Goal: Task Accomplishment & Management: Complete application form

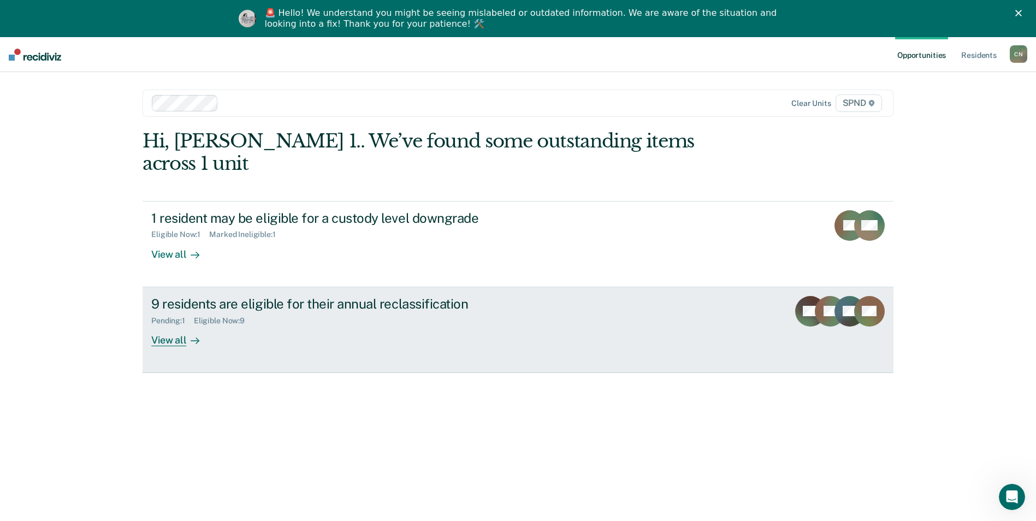
click at [163, 325] on div "View all" at bounding box center [181, 335] width 61 height 21
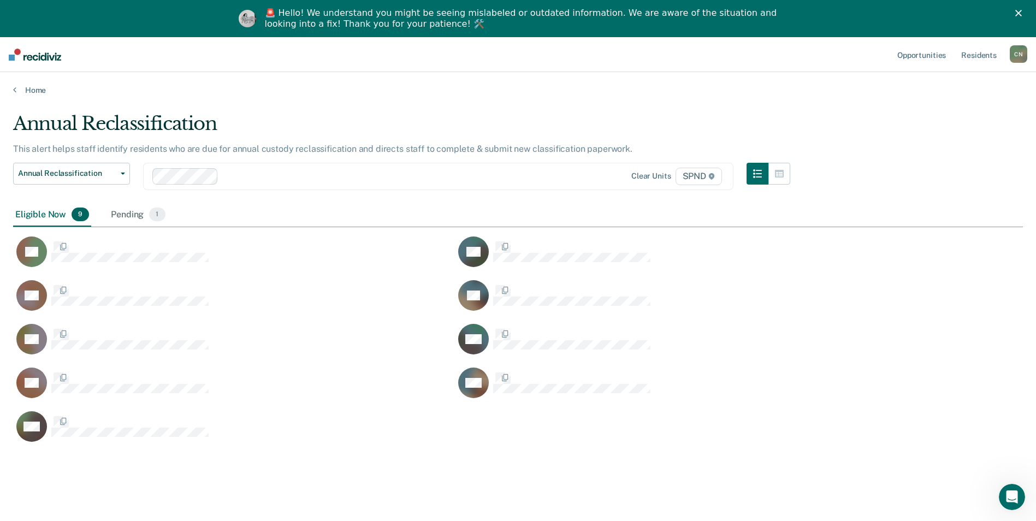
scroll to position [356, 1002]
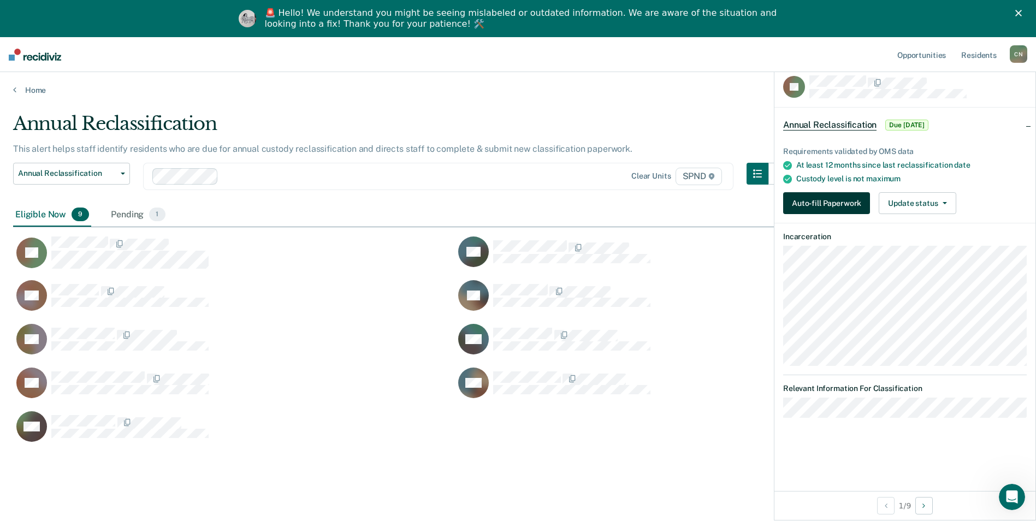
click at [820, 204] on button "Auto-fill Paperwork" at bounding box center [826, 203] width 87 height 22
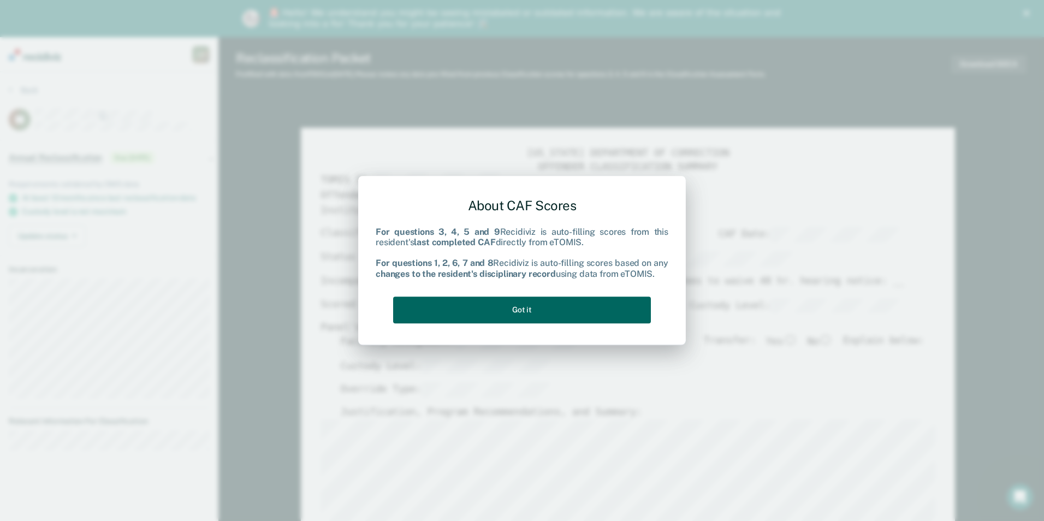
click at [552, 305] on button "Got it" at bounding box center [522, 310] width 258 height 27
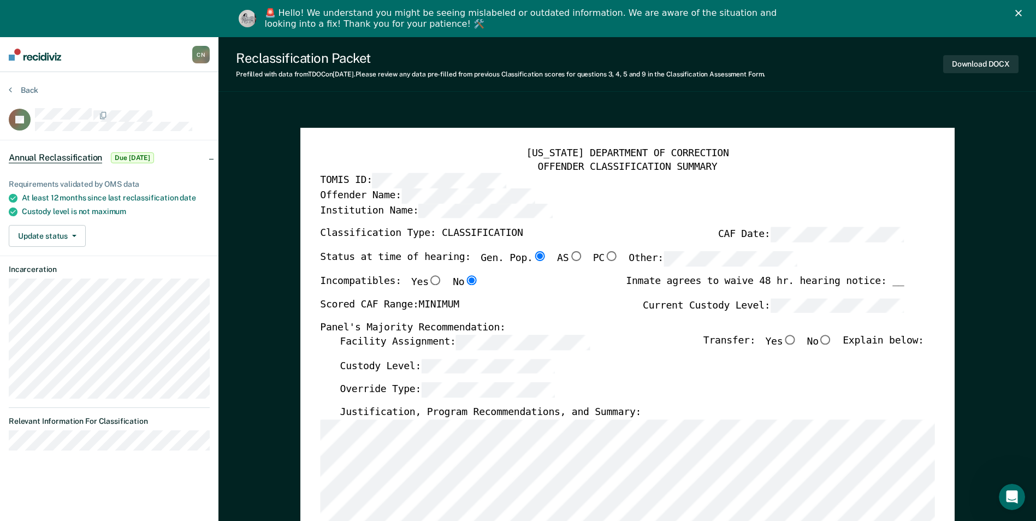
type textarea "x"
radio input "false"
click at [833, 339] on input "No" at bounding box center [826, 340] width 14 height 10
type textarea "x"
radio input "true"
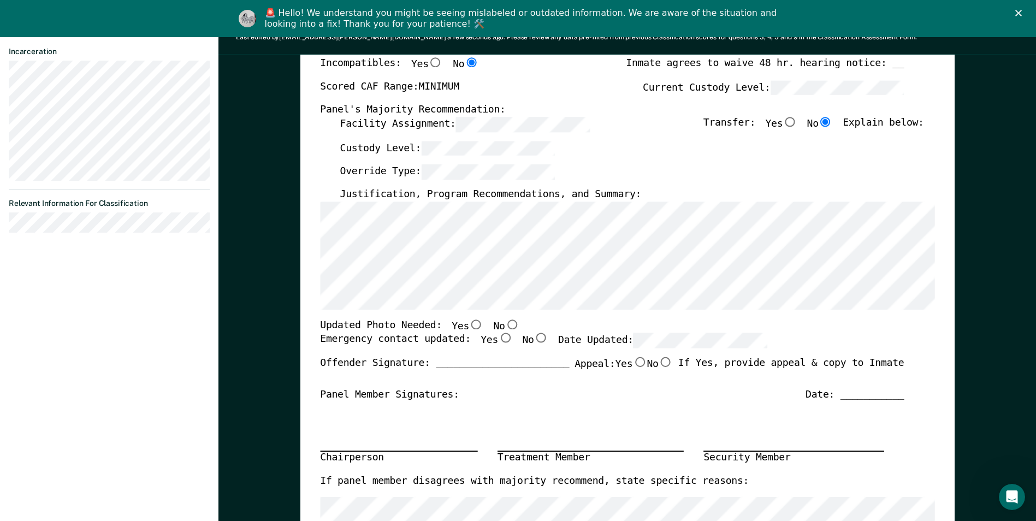
scroll to position [219, 0]
click at [505, 324] on input "No" at bounding box center [512, 324] width 14 height 10
type textarea "x"
radio input "true"
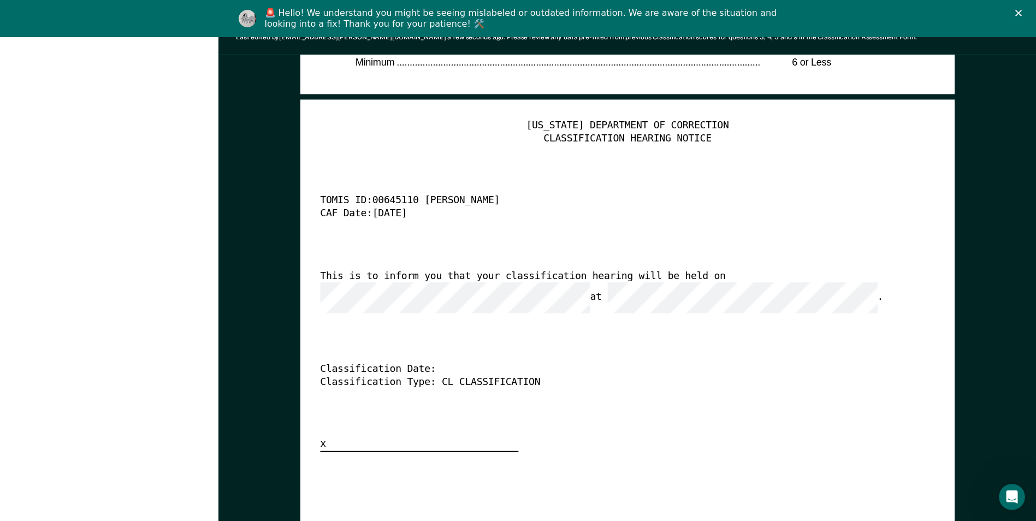
scroll to position [2677, 0]
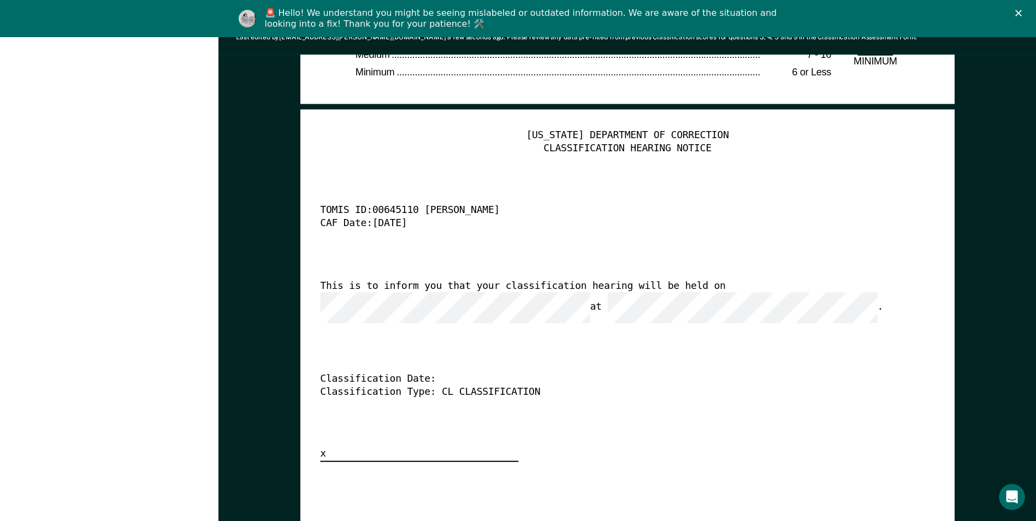
click at [391, 386] on div "Classification Type: CL CLASSIFICATION" at bounding box center [612, 392] width 584 height 13
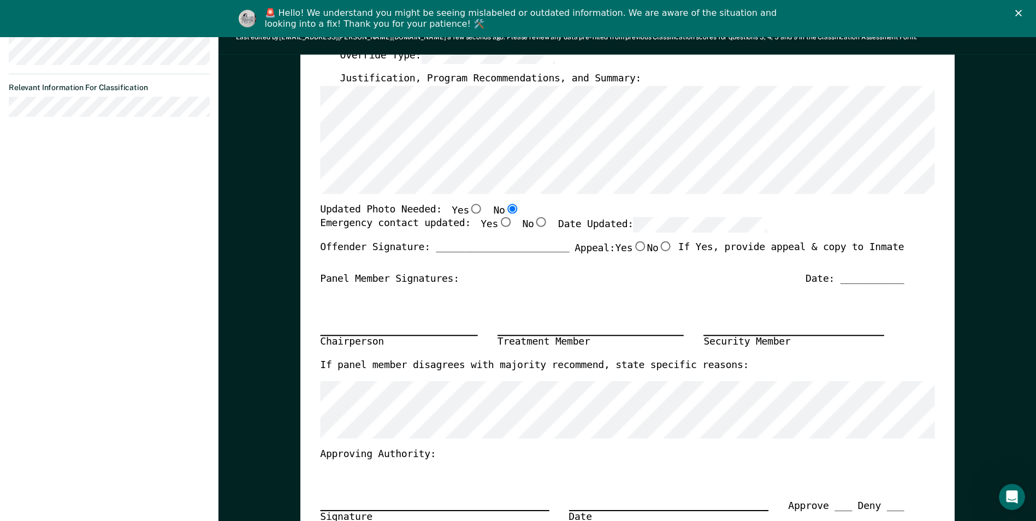
scroll to position [328, 0]
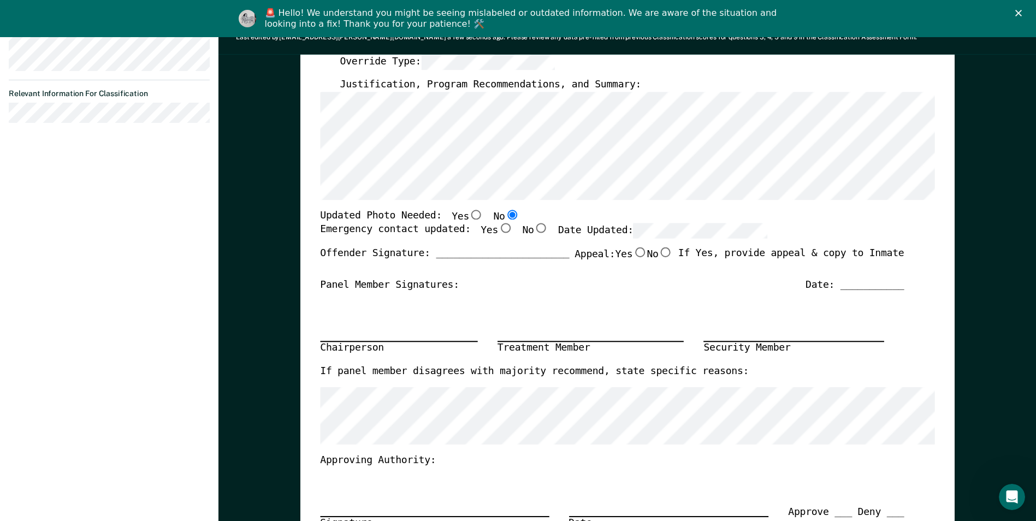
click at [766, 205] on div "TENNESSEE DEPARTMENT OF CORRECTION OFFENDER CLASSIFICATION SUMMARY TOMIS ID: Of…" at bounding box center [627, 220] width 615 height 800
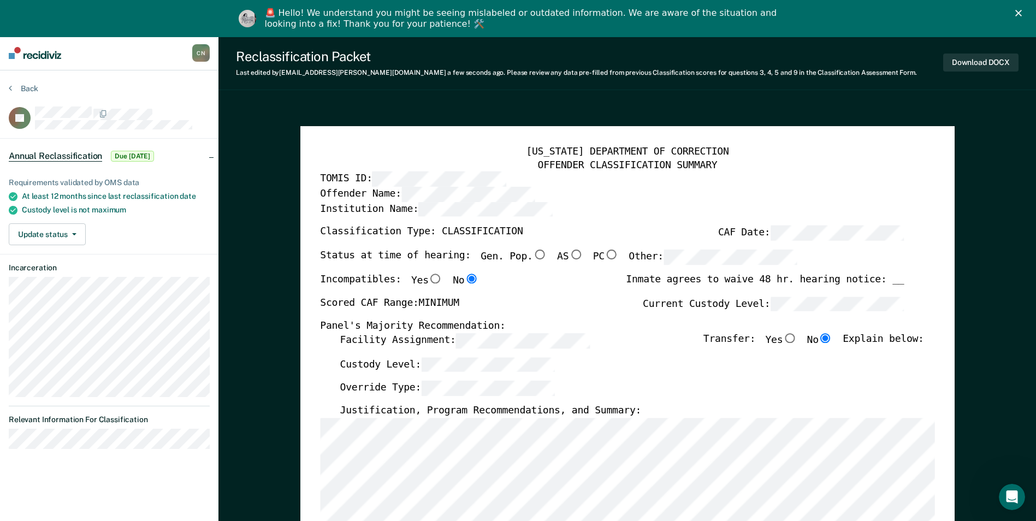
scroll to position [0, 0]
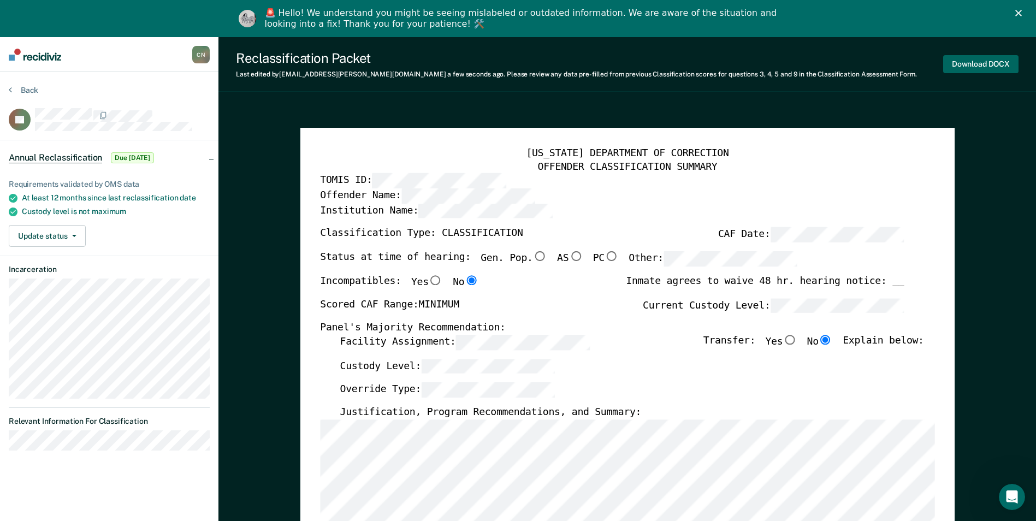
click at [977, 61] on button "Download DOCX" at bounding box center [980, 64] width 75 height 18
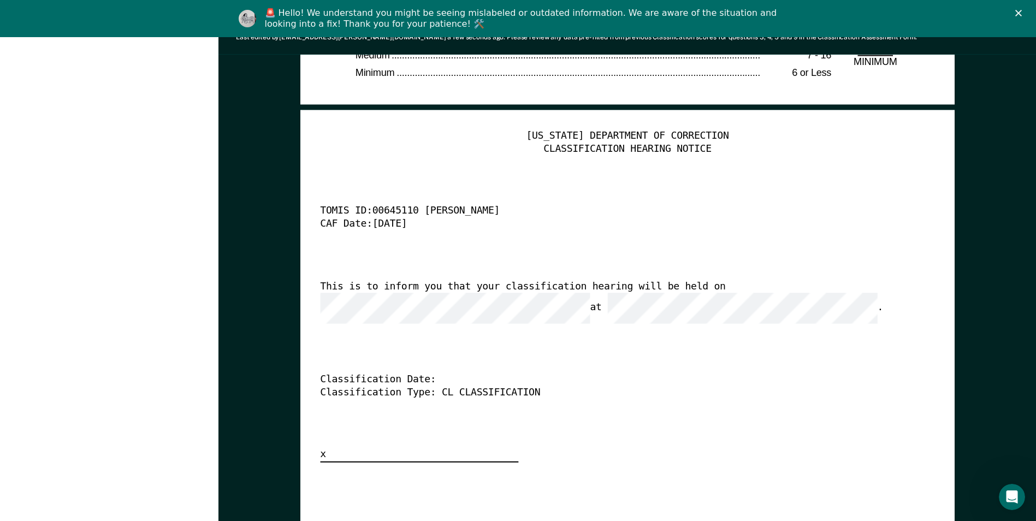
scroll to position [2677, 0]
click at [439, 327] on div "TENNESSEE DEPARTMENT OF CORRECTION CLASSIFICATION HEARING NOTICE TOMIS ID: 0064…" at bounding box center [627, 295] width 615 height 333
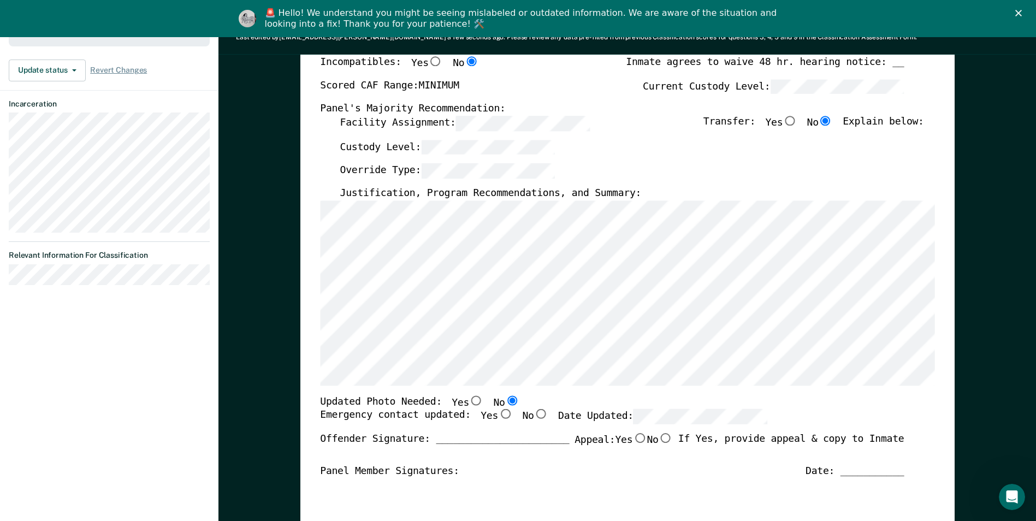
scroll to position [219, 0]
type textarea "x"
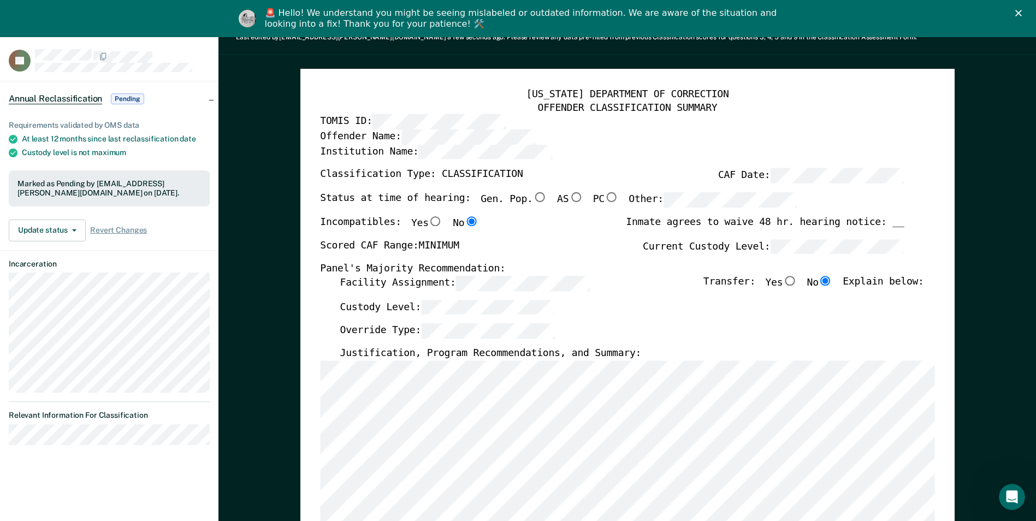
scroll to position [0, 0]
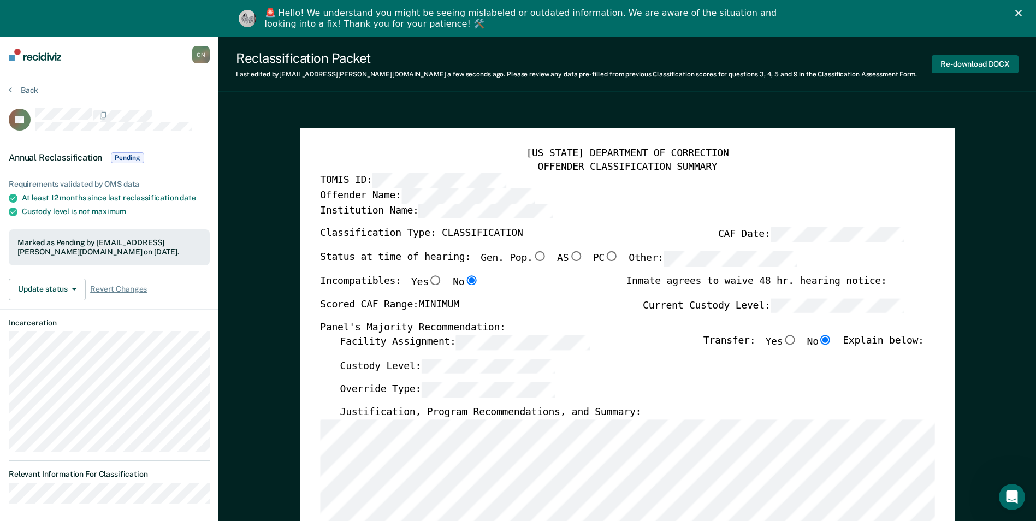
click at [961, 65] on button "Re-download DOCX" at bounding box center [975, 64] width 87 height 18
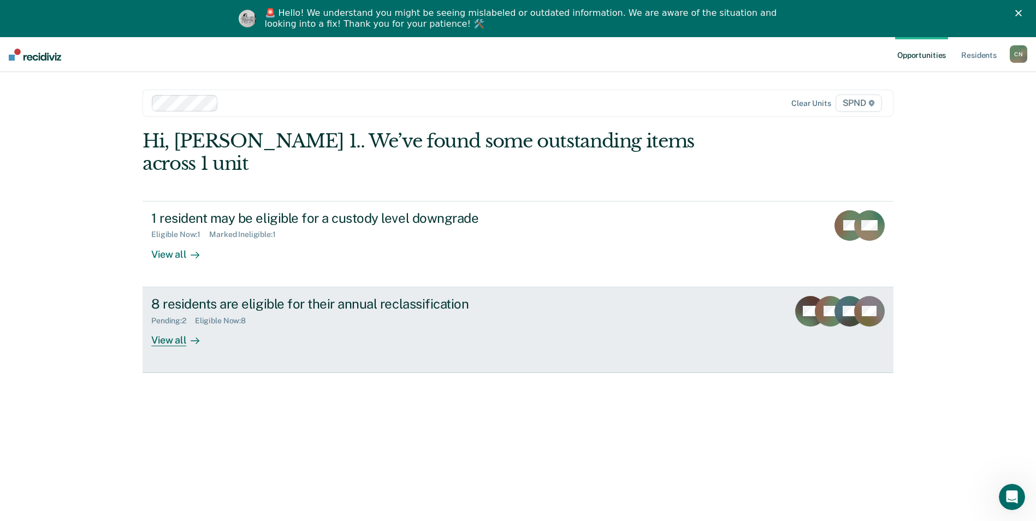
click at [167, 325] on div "View all" at bounding box center [181, 335] width 61 height 21
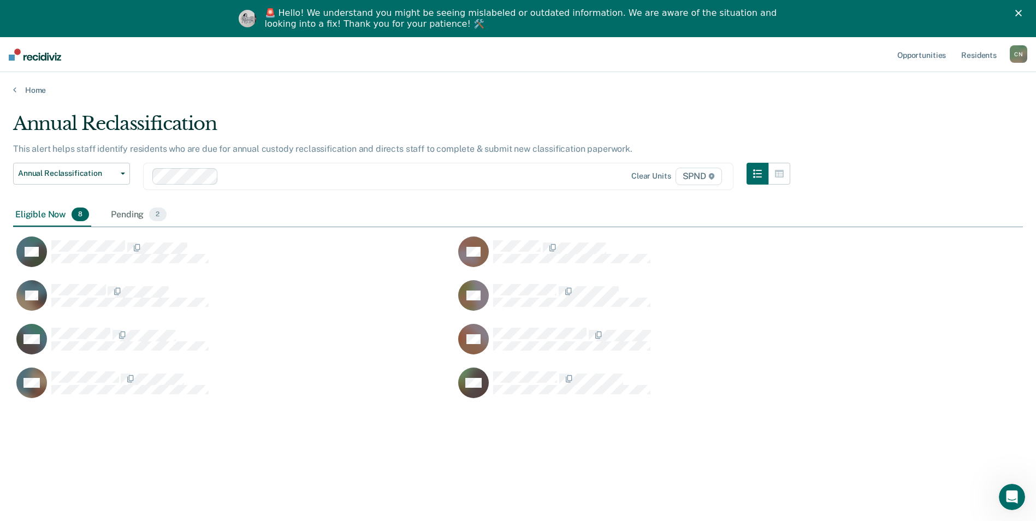
scroll to position [356, 1002]
click at [135, 217] on div "Pending 2" at bounding box center [139, 215] width 60 height 24
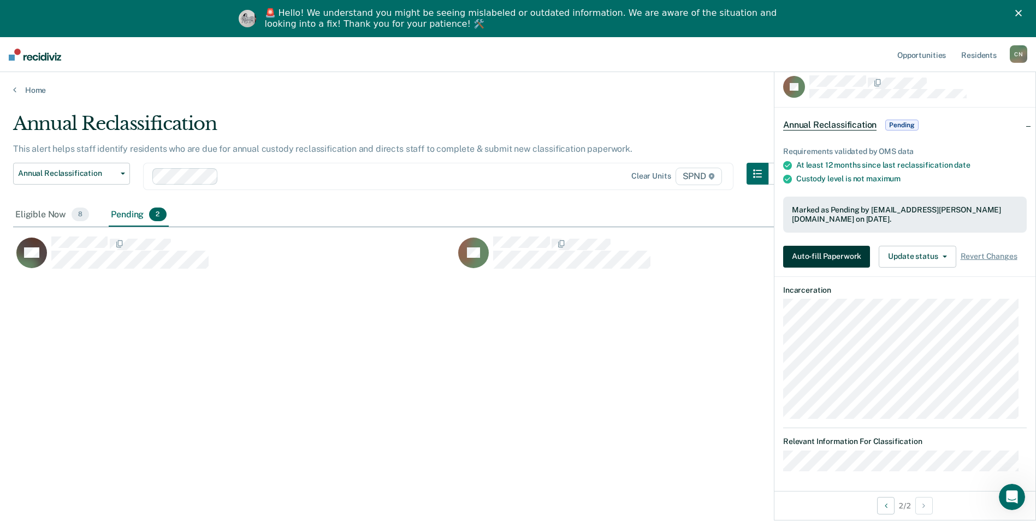
click at [813, 251] on button "Auto-fill Paperwork" at bounding box center [826, 257] width 87 height 22
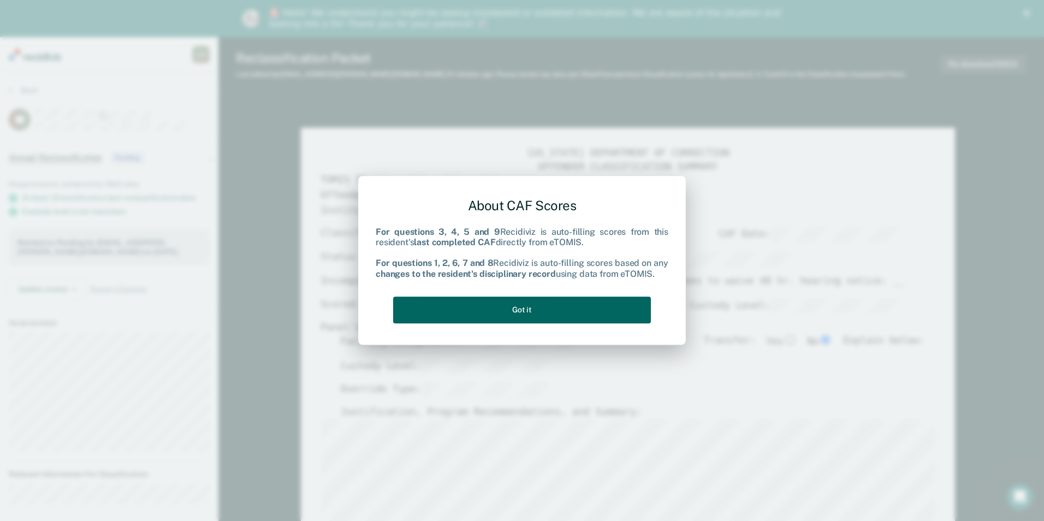
click at [561, 304] on button "Got it" at bounding box center [522, 310] width 258 height 27
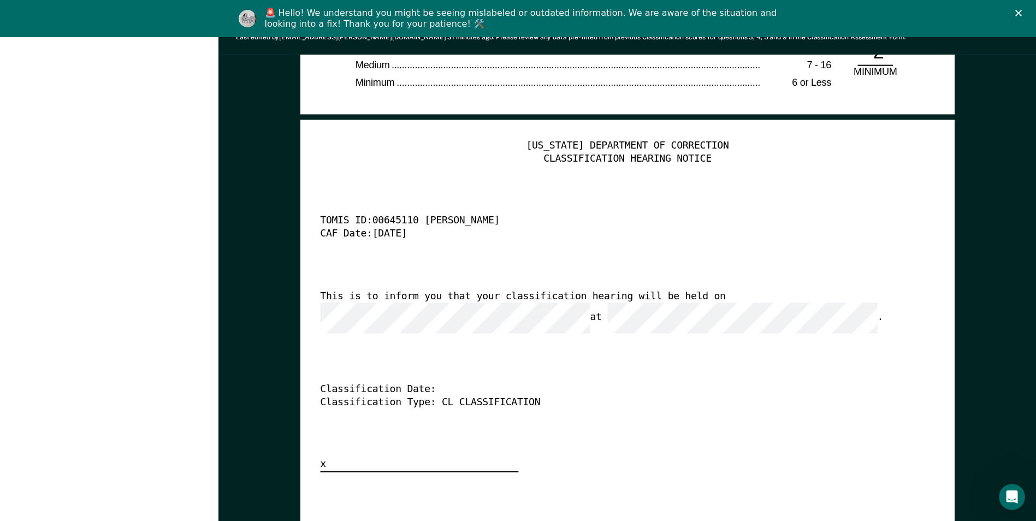
scroll to position [2677, 0]
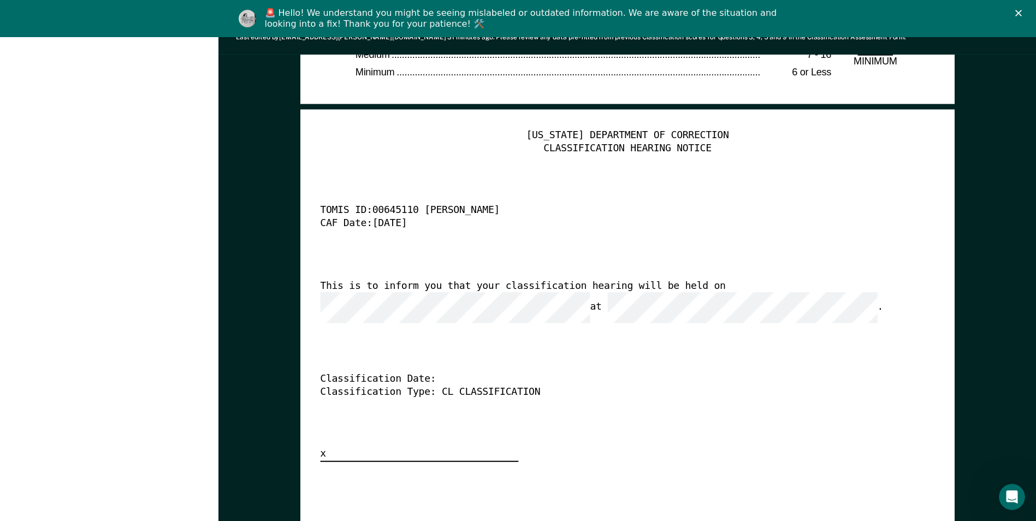
drag, startPoint x: 631, startPoint y: 357, endPoint x: 609, endPoint y: 345, distance: 24.9
click at [629, 356] on div "TENNESSEE DEPARTMENT OF CORRECTION CLASSIFICATION HEARING NOTICE TOMIS ID: 0064…" at bounding box center [627, 295] width 615 height 333
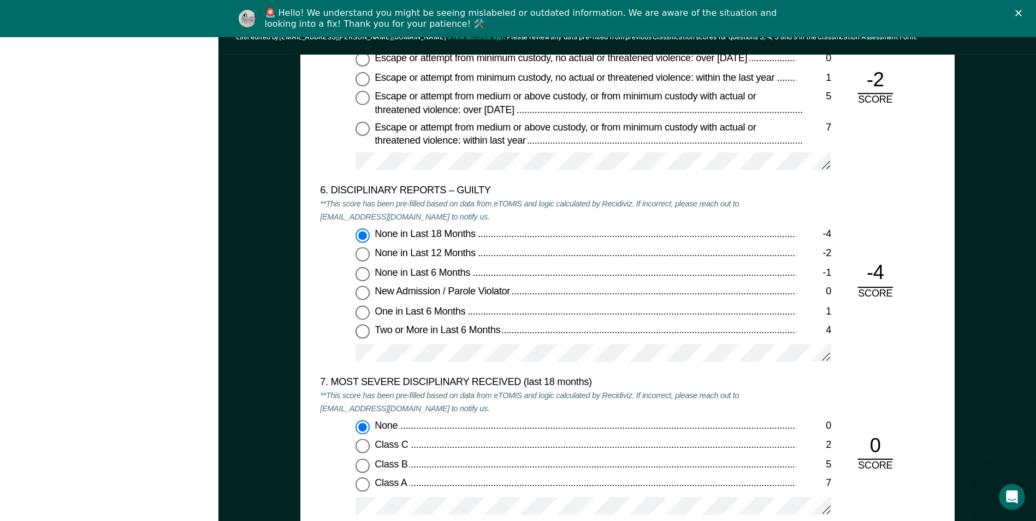
scroll to position [1693, 0]
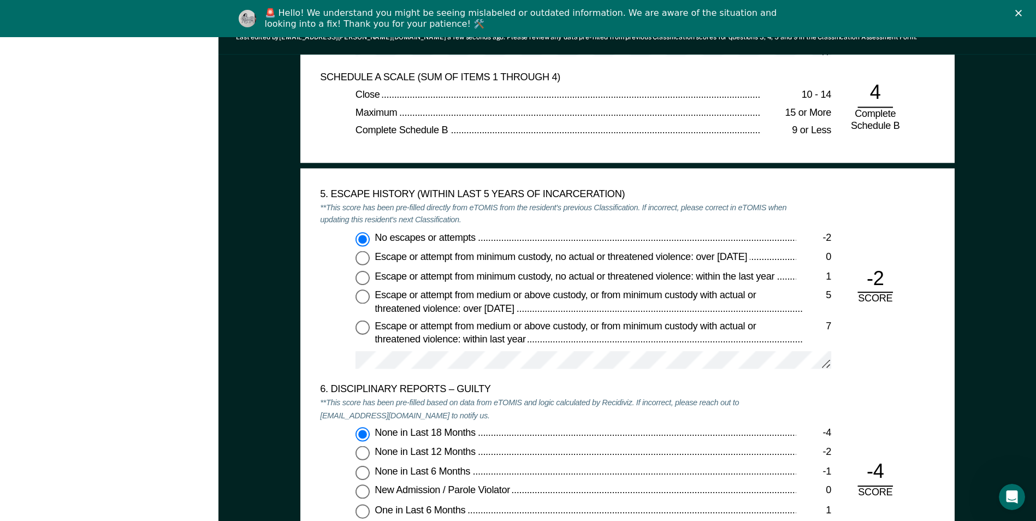
click at [191, 247] on div "Clinton 1. Nichols C N Profile How it works Log Out Back LR Annual Reclassifica…" at bounding box center [109, 162] width 219 height 3637
click at [248, 227] on div "TENNESSEE DEPARTMENT OF CORRECTION OFFENDER CLASSIFICATION SUMMARY TOMIS ID: Of…" at bounding box center [628, 221] width 818 height 3620
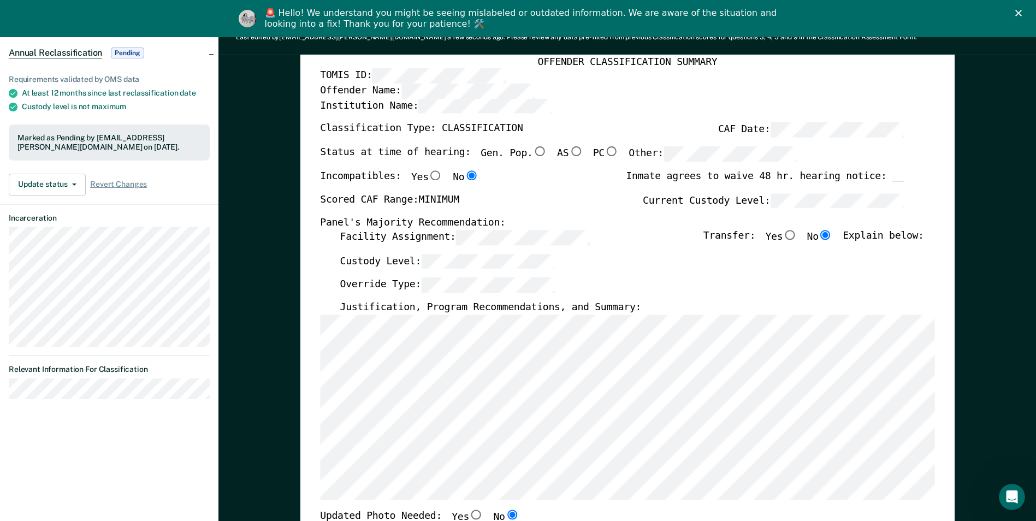
scroll to position [0, 0]
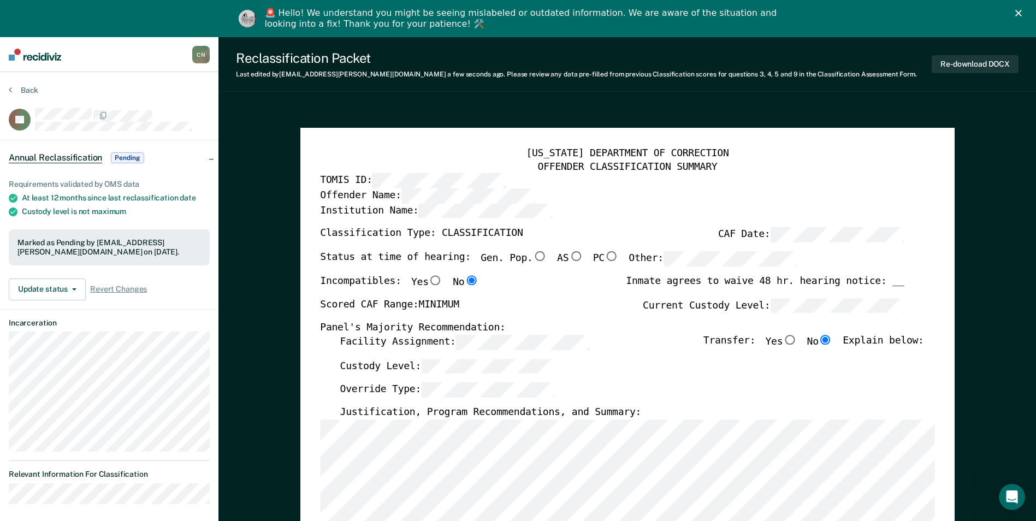
click at [829, 87] on div "Reclassification Packet Last edited by Clinton.1.Nichols@tn.gov a few seconds a…" at bounding box center [628, 64] width 818 height 55
click at [963, 63] on button "Re-download DOCX" at bounding box center [975, 64] width 87 height 18
click at [9, 87] on icon at bounding box center [10, 89] width 3 height 9
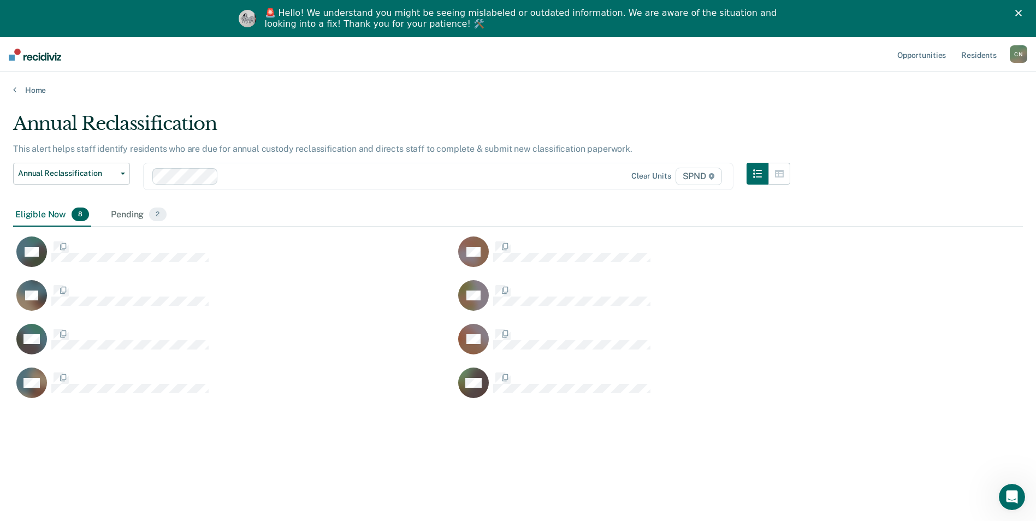
scroll to position [356, 1002]
click at [132, 211] on div "Pending 2" at bounding box center [139, 215] width 60 height 24
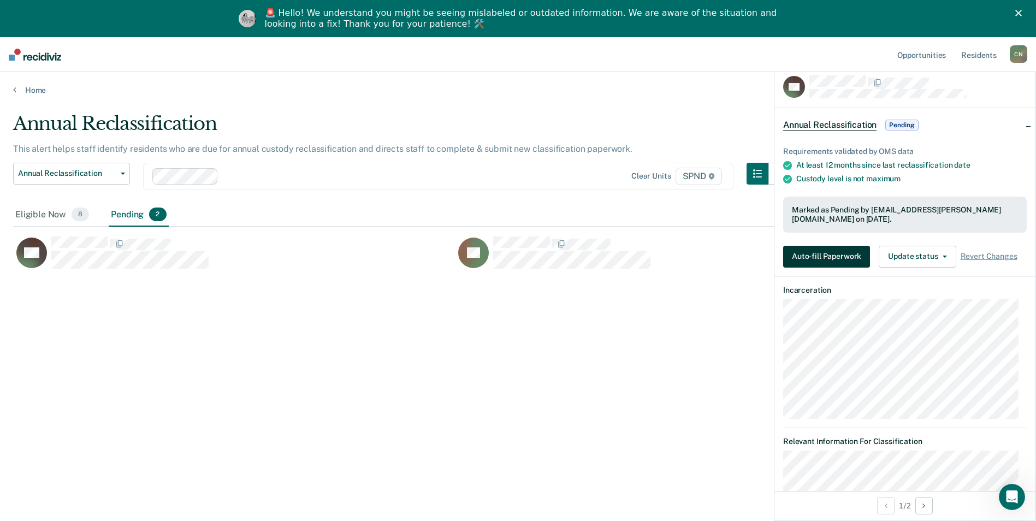
click at [839, 252] on button "Auto-fill Paperwork" at bounding box center [826, 257] width 87 height 22
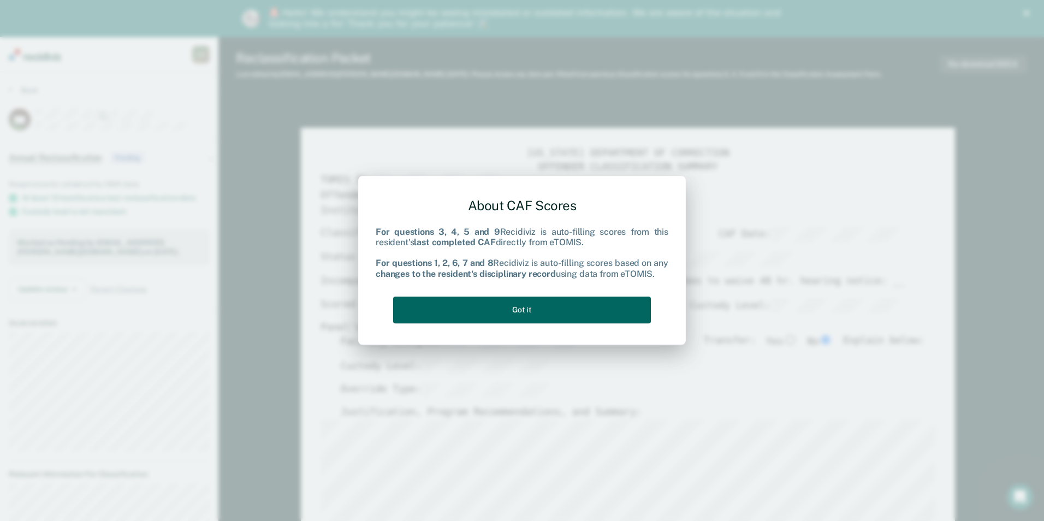
click at [522, 308] on button "Got it" at bounding box center [522, 310] width 258 height 27
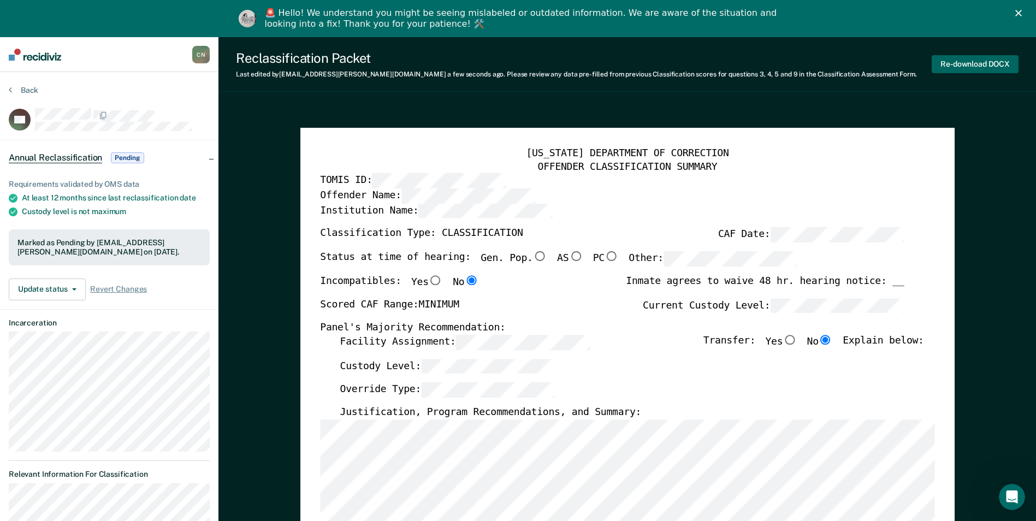
click at [967, 64] on button "Re-download DOCX" at bounding box center [975, 64] width 87 height 18
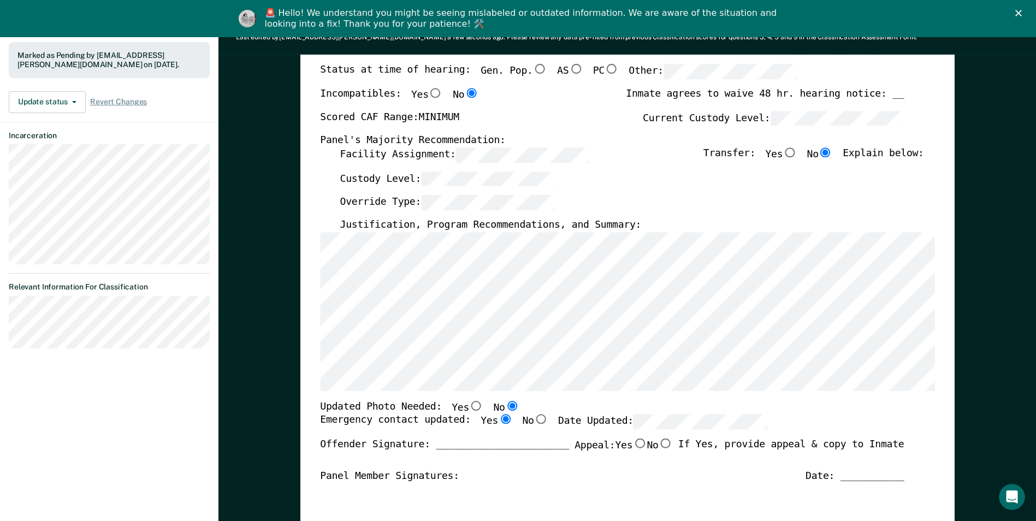
scroll to position [219, 0]
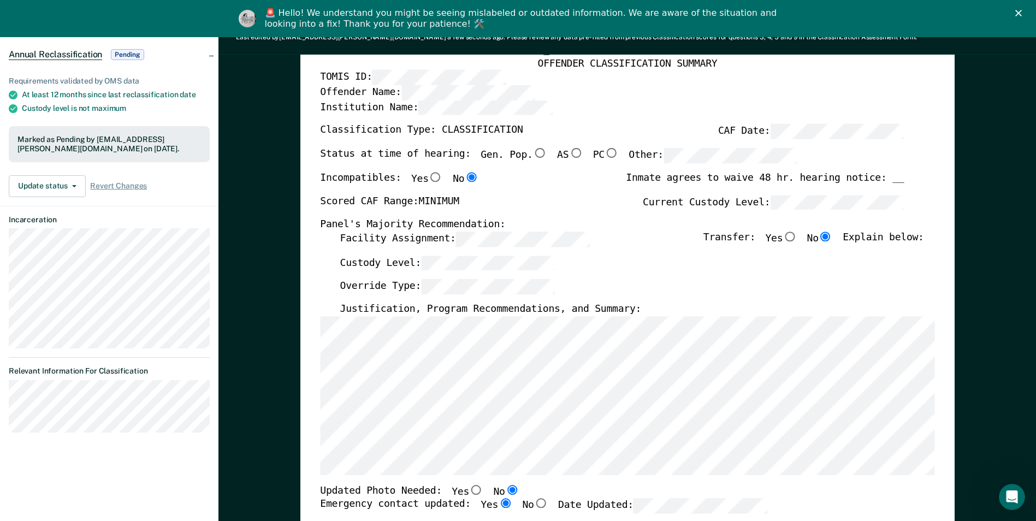
scroll to position [0, 0]
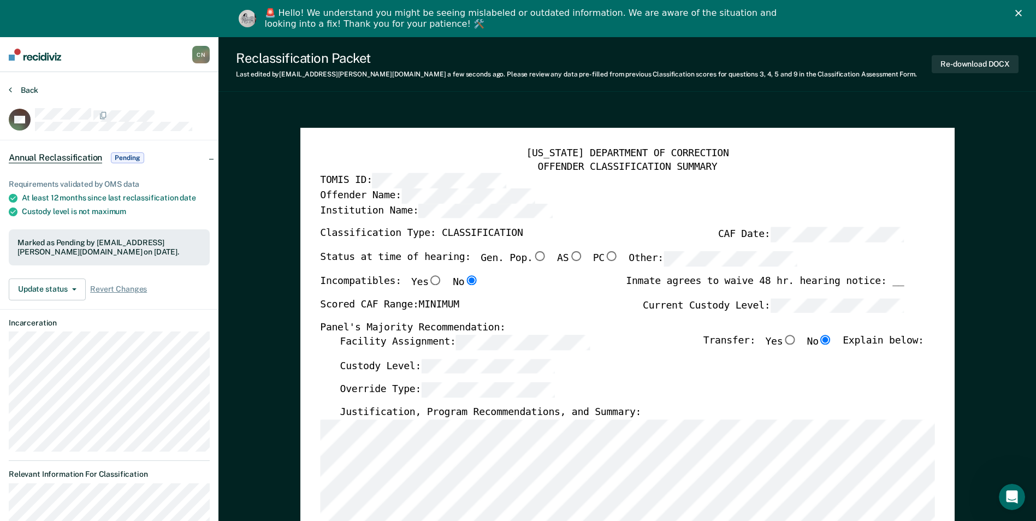
click at [9, 90] on icon at bounding box center [10, 89] width 3 height 9
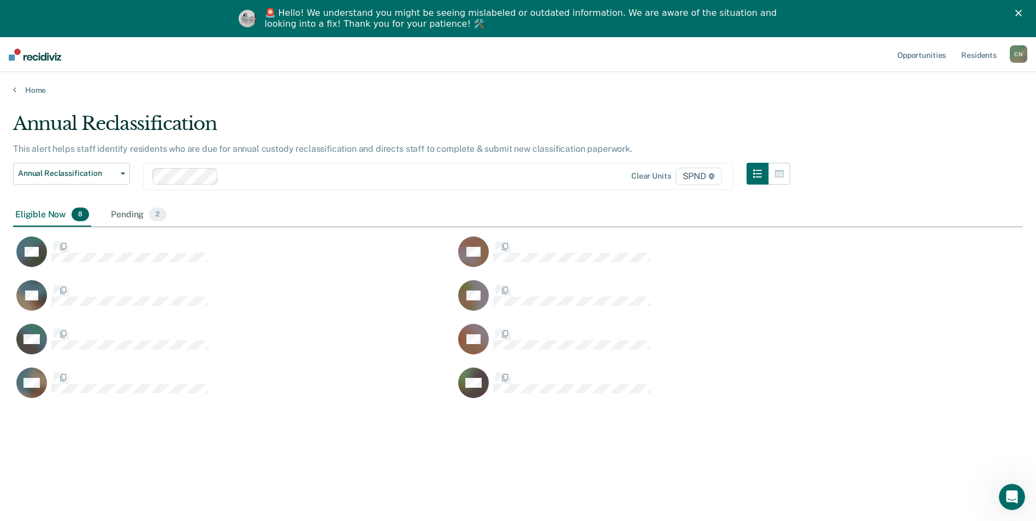
scroll to position [356, 1002]
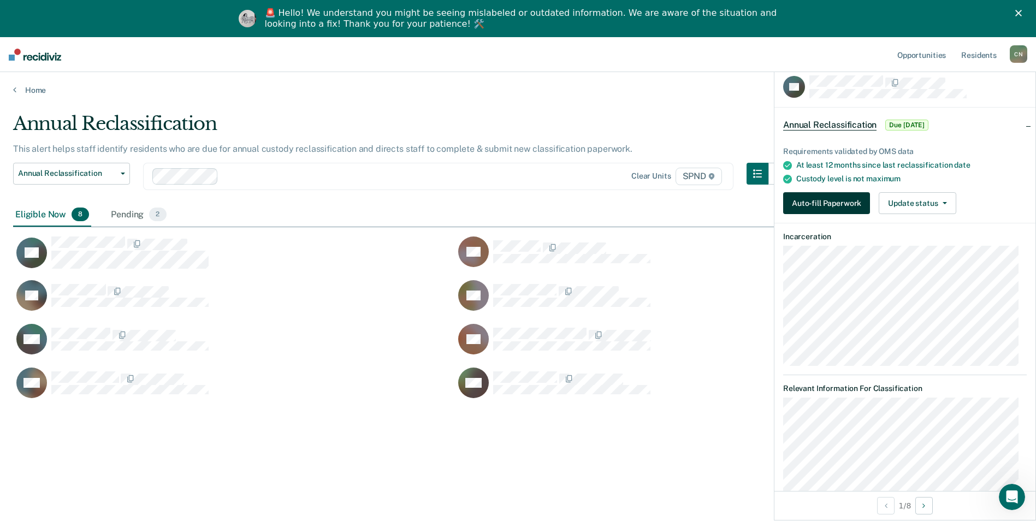
click at [840, 202] on button "Auto-fill Paperwork" at bounding box center [826, 203] width 87 height 22
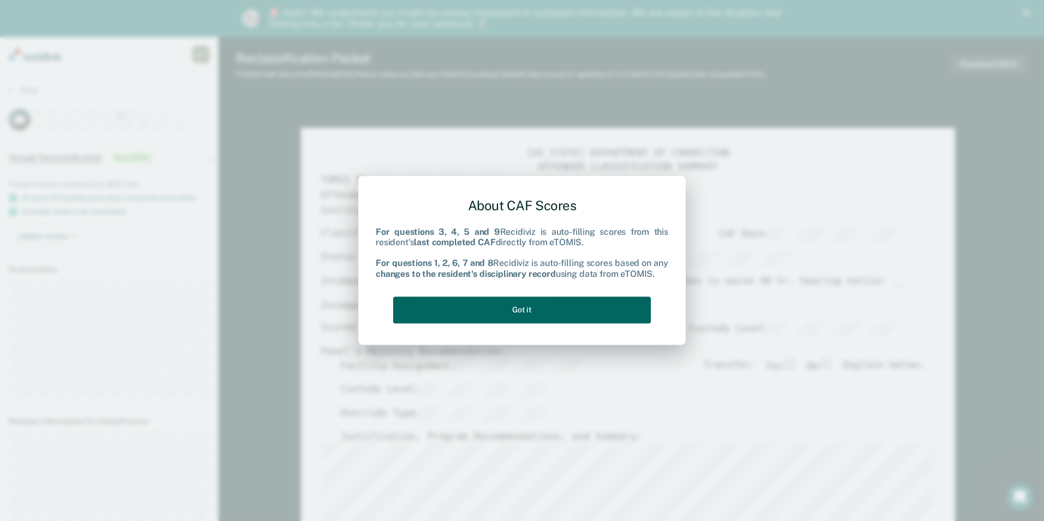
click at [554, 309] on button "Got it" at bounding box center [522, 310] width 258 height 27
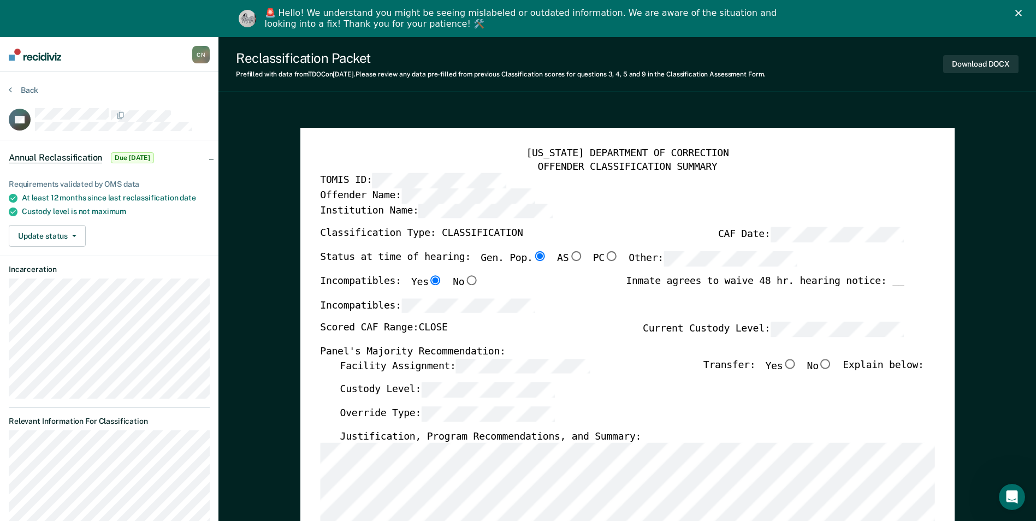
type textarea "x"
radio input "false"
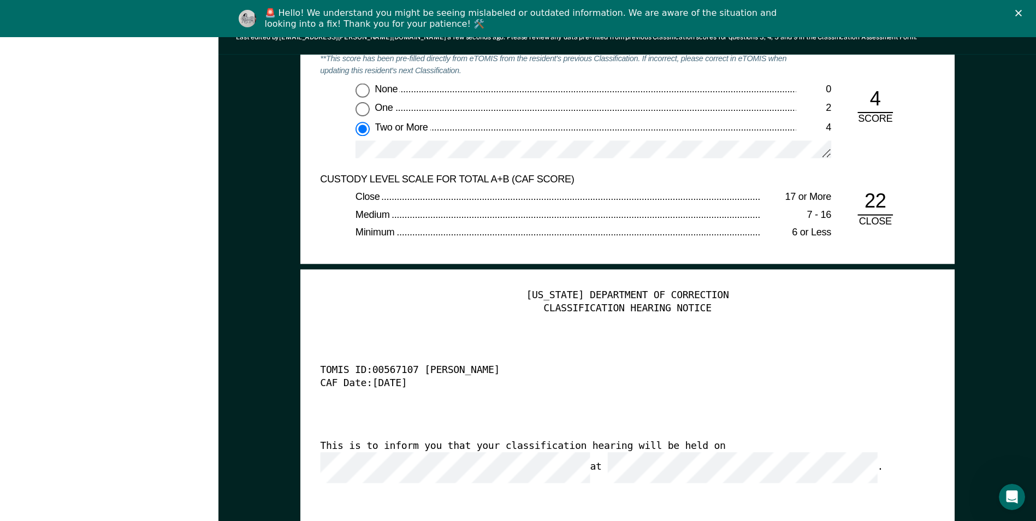
scroll to position [2677, 0]
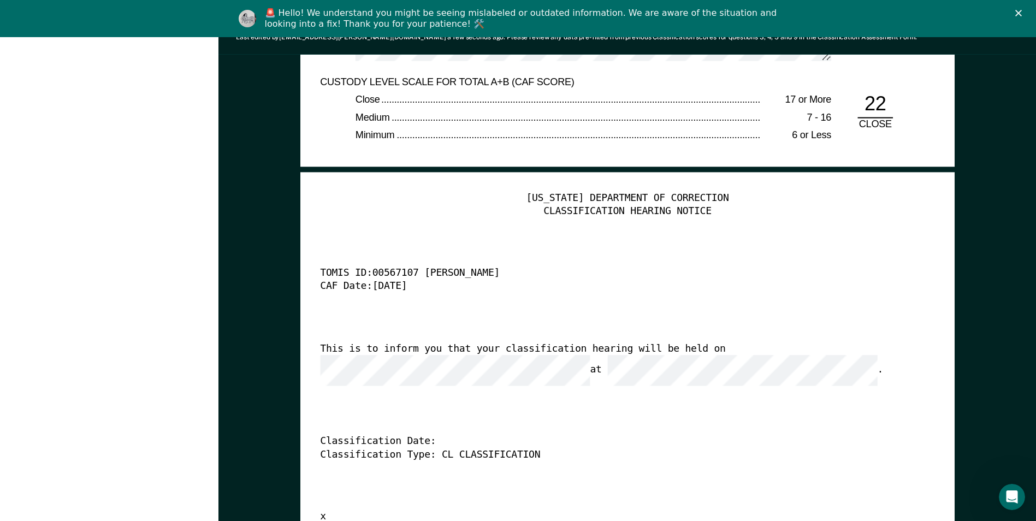
click at [426, 397] on div "TENNESSEE DEPARTMENT OF CORRECTION CLASSIFICATION HEARING NOTICE TOMIS ID: 0056…" at bounding box center [627, 358] width 615 height 333
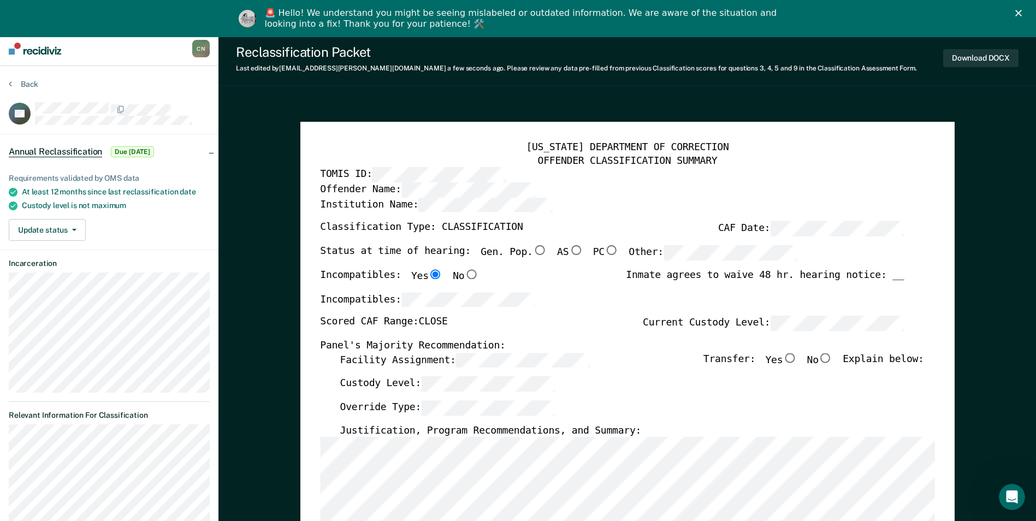
scroll to position [0, 0]
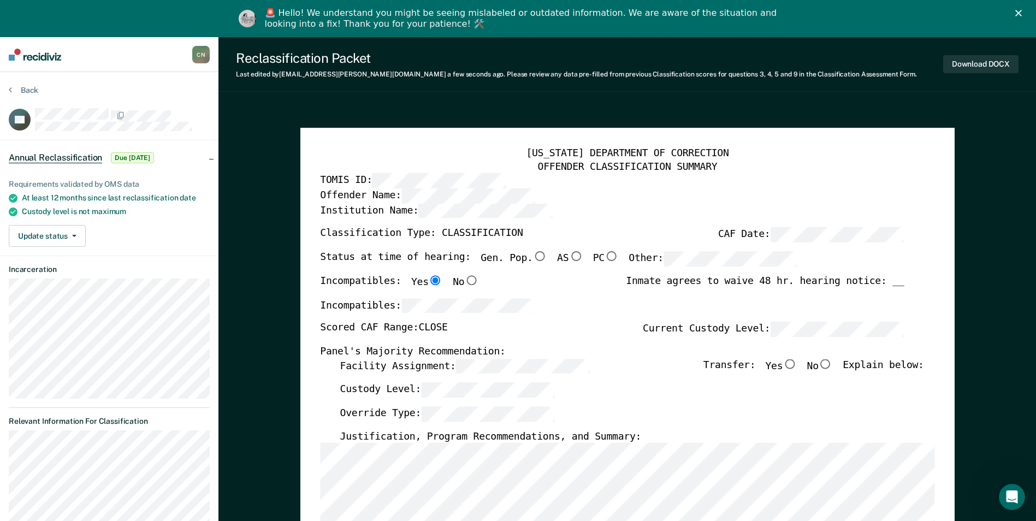
click at [833, 365] on input "No" at bounding box center [826, 364] width 14 height 10
type textarea "x"
radio input "true"
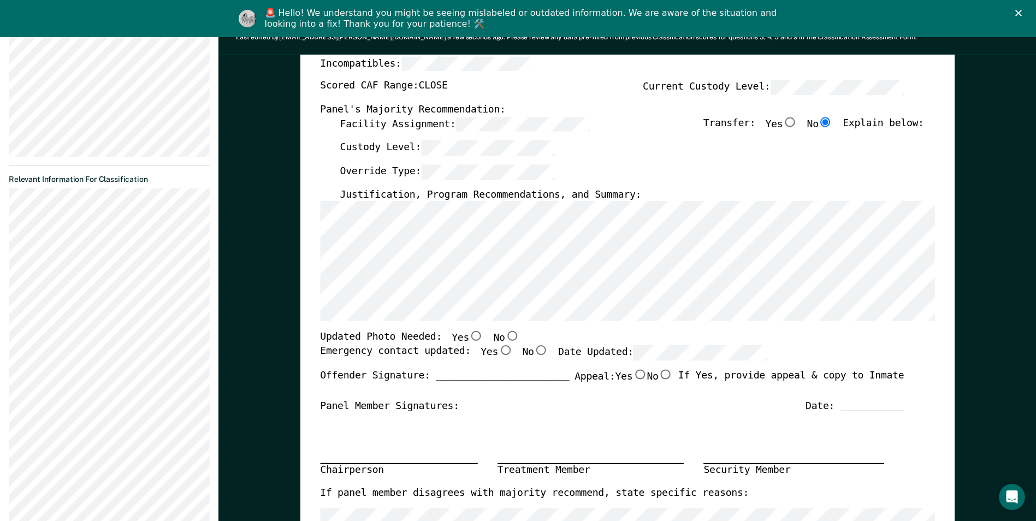
scroll to position [219, 0]
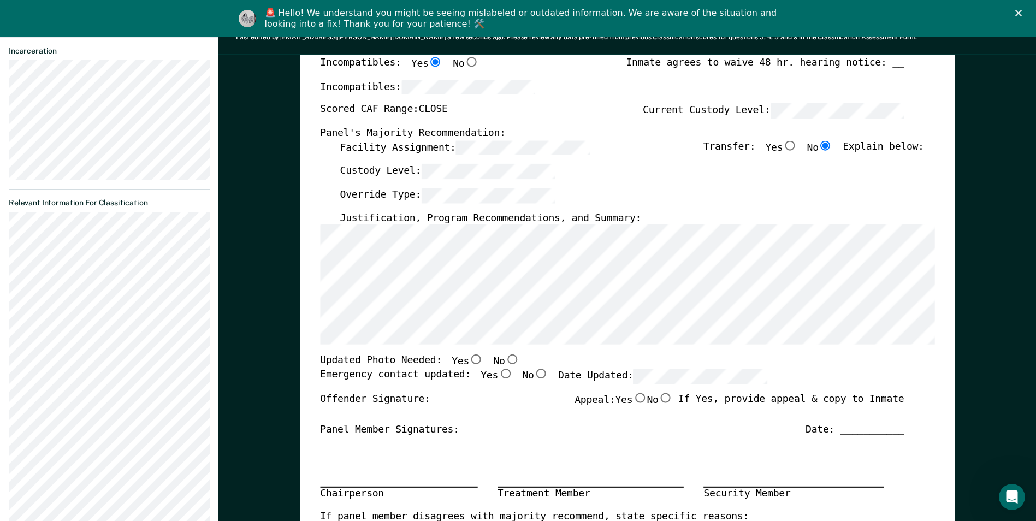
click at [2, 320] on section "Back DP Annual Reclassification Due 8/16/25 Requirements validated by OMS data …" at bounding box center [109, 261] width 219 height 815
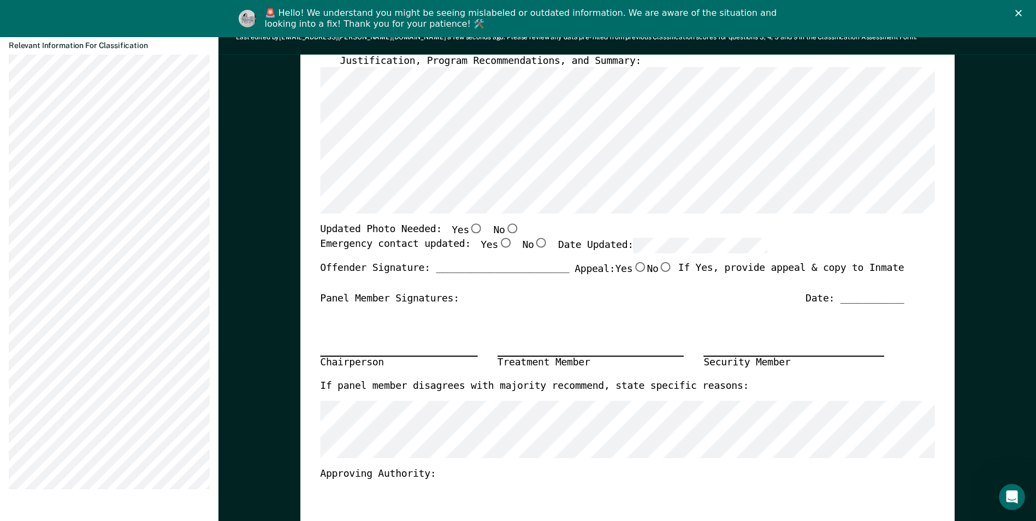
scroll to position [382, 0]
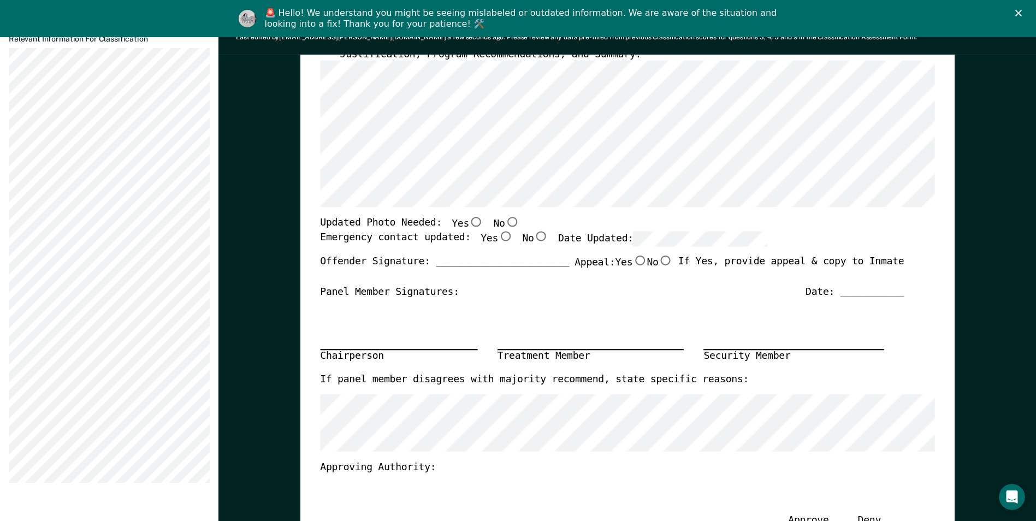
click at [505, 224] on input "No" at bounding box center [512, 222] width 14 height 10
type textarea "x"
radio input "true"
click at [498, 238] on input "Yes" at bounding box center [505, 237] width 14 height 10
type textarea "x"
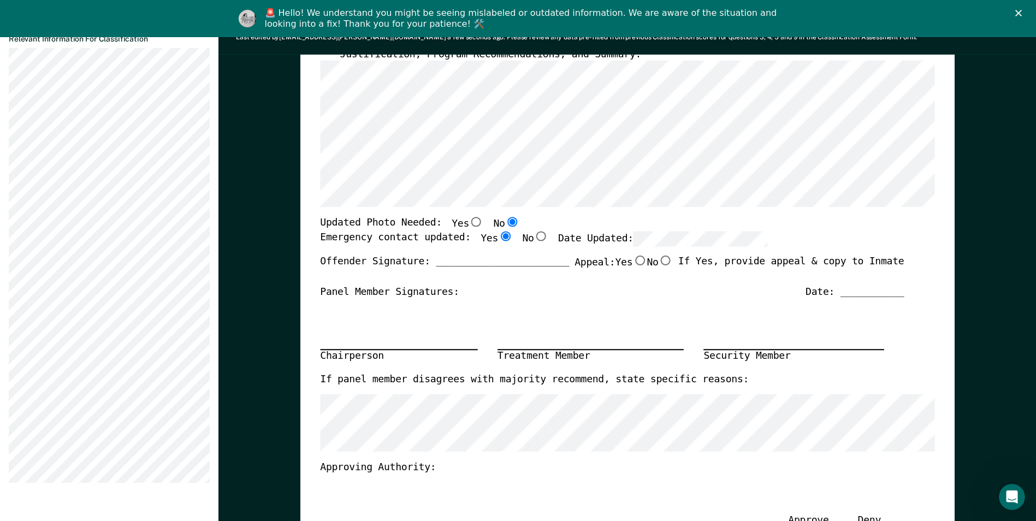
radio input "true"
click at [659, 261] on input "No" at bounding box center [665, 260] width 14 height 10
type textarea "x"
radio input "true"
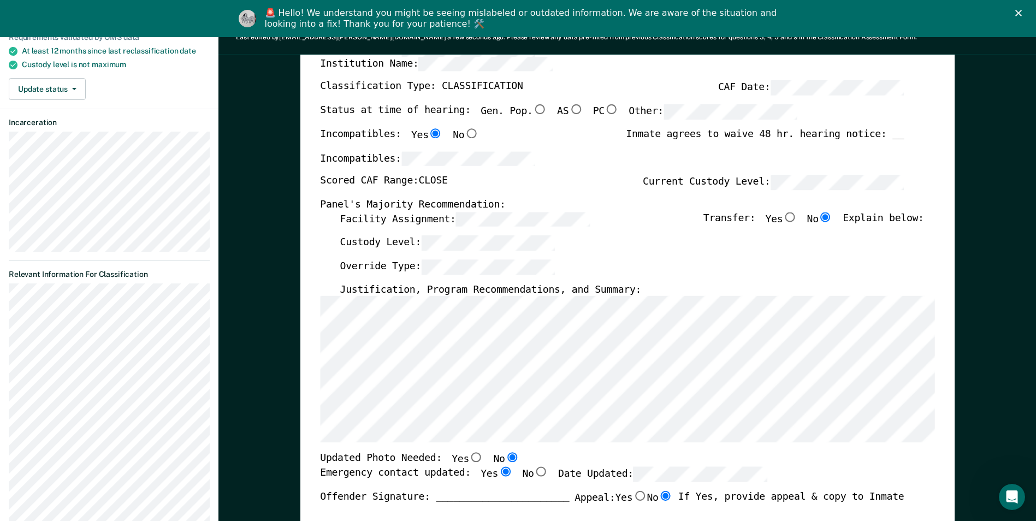
scroll to position [0, 0]
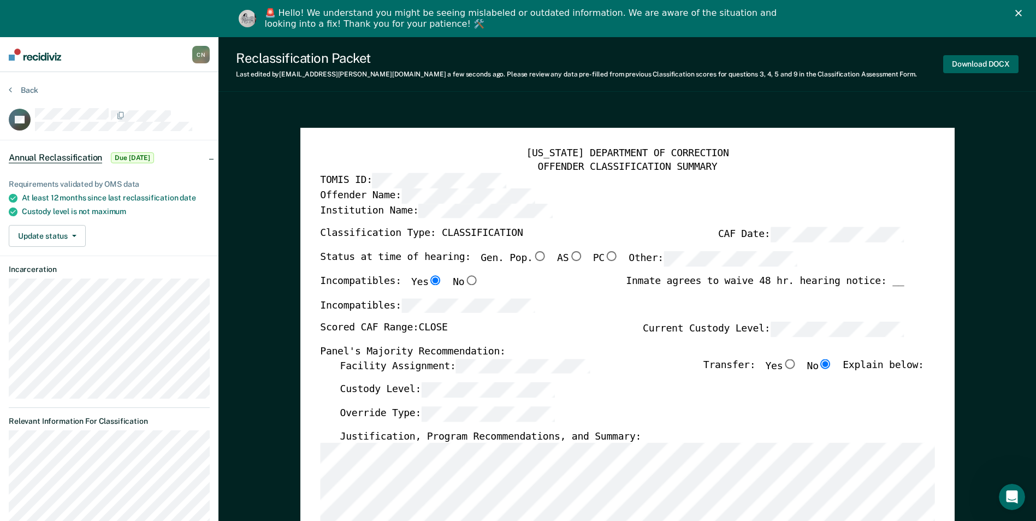
click at [981, 63] on button "Download DOCX" at bounding box center [980, 64] width 75 height 18
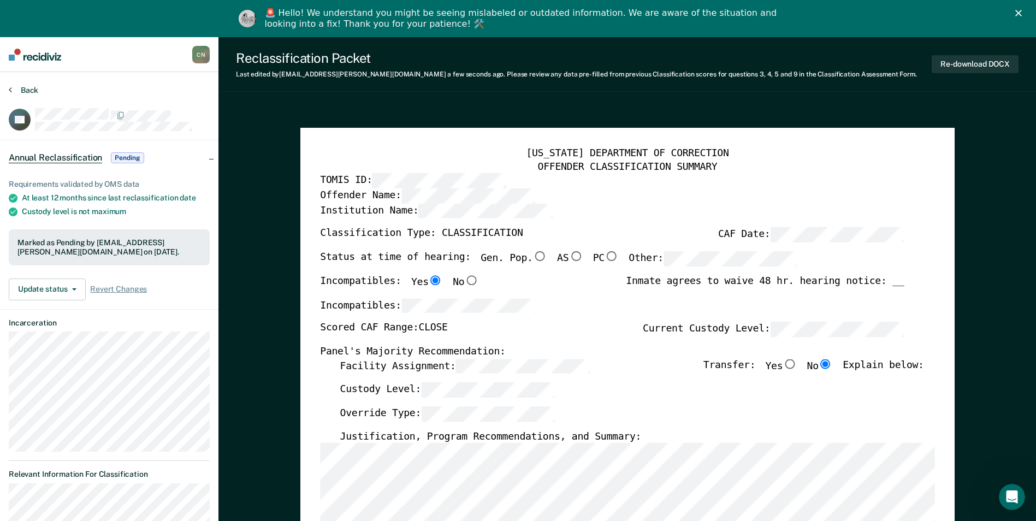
click at [11, 88] on icon at bounding box center [10, 89] width 3 height 9
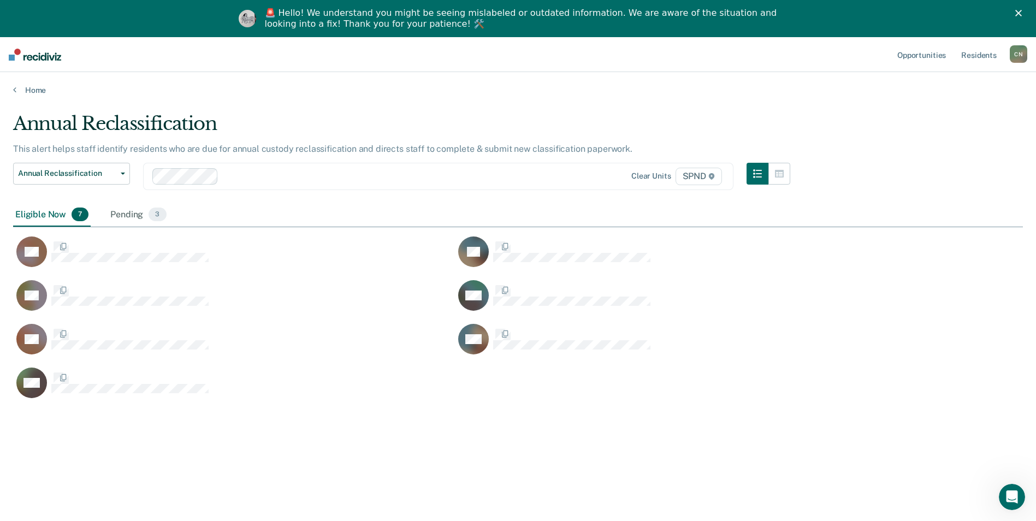
scroll to position [356, 1002]
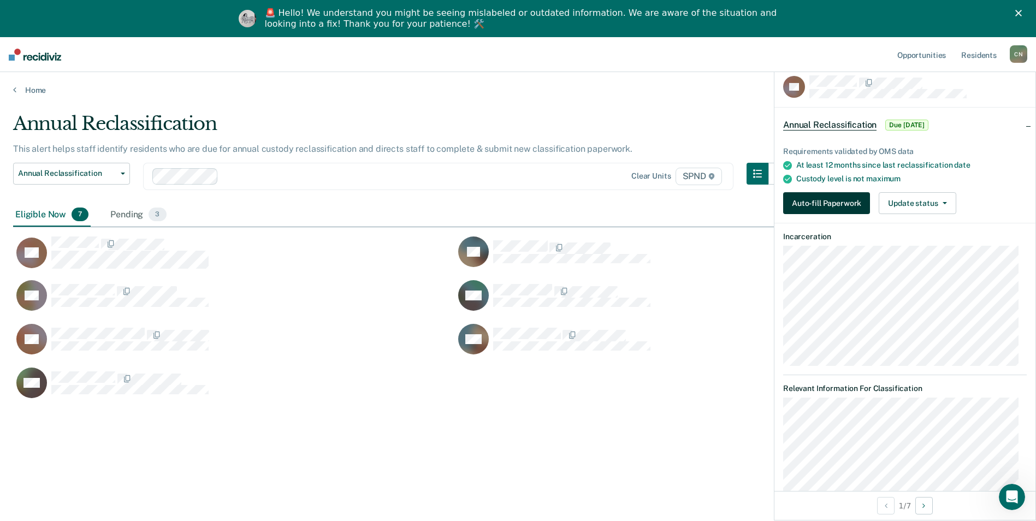
click at [814, 197] on button "Auto-fill Paperwork" at bounding box center [826, 203] width 87 height 22
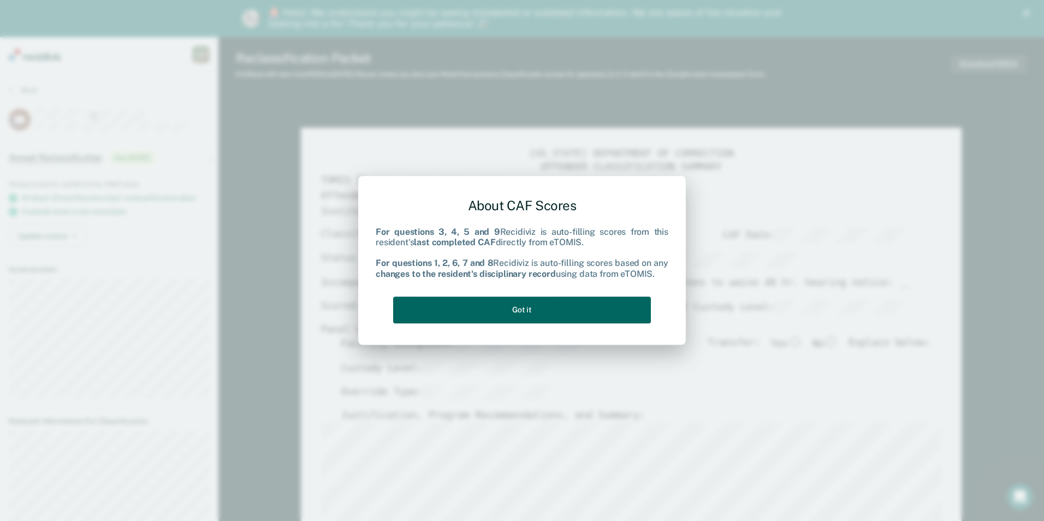
click at [544, 313] on button "Got it" at bounding box center [522, 310] width 258 height 27
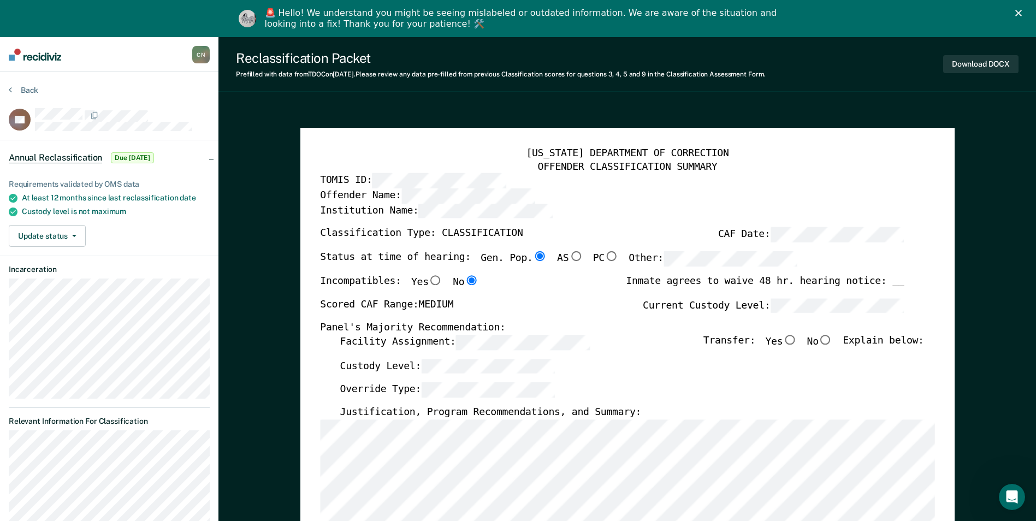
click at [524, 88] on div "Reclassification Packet Prefilled with data from TDOC on 08-12-2025 . Please re…" at bounding box center [628, 64] width 818 height 55
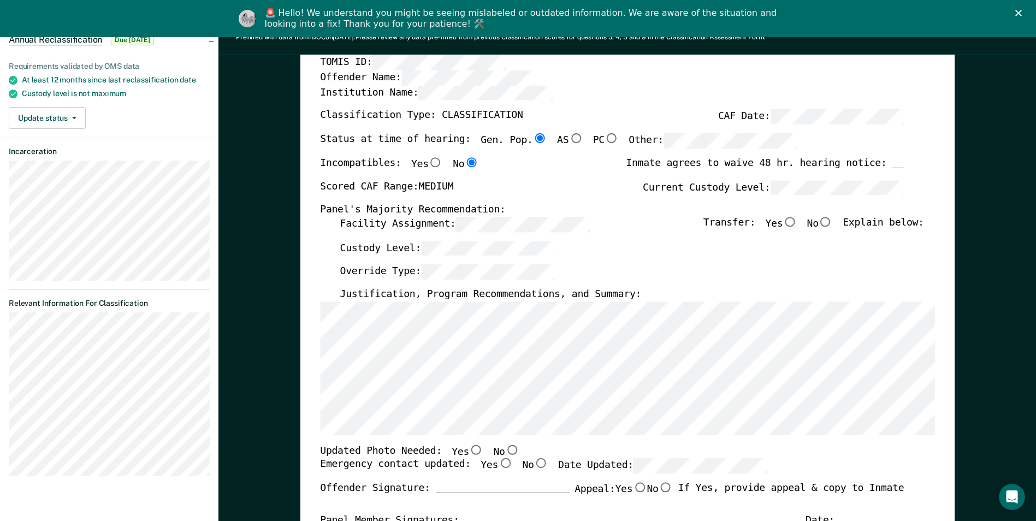
scroll to position [164, 0]
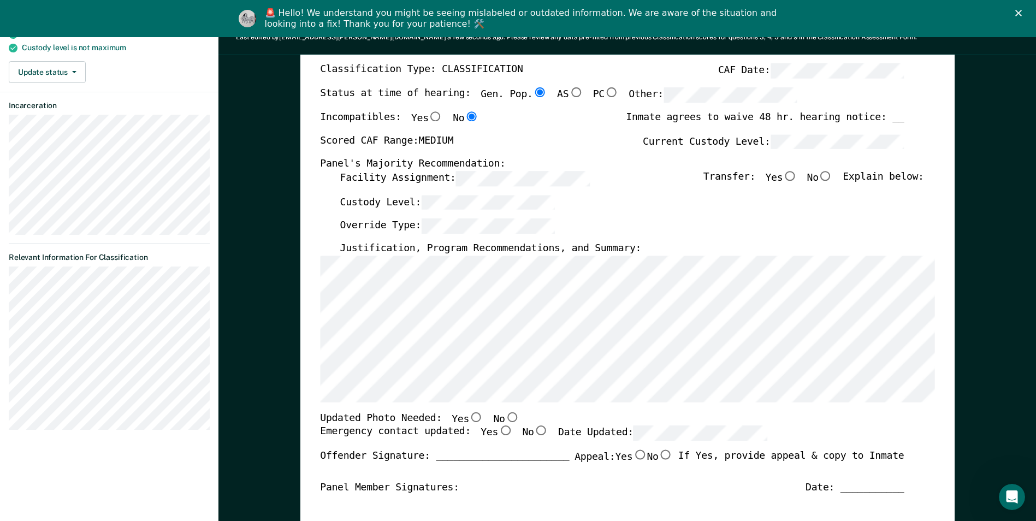
click at [505, 418] on input "No" at bounding box center [512, 417] width 14 height 10
type textarea "x"
radio input "true"
click at [534, 430] on input "No" at bounding box center [541, 431] width 14 height 10
type textarea "x"
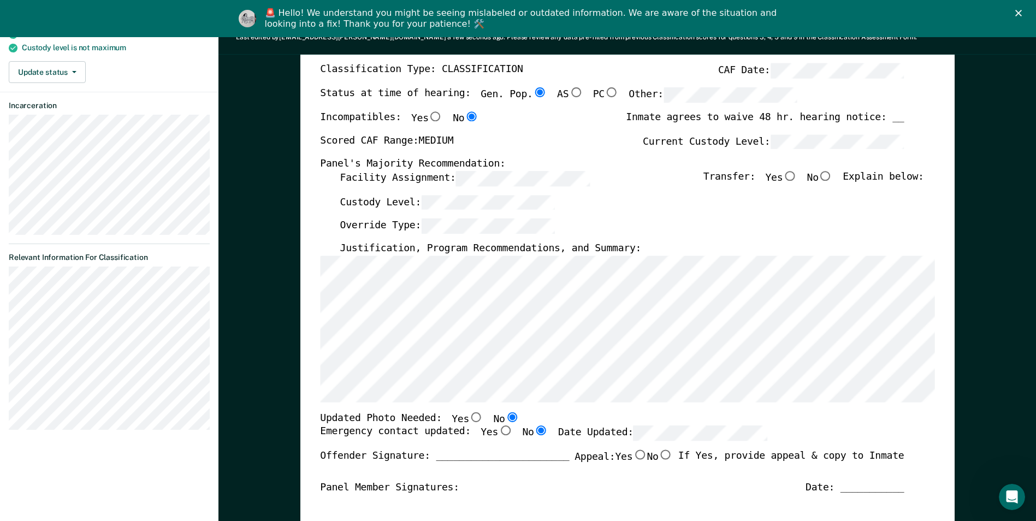
radio input "true"
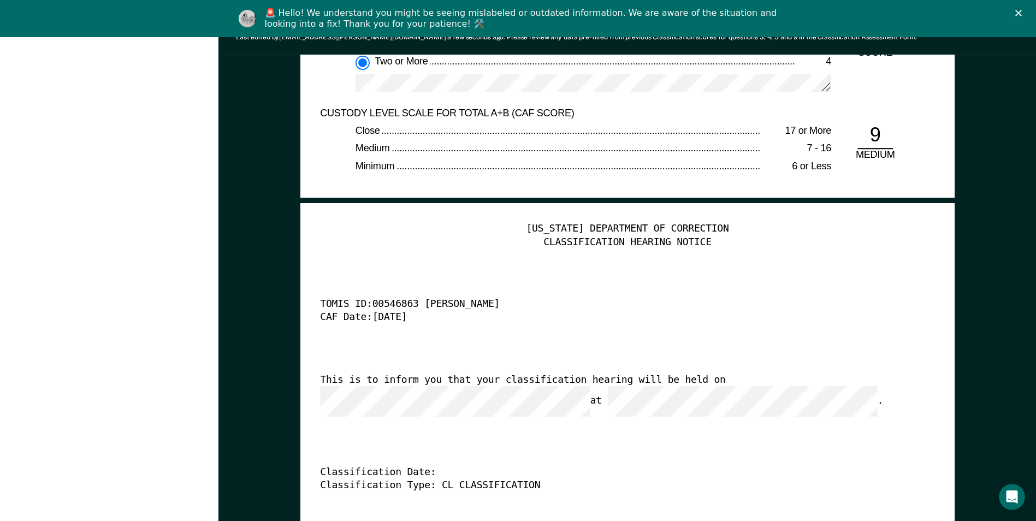
scroll to position [2622, 0]
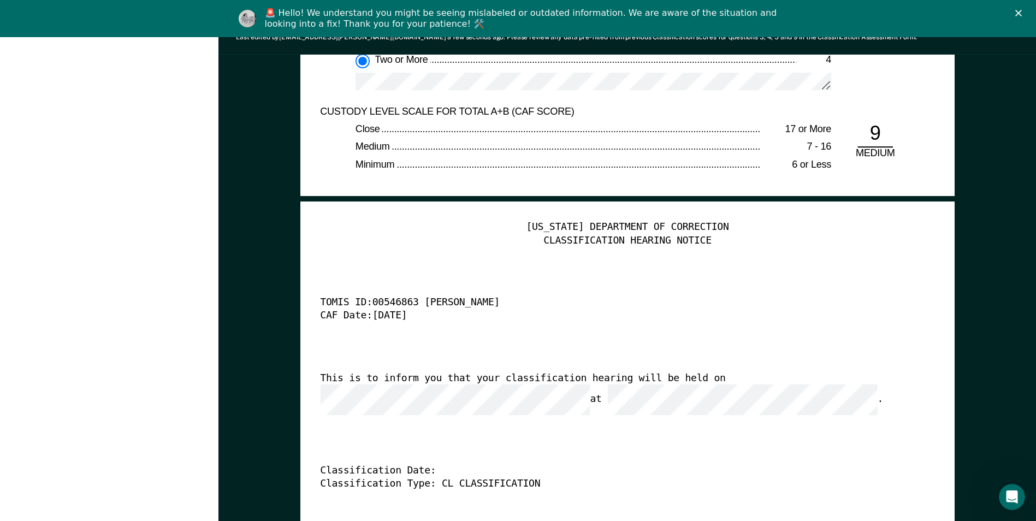
click at [373, 410] on div "TENNESSEE DEPARTMENT OF CORRECTION CLASSIFICATION HEARING NOTICE TOMIS ID: 0054…" at bounding box center [627, 387] width 615 height 333
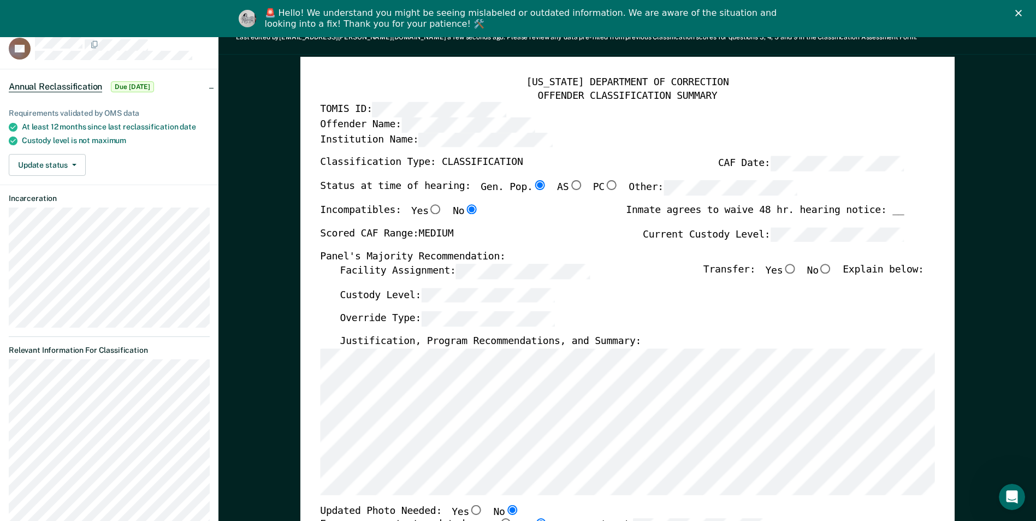
scroll to position [219, 0]
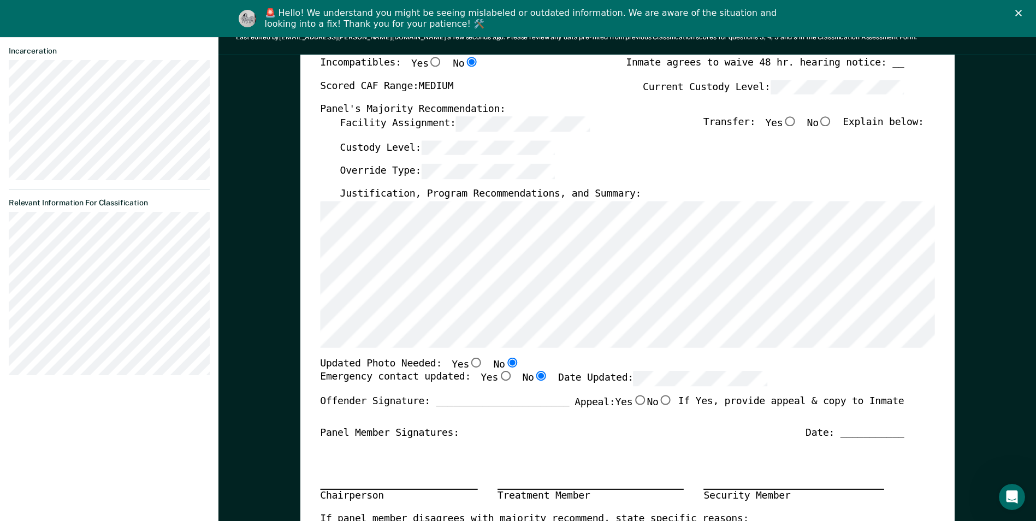
click at [5, 272] on section "Back RA Annual Reclassification Due 8/13/25 Requirements validated by OMS data …" at bounding box center [109, 126] width 219 height 544
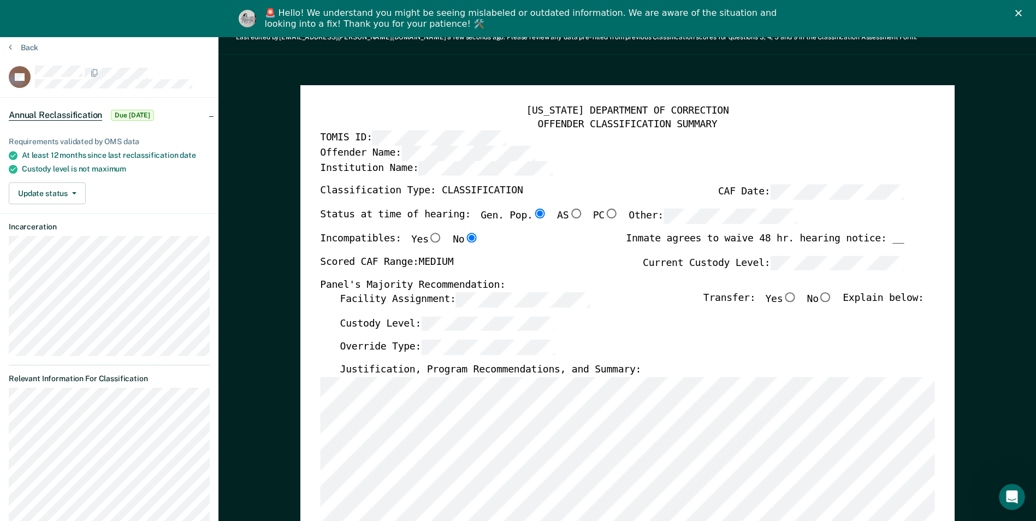
scroll to position [0, 0]
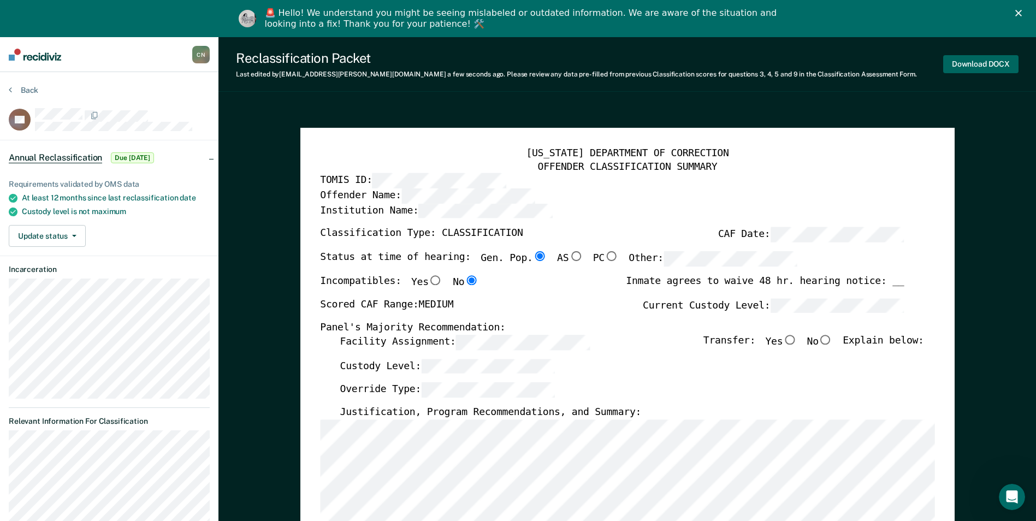
click at [971, 63] on button "Download DOCX" at bounding box center [980, 64] width 75 height 18
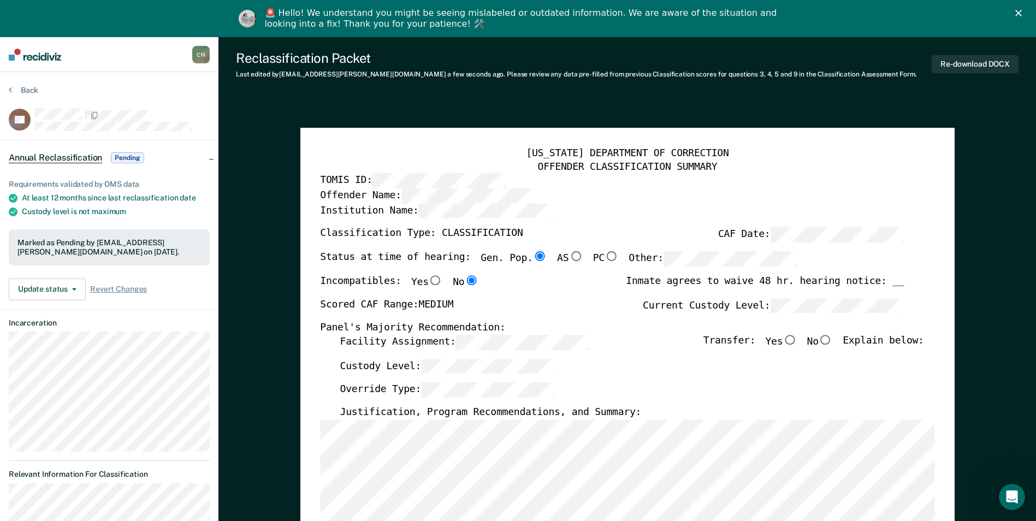
click at [1023, 13] on div "🚨 Hello! We understand you might be seeing mislabeled or outdated information. …" at bounding box center [518, 18] width 1036 height 28
click at [1027, 8] on div "🚨 Hello! We understand you might be seeing mislabeled or outdated information. …" at bounding box center [518, 18] width 1036 height 28
click at [11, 88] on icon at bounding box center [10, 89] width 3 height 9
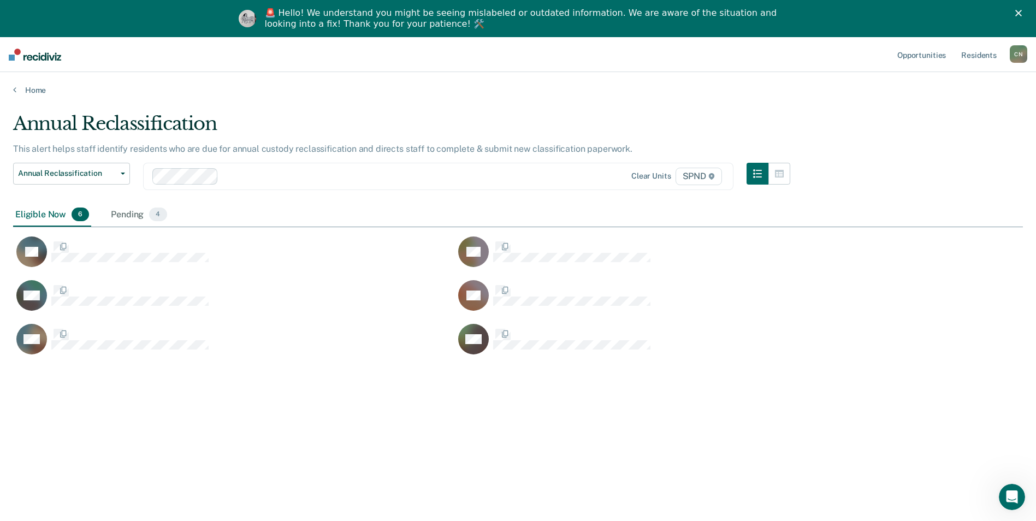
scroll to position [356, 1002]
click at [145, 212] on div "Pending 4" at bounding box center [139, 215] width 60 height 24
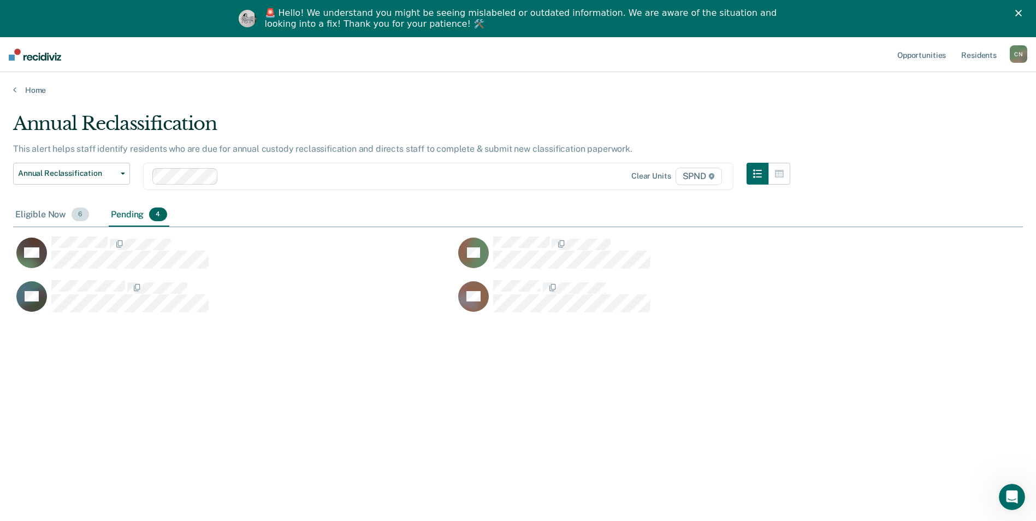
click at [42, 216] on div "Eligible Now 6" at bounding box center [52, 215] width 78 height 24
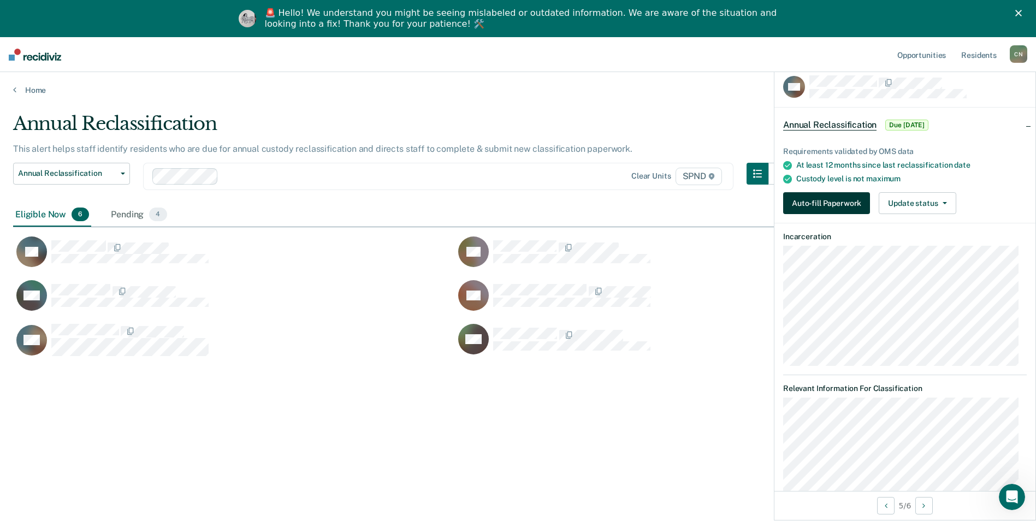
click at [845, 203] on button "Auto-fill Paperwork" at bounding box center [826, 203] width 87 height 22
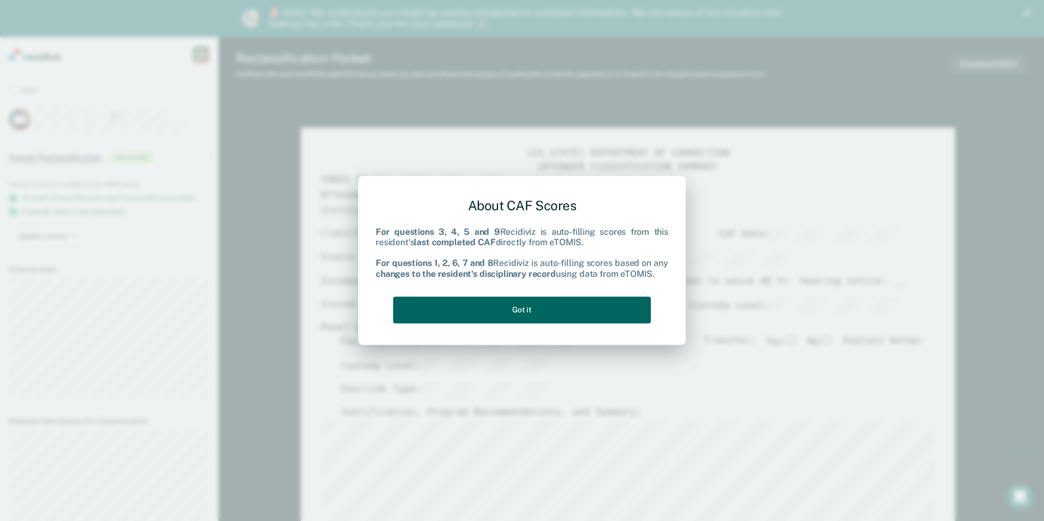
click at [527, 312] on button "Got it" at bounding box center [522, 310] width 258 height 27
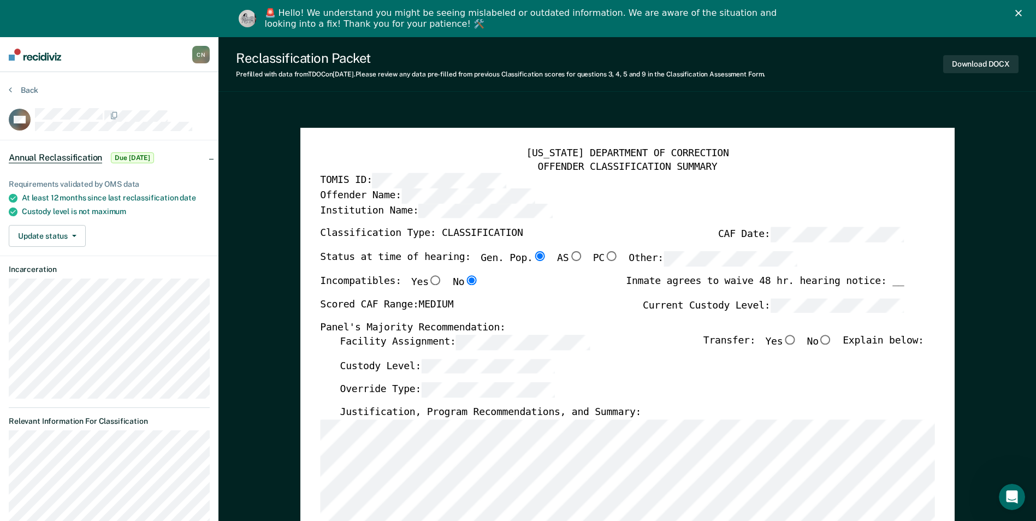
type textarea "x"
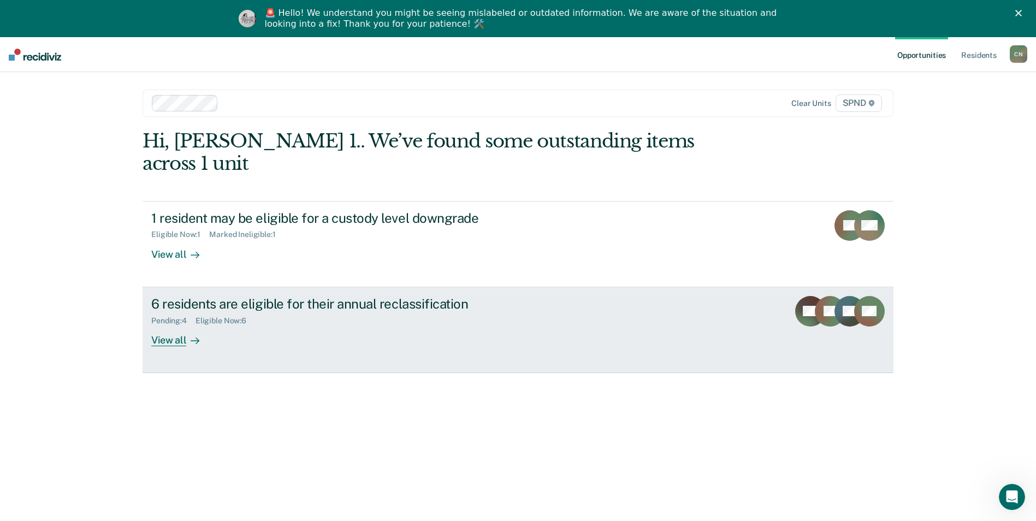
click at [175, 325] on div "View all" at bounding box center [181, 335] width 61 height 21
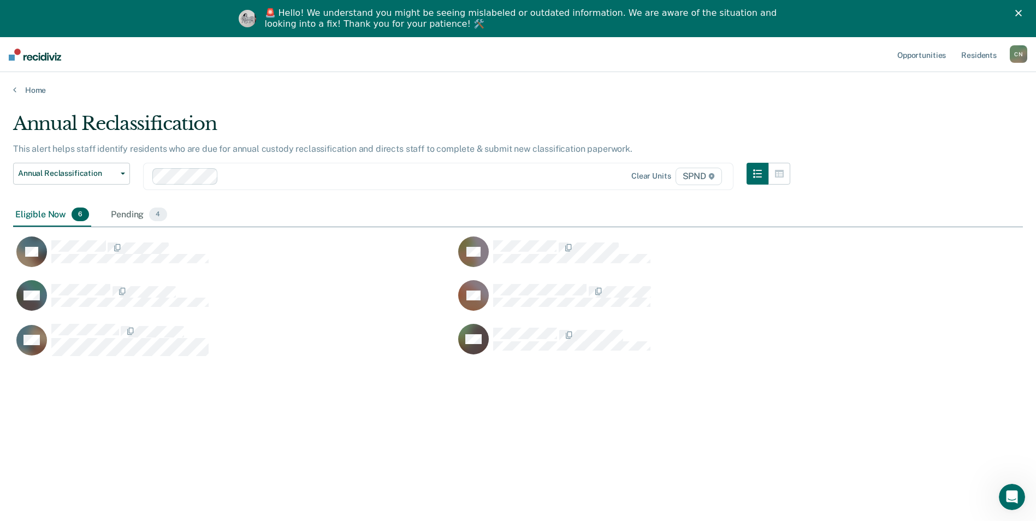
scroll to position [356, 1002]
click at [133, 215] on div "Pending 4" at bounding box center [139, 215] width 60 height 24
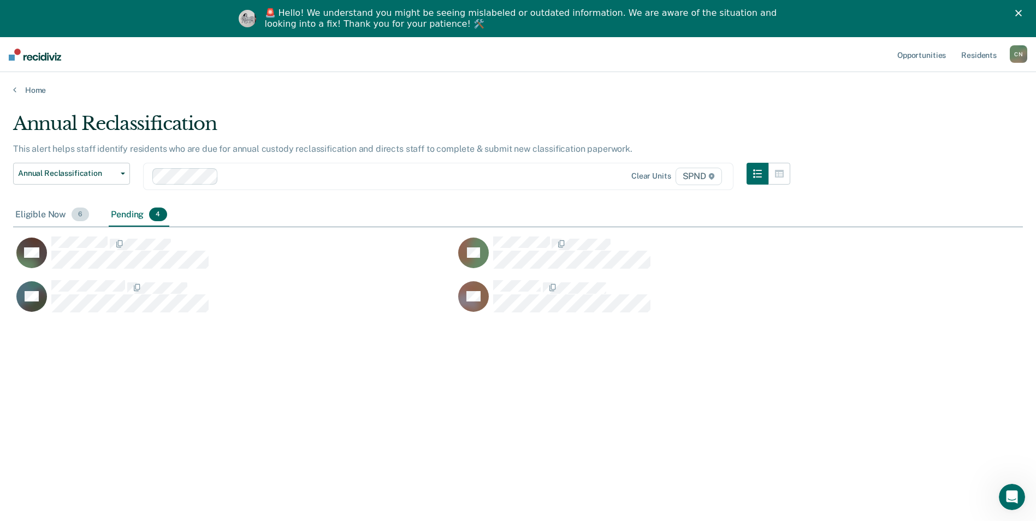
click at [51, 217] on div "Eligible Now 6" at bounding box center [52, 215] width 78 height 24
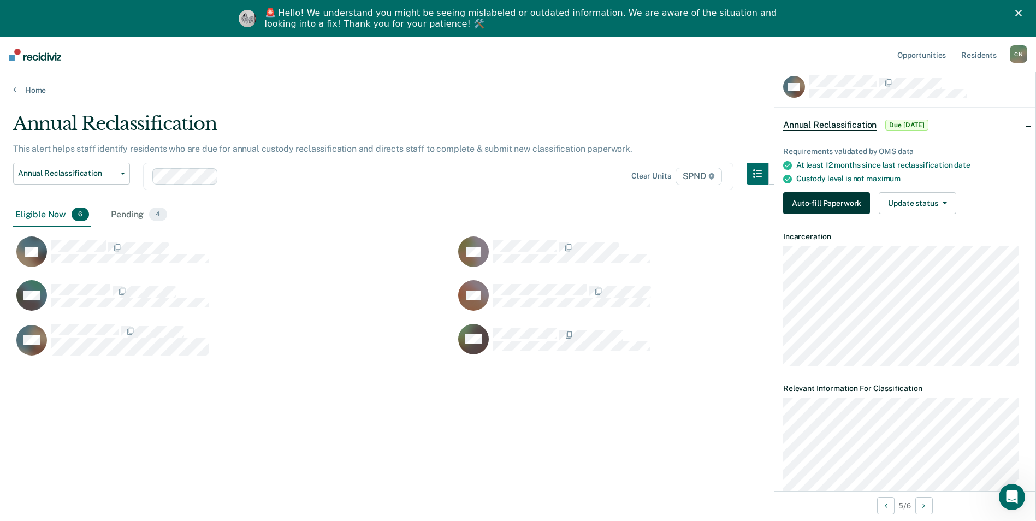
click at [823, 200] on button "Auto-fill Paperwork" at bounding box center [826, 203] width 87 height 22
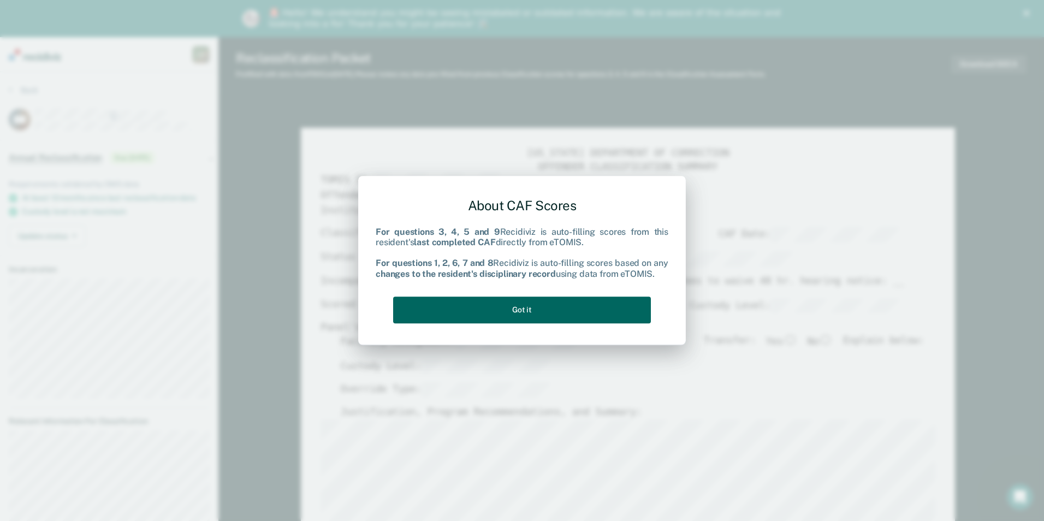
click at [556, 315] on button "Got it" at bounding box center [522, 310] width 258 height 27
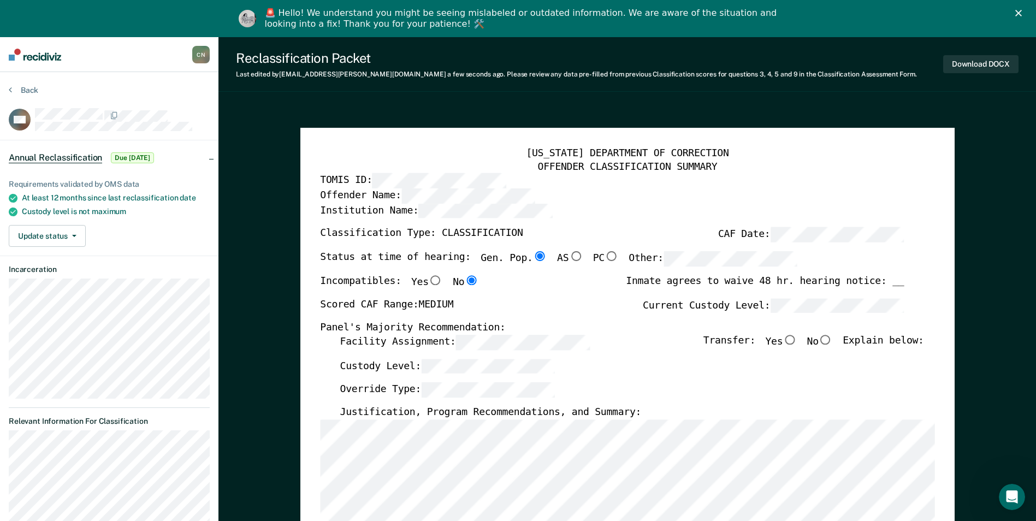
type textarea "x"
radio input "false"
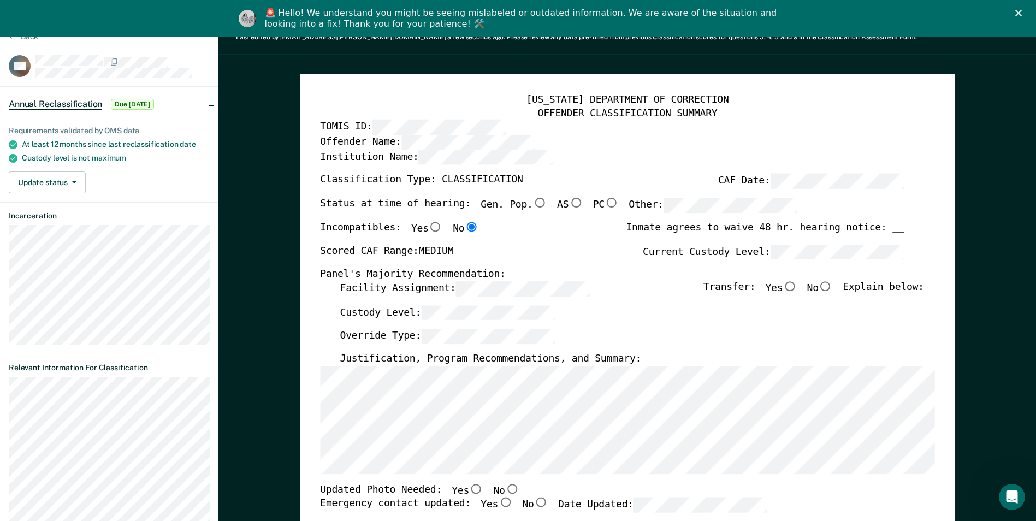
scroll to position [164, 0]
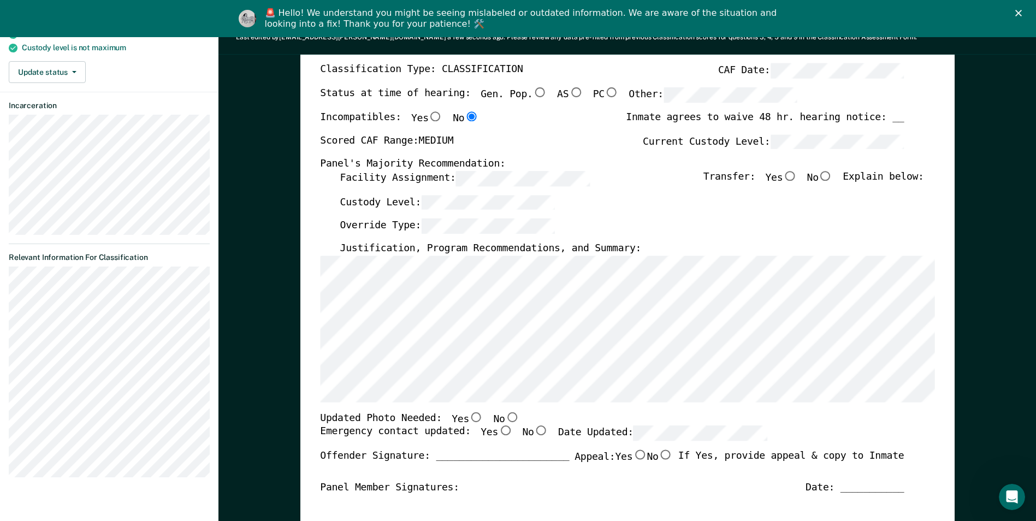
click at [505, 420] on input "No" at bounding box center [512, 417] width 14 height 10
type textarea "x"
radio input "true"
click at [534, 429] on input "No" at bounding box center [541, 431] width 14 height 10
type textarea "x"
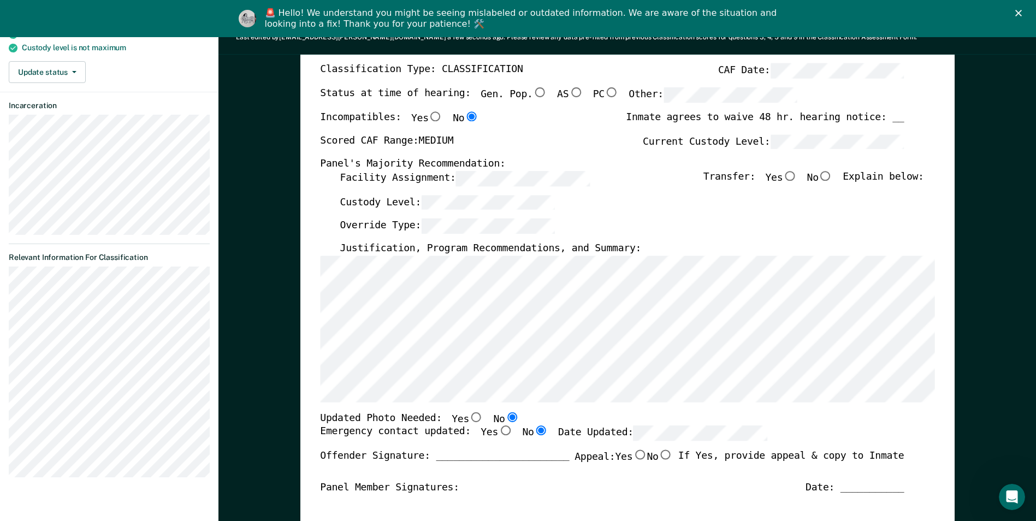
radio input "true"
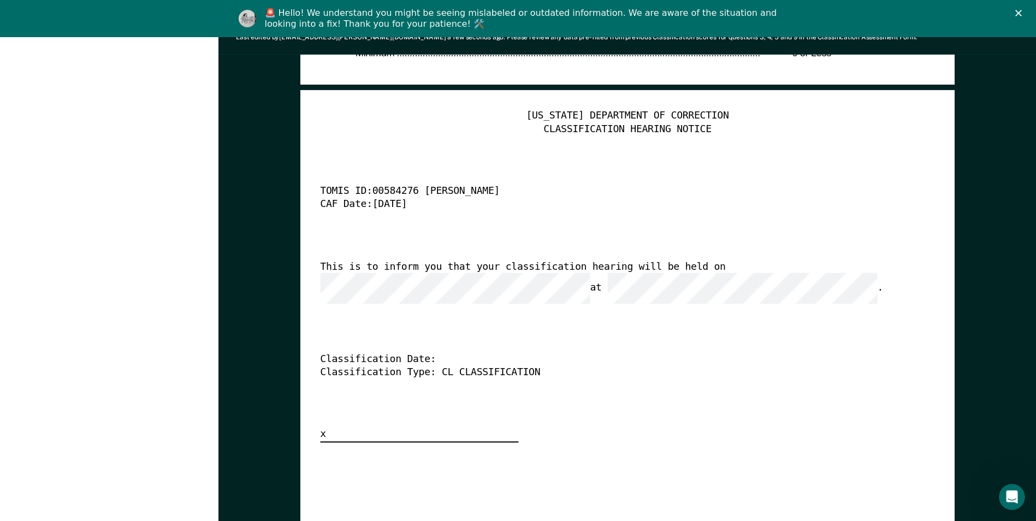
scroll to position [2731, 0]
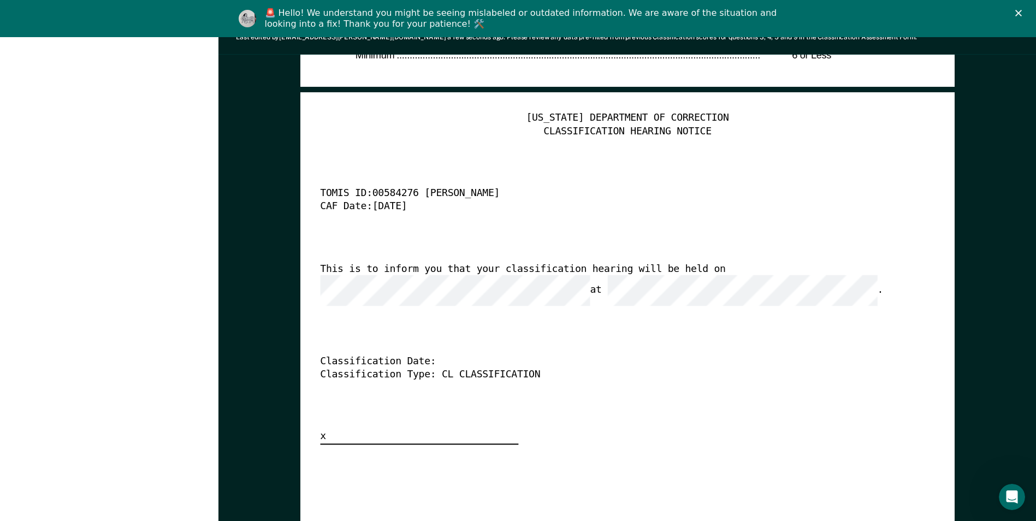
click at [781, 280] on div "This is to inform you that your classification hearing will be held on at ." at bounding box center [612, 284] width 584 height 43
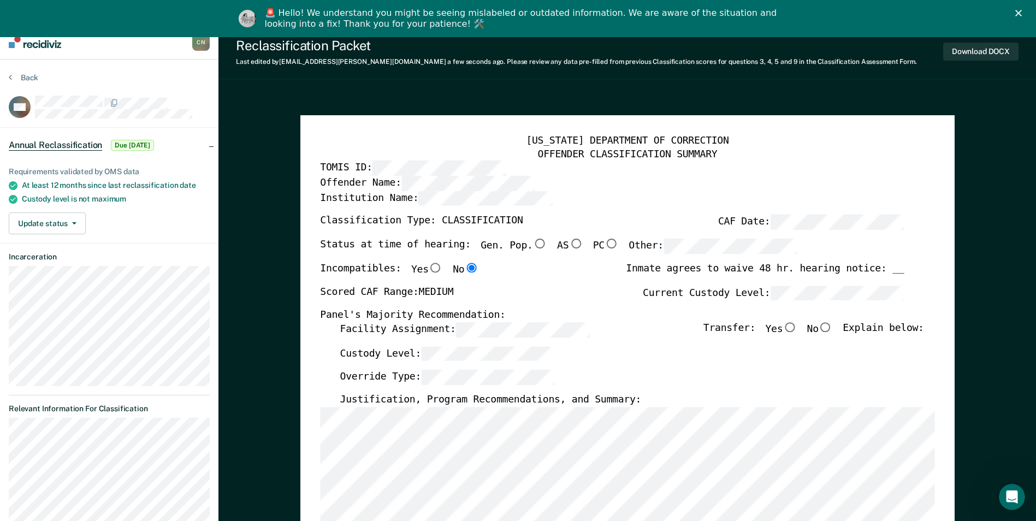
scroll to position [0, 0]
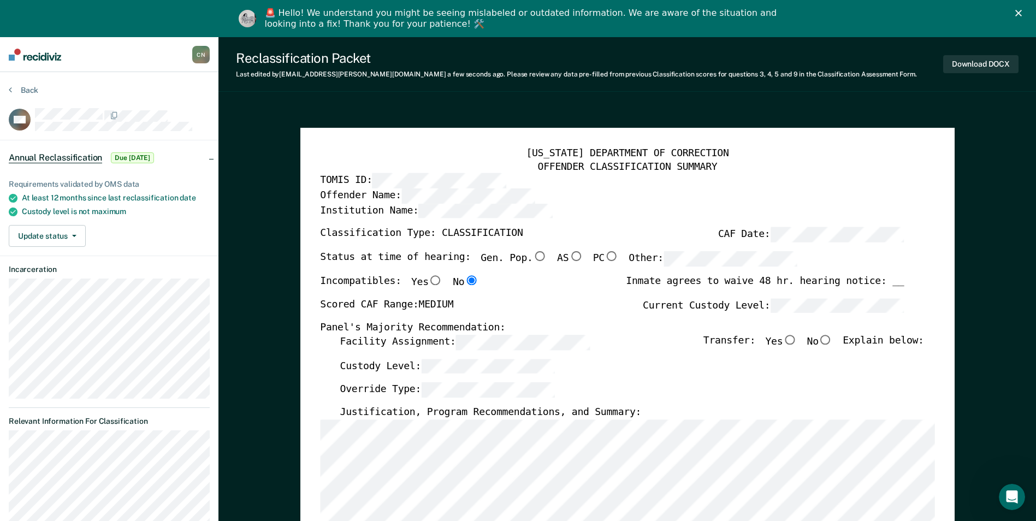
click at [831, 339] on input "No" at bounding box center [826, 340] width 14 height 10
type textarea "x"
radio input "true"
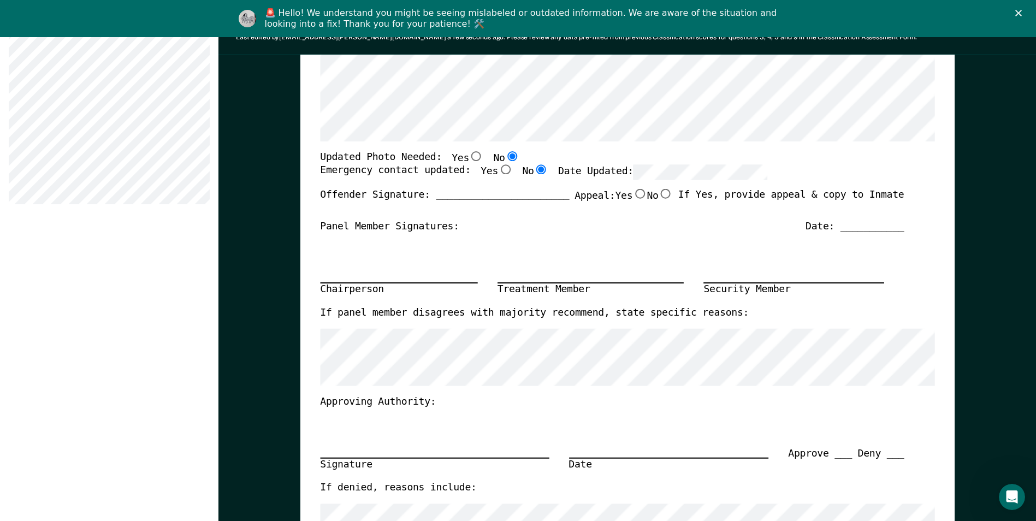
scroll to position [164, 0]
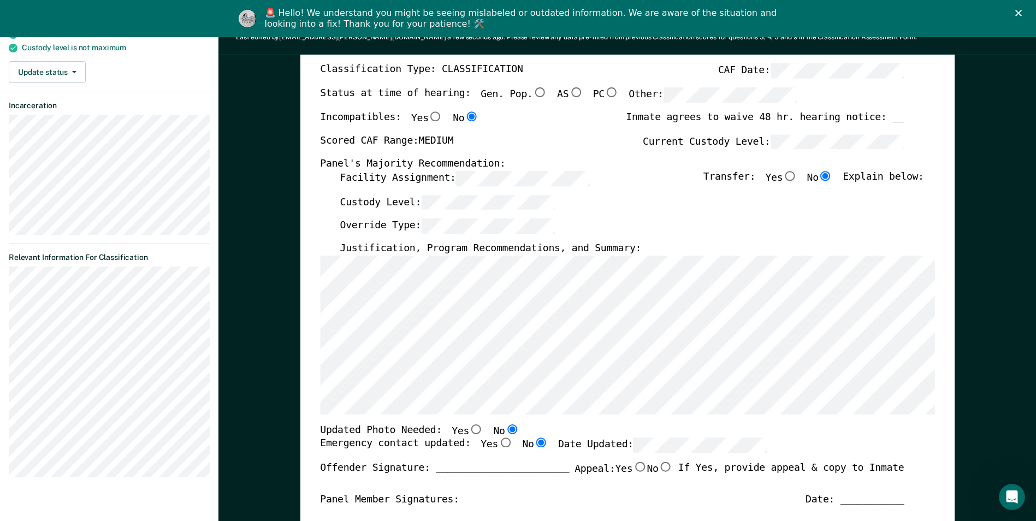
click at [8, 284] on section "Back RM Annual Reclassification Due 8/29/25 Requirements validated by OMS data …" at bounding box center [109, 203] width 219 height 591
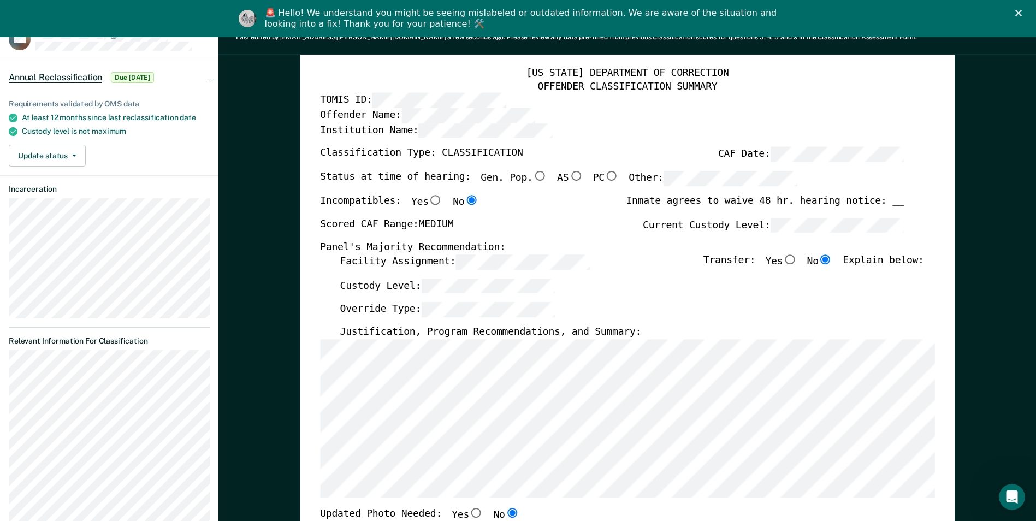
scroll to position [0, 0]
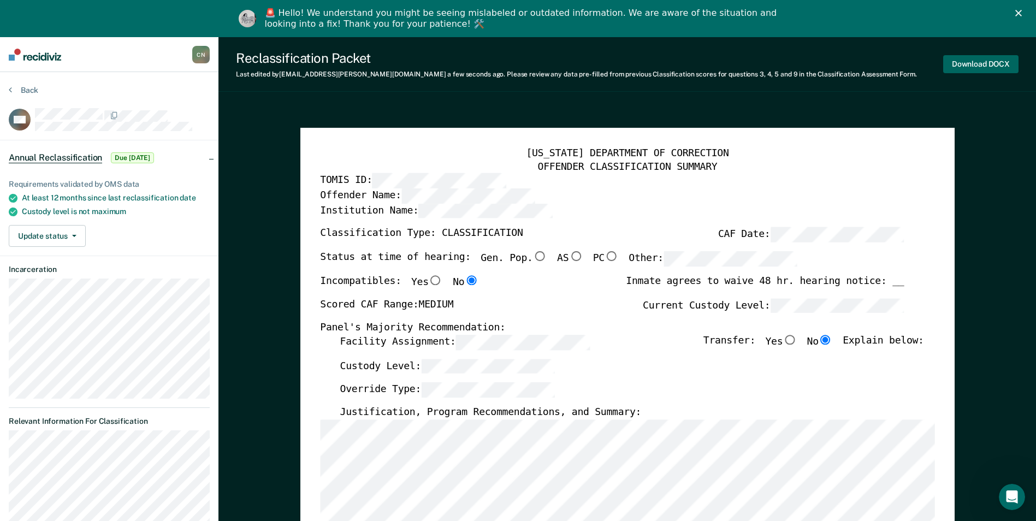
click at [985, 61] on button "Download DOCX" at bounding box center [980, 64] width 75 height 18
type textarea "x"
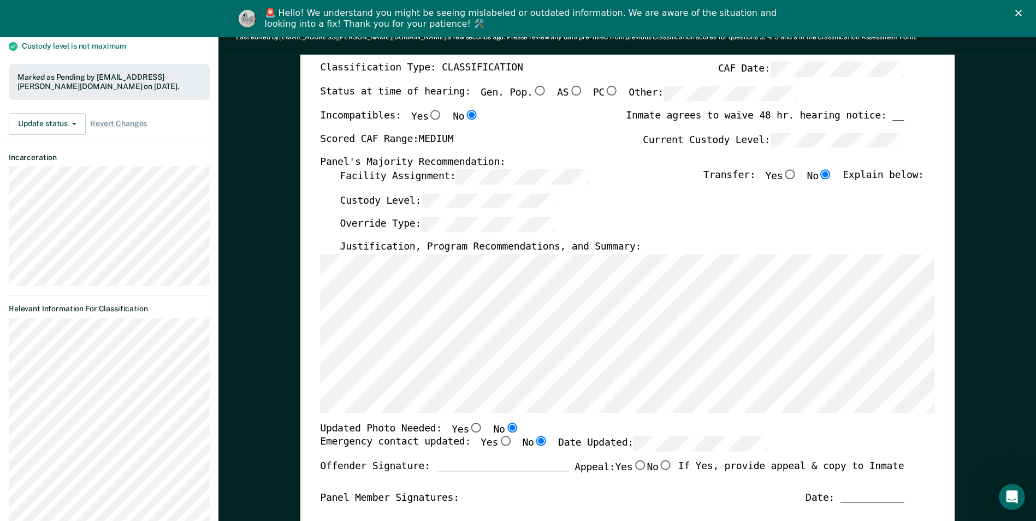
scroll to position [109, 0]
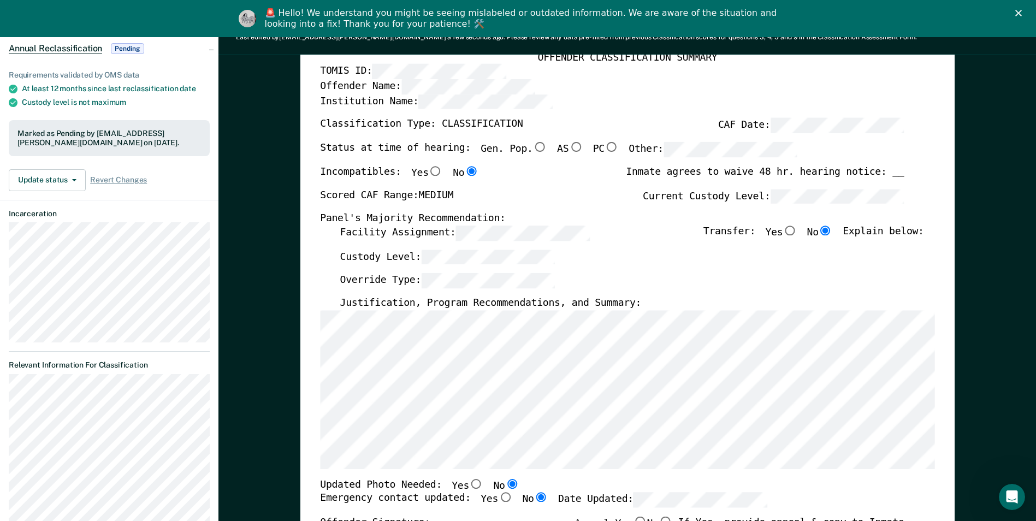
click at [1026, 9] on div "🚨 Hello! We understand you might be seeing mislabeled or outdated information. …" at bounding box center [518, 18] width 1036 height 28
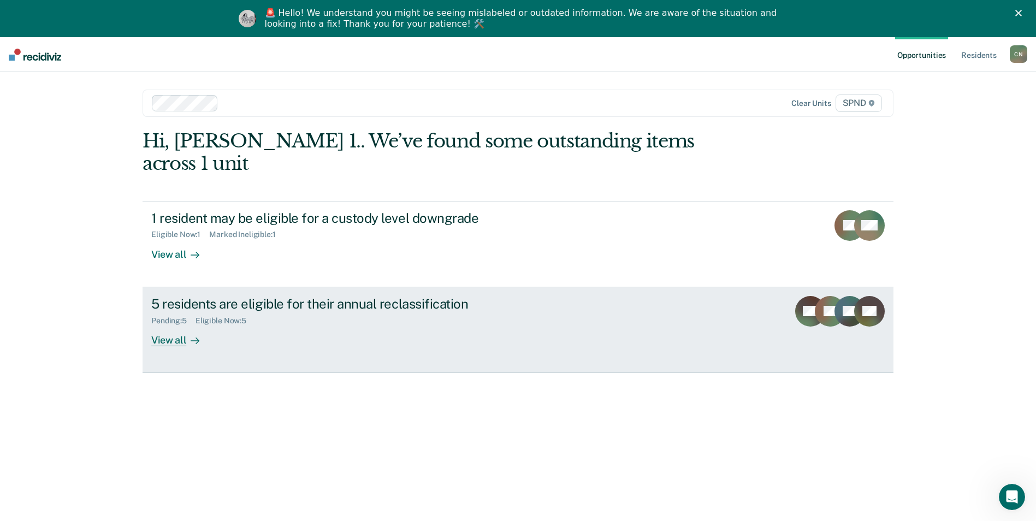
click at [166, 325] on div "View all" at bounding box center [181, 335] width 61 height 21
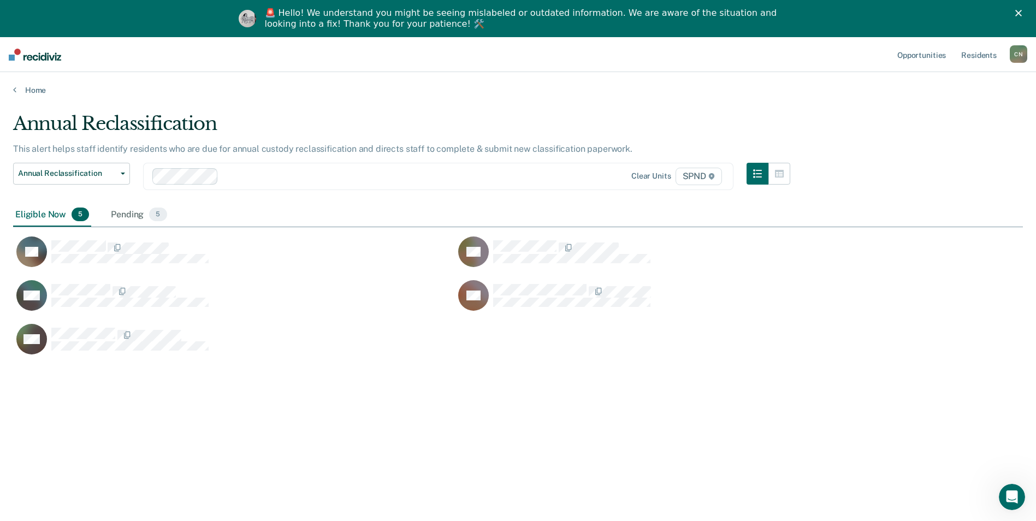
scroll to position [356, 1002]
click at [139, 210] on div "Pending 5" at bounding box center [139, 215] width 60 height 24
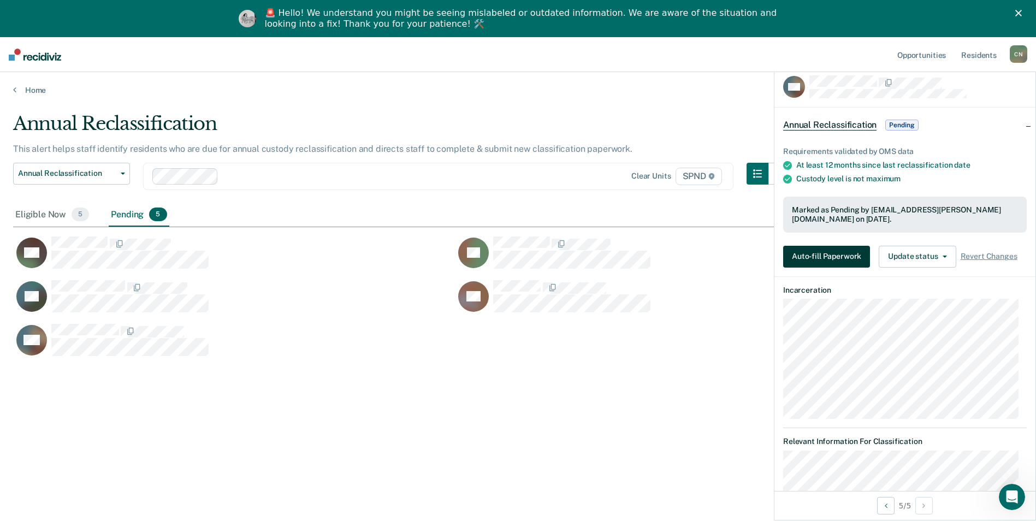
click at [806, 257] on button "Auto-fill Paperwork" at bounding box center [826, 257] width 87 height 22
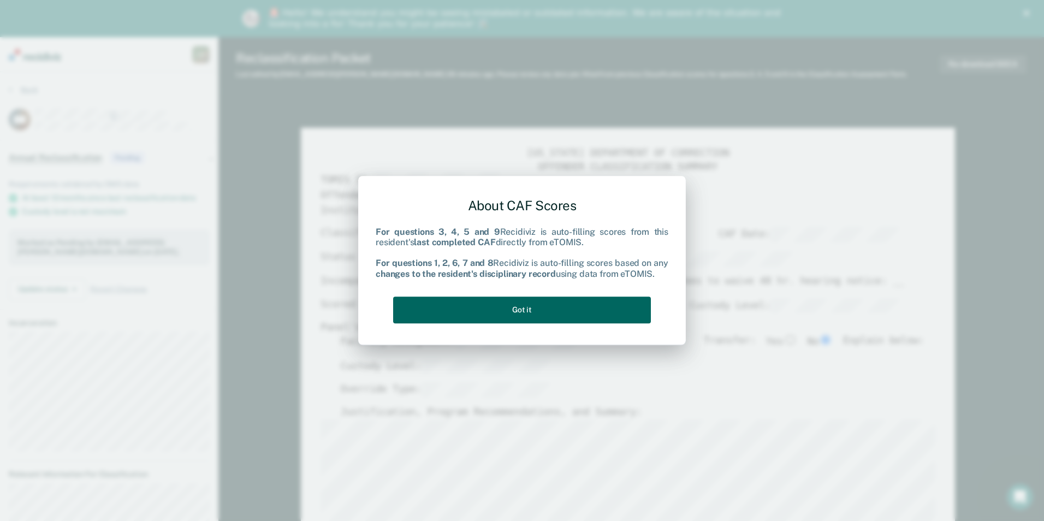
click at [516, 314] on button "Got it" at bounding box center [522, 310] width 258 height 27
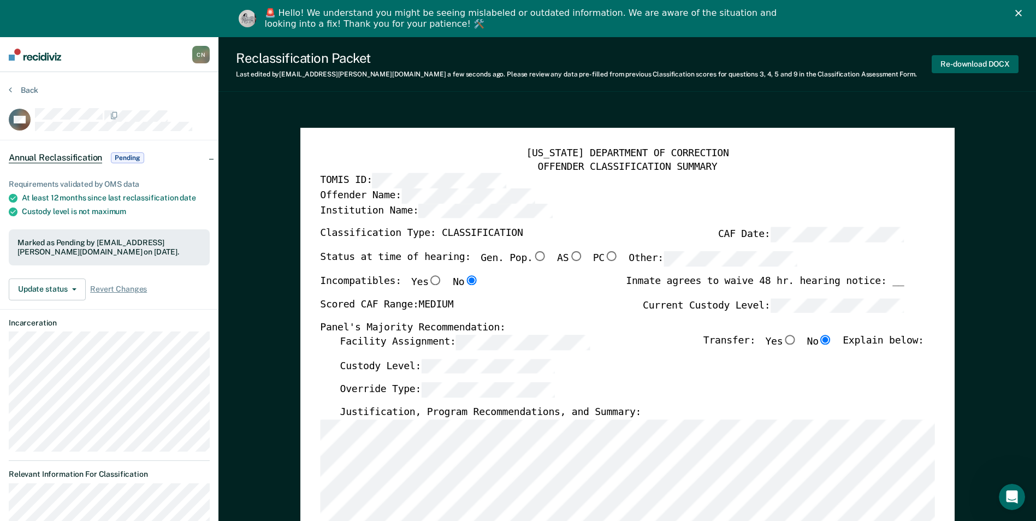
click at [947, 61] on button "Re-download DOCX" at bounding box center [975, 64] width 87 height 18
click at [12, 90] on button "Back" at bounding box center [23, 90] width 29 height 10
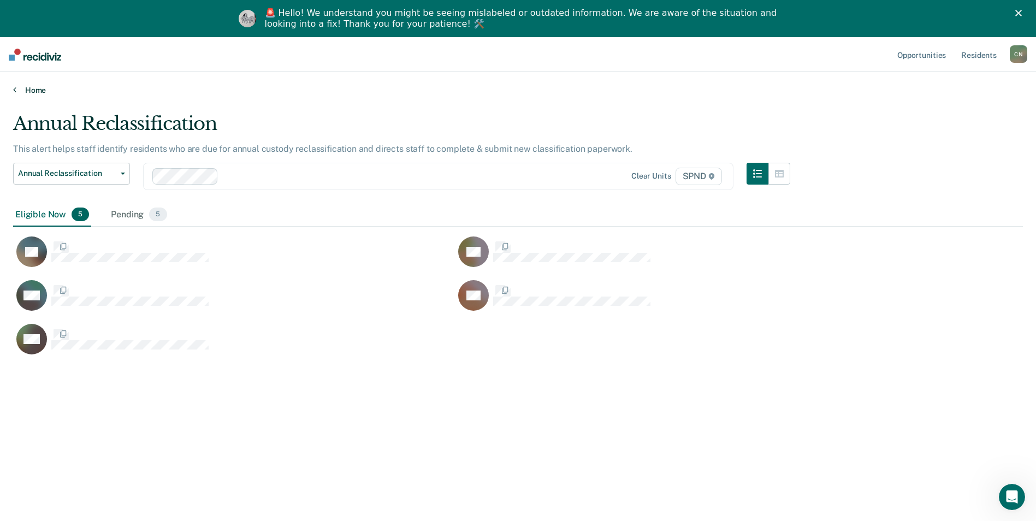
scroll to position [356, 1002]
click at [64, 215] on div "Eligible Now 5" at bounding box center [52, 215] width 78 height 24
click at [133, 211] on div "Pending 5" at bounding box center [139, 215] width 60 height 24
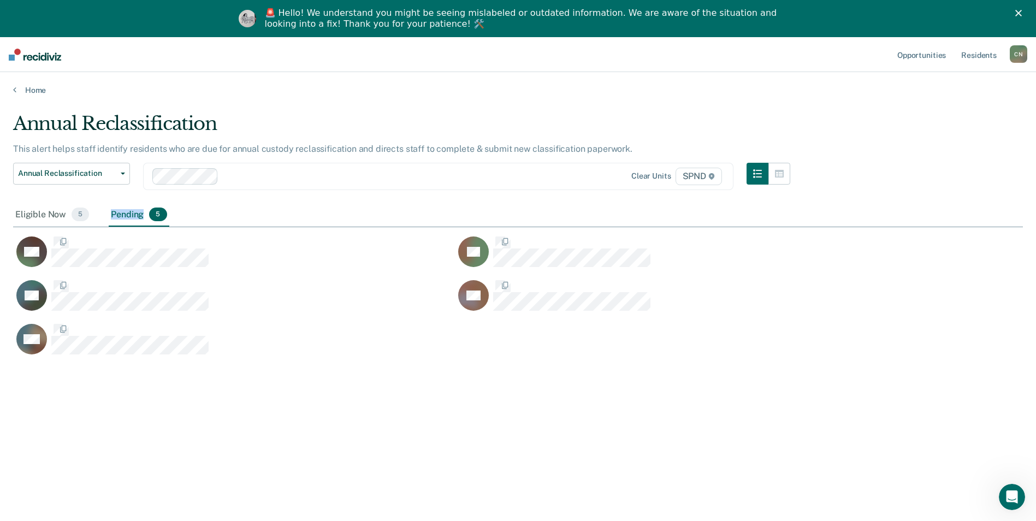
click at [133, 211] on div "Pending 5" at bounding box center [139, 215] width 60 height 24
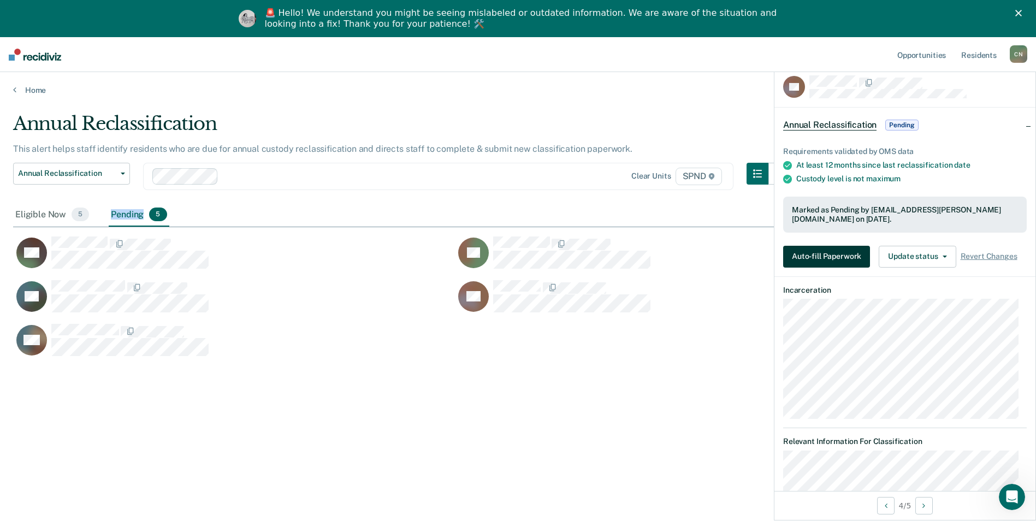
click at [850, 252] on button "Auto-fill Paperwork" at bounding box center [826, 257] width 87 height 22
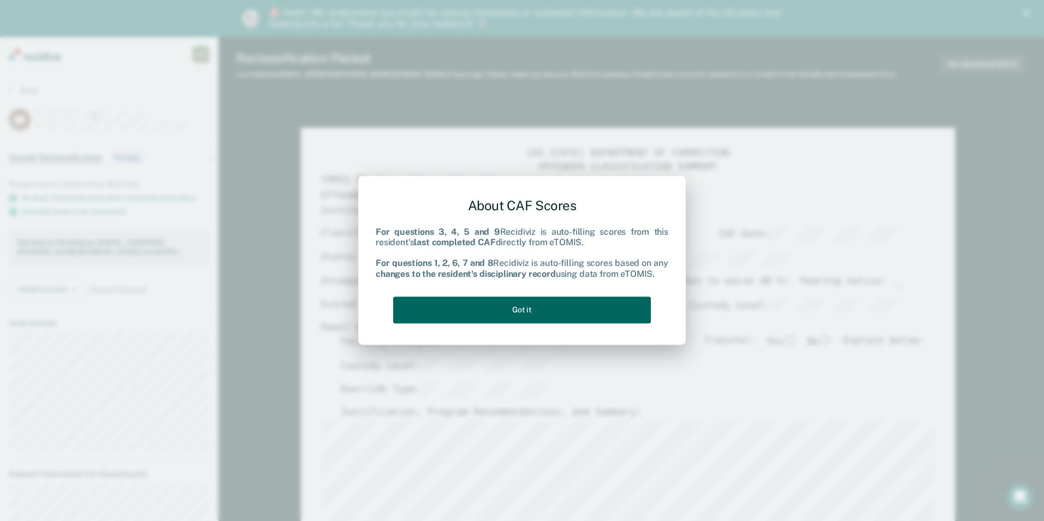
drag, startPoint x: 529, startPoint y: 303, endPoint x: 530, endPoint y: 309, distance: 6.1
click at [530, 309] on button "Got it" at bounding box center [522, 310] width 258 height 27
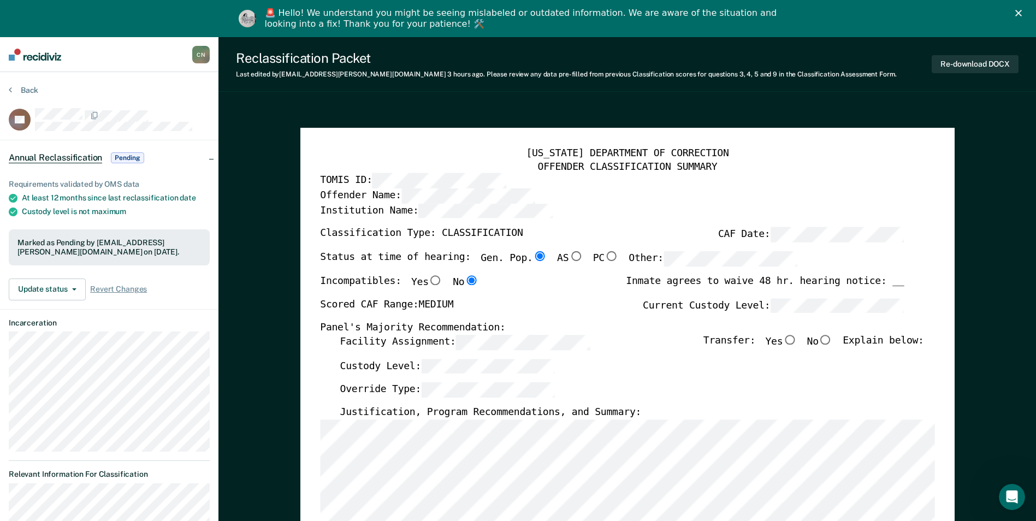
type textarea "x"
radio input "false"
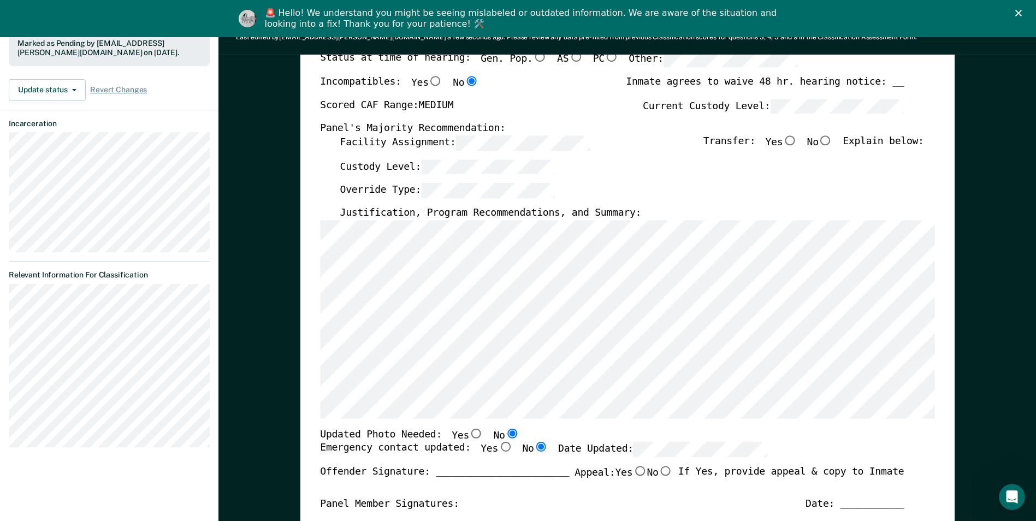
scroll to position [219, 0]
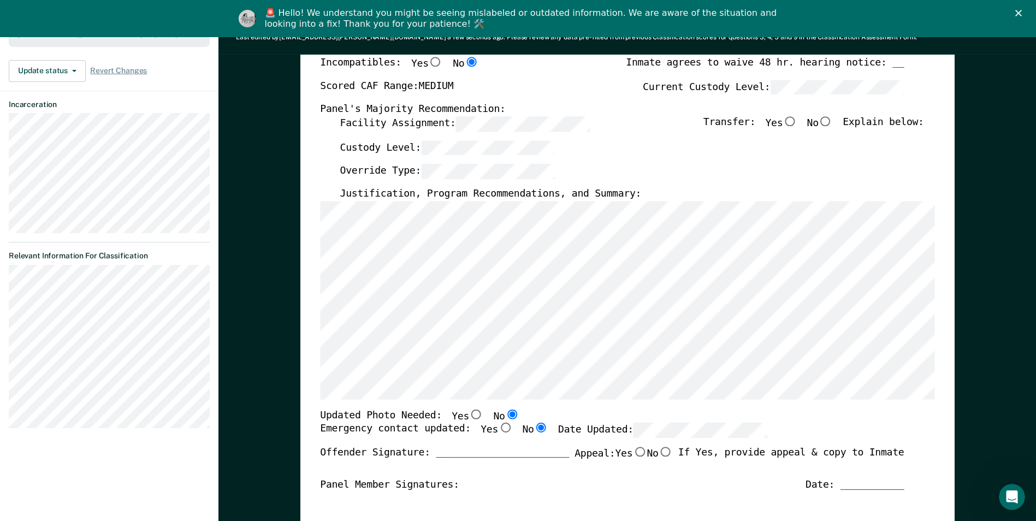
click at [5, 367] on section "Back RA Annual Reclassification Pending Requirements validated by OMS data At l…" at bounding box center [109, 152] width 219 height 597
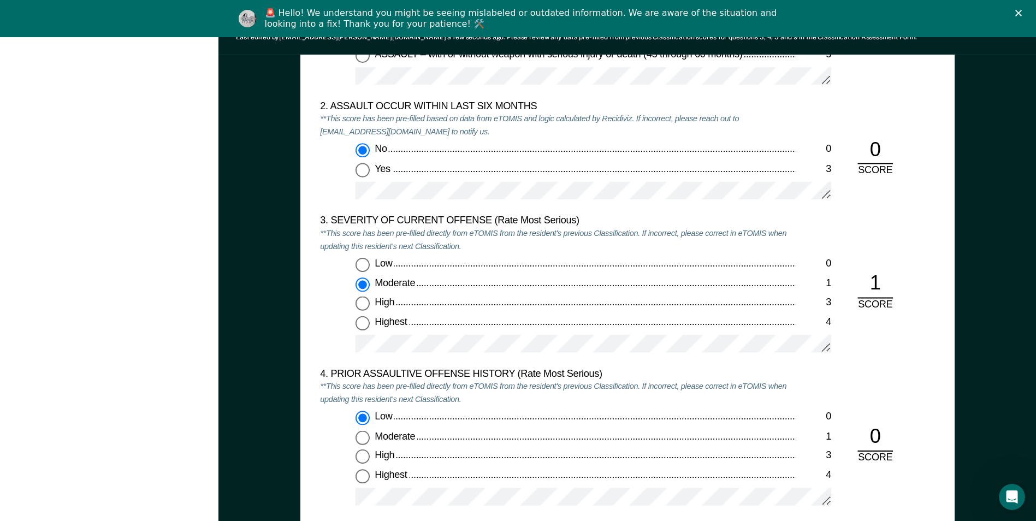
scroll to position [1256, 0]
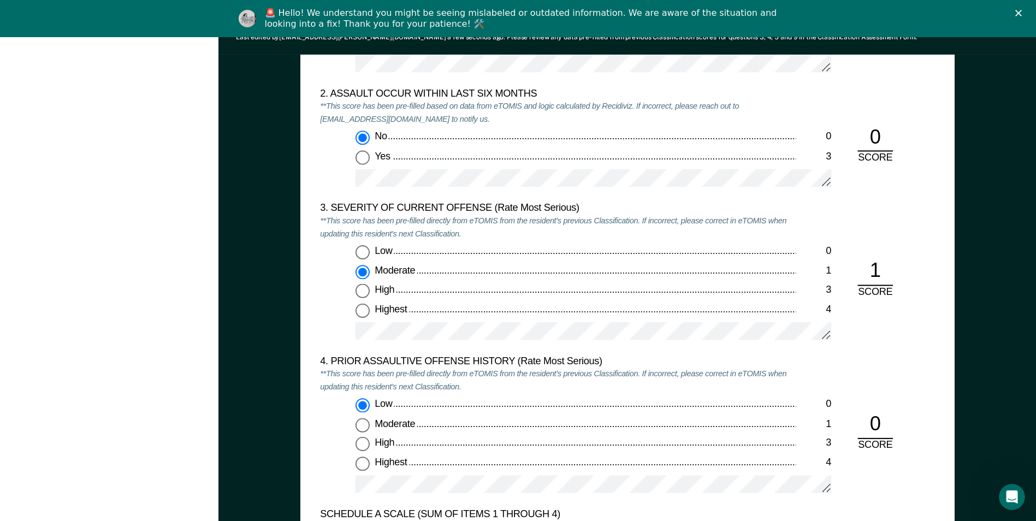
click at [339, 331] on div "Low 0 Moderate 1 High 3 Highest 4" at bounding box center [558, 298] width 476 height 105
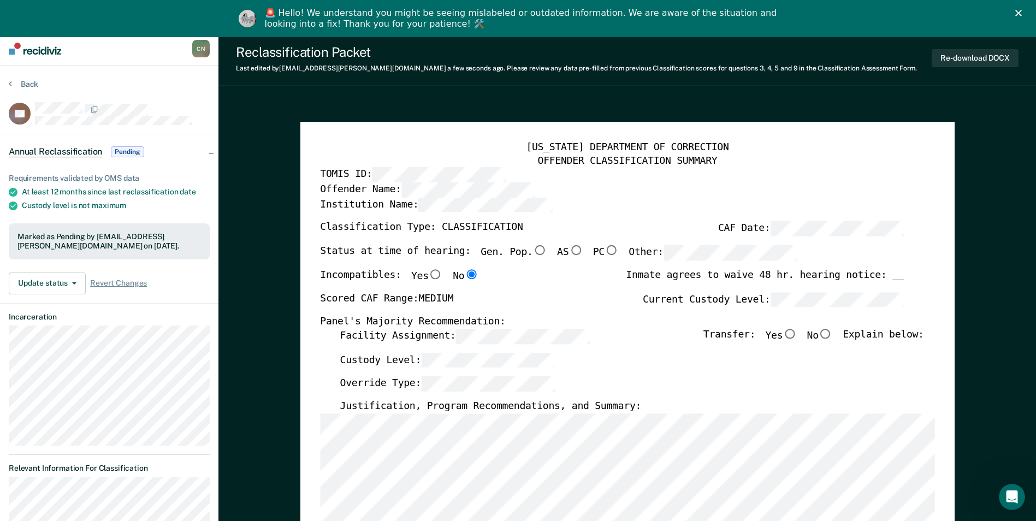
scroll to position [0, 0]
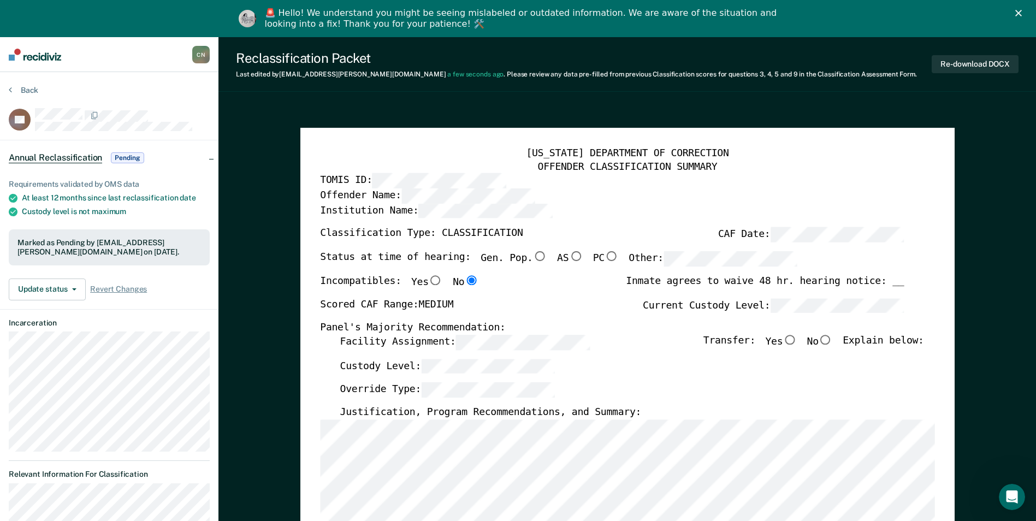
type textarea "x"
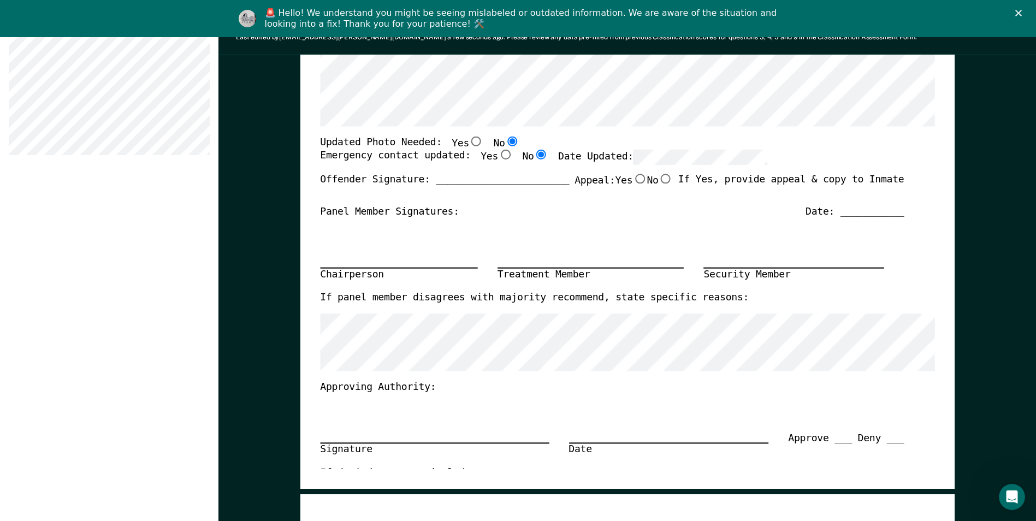
scroll to position [219, 0]
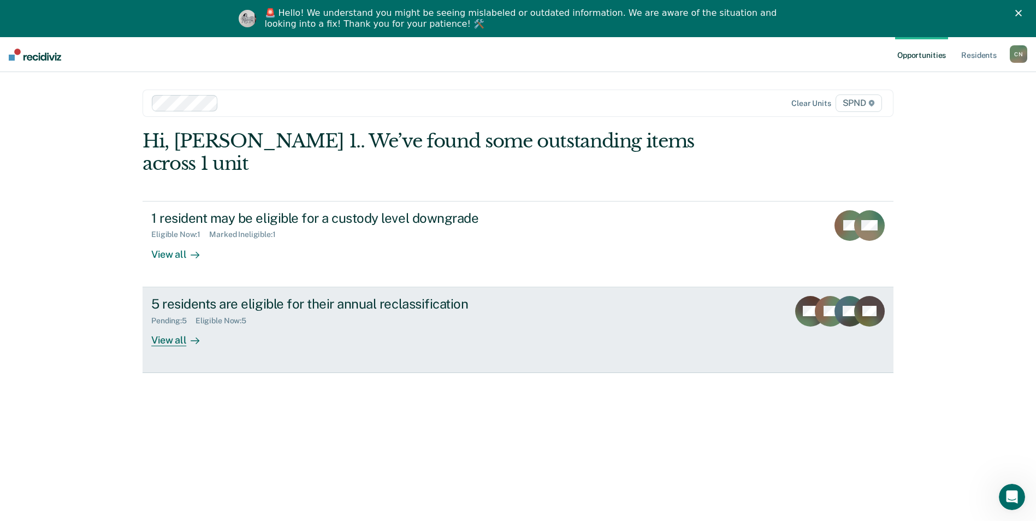
click at [158, 325] on div "View all" at bounding box center [181, 335] width 61 height 21
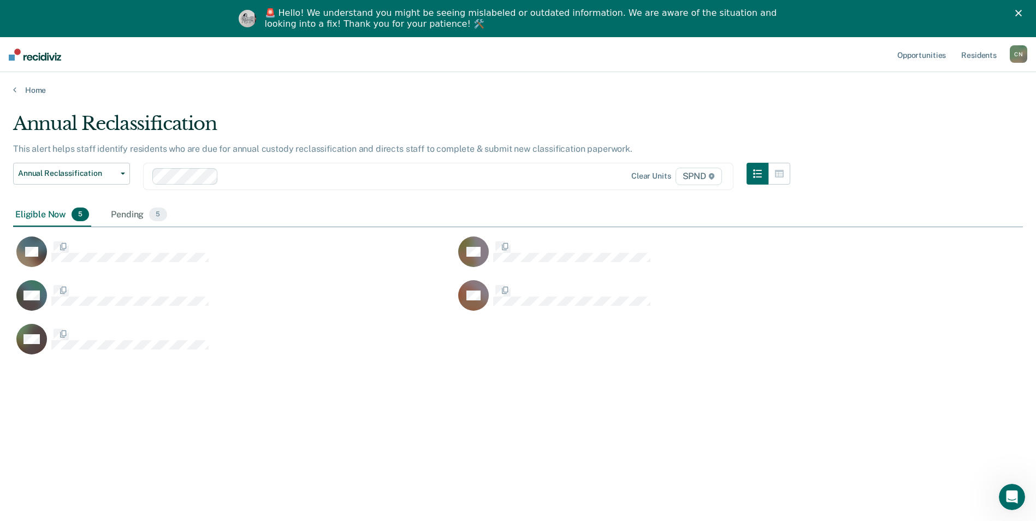
scroll to position [356, 1002]
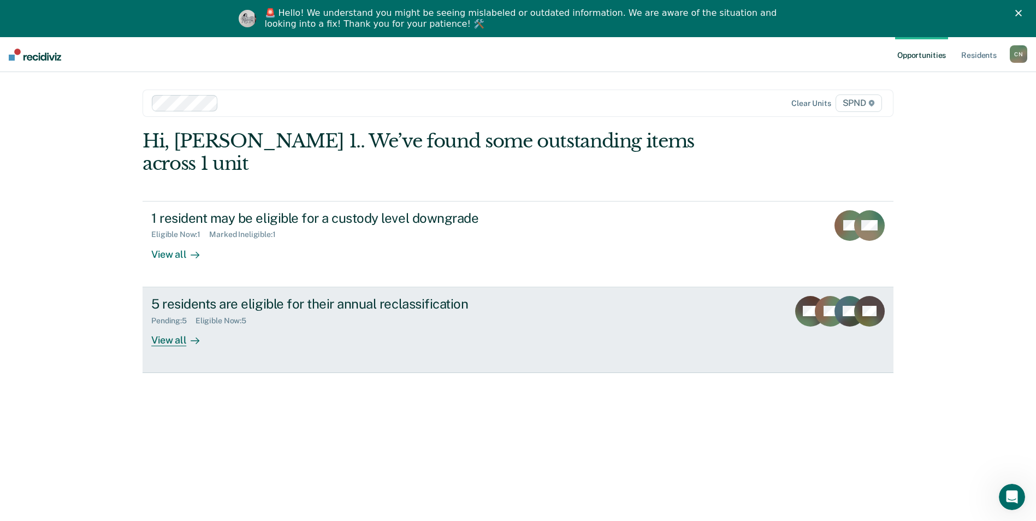
click at [166, 325] on div "View all" at bounding box center [181, 335] width 61 height 21
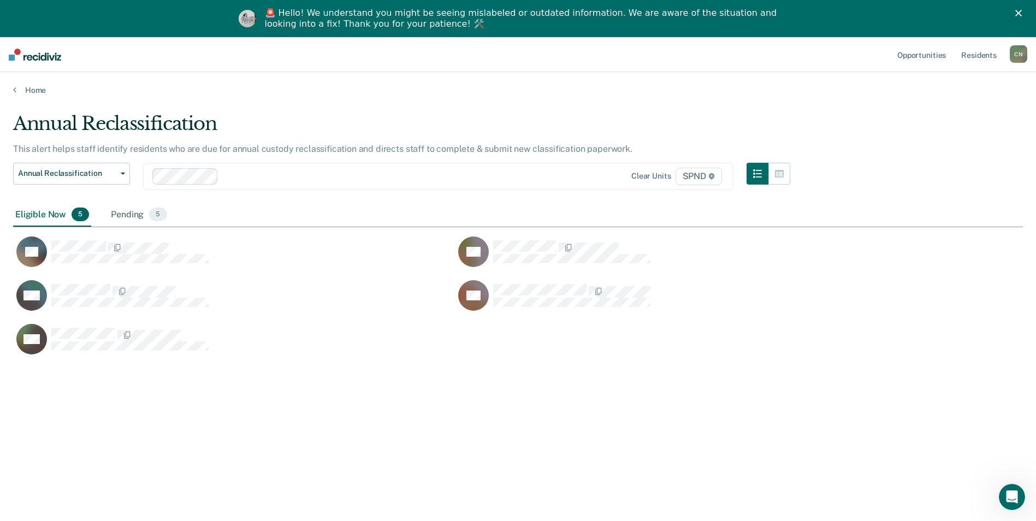
scroll to position [356, 1002]
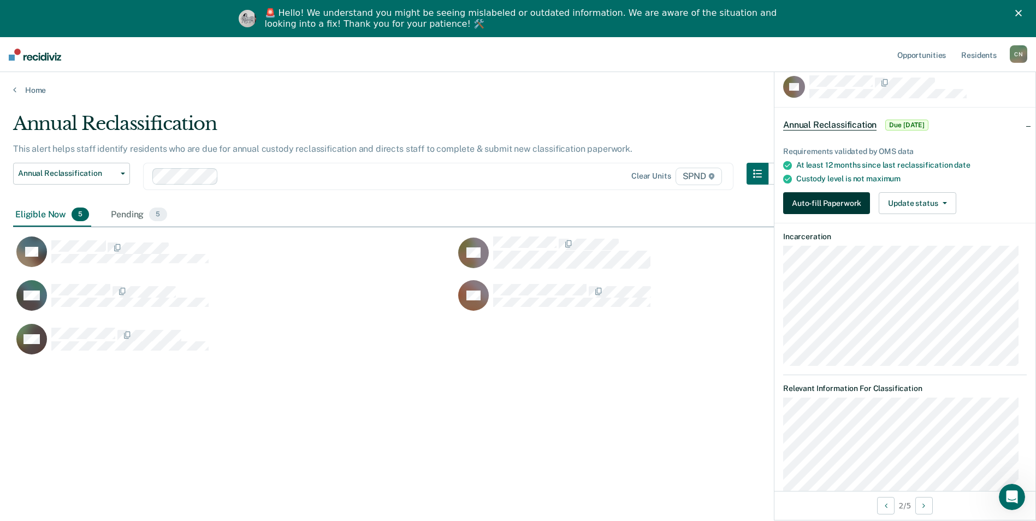
click at [826, 198] on button "Auto-fill Paperwork" at bounding box center [826, 203] width 87 height 22
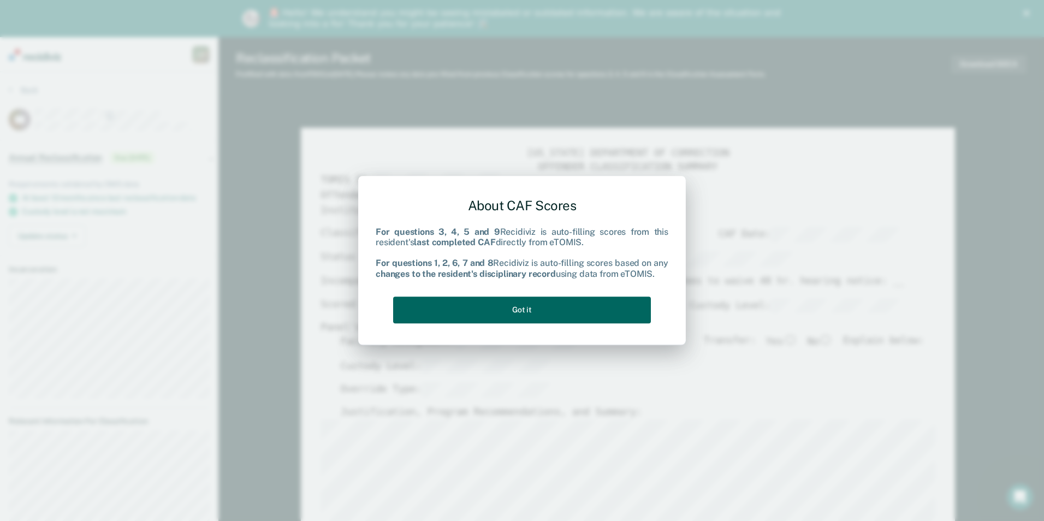
click at [558, 306] on button "Got it" at bounding box center [522, 310] width 258 height 27
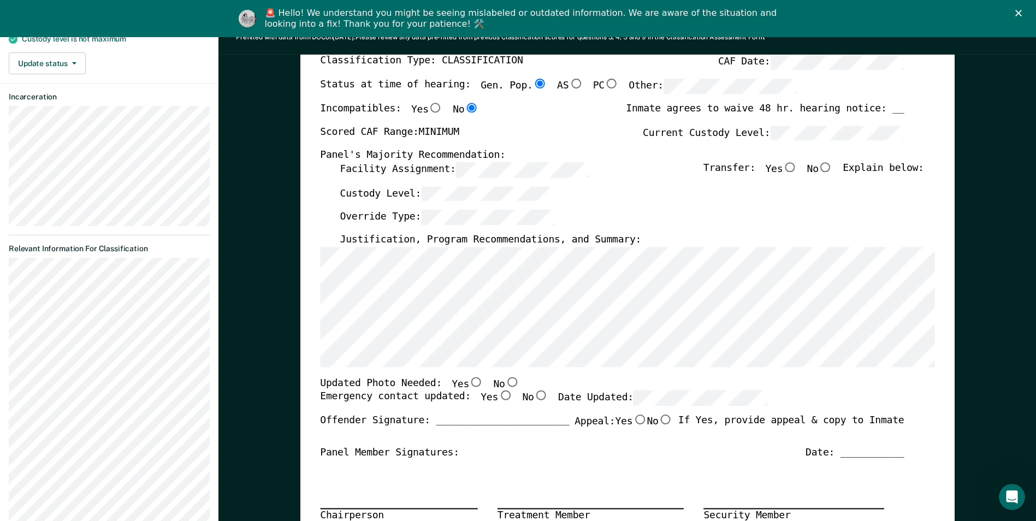
scroll to position [219, 0]
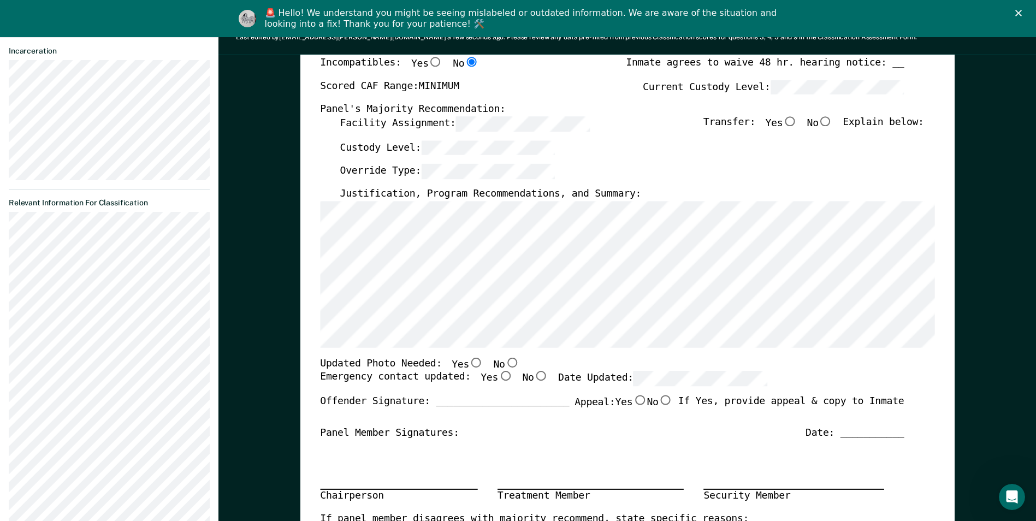
click at [469, 362] on input "Yes" at bounding box center [476, 362] width 14 height 10
type textarea "x"
radio input "true"
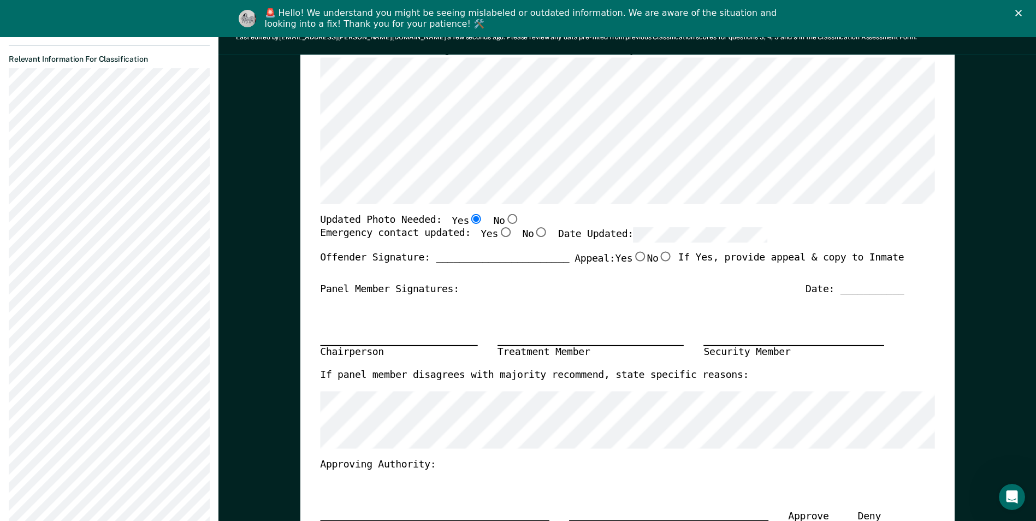
scroll to position [382, 0]
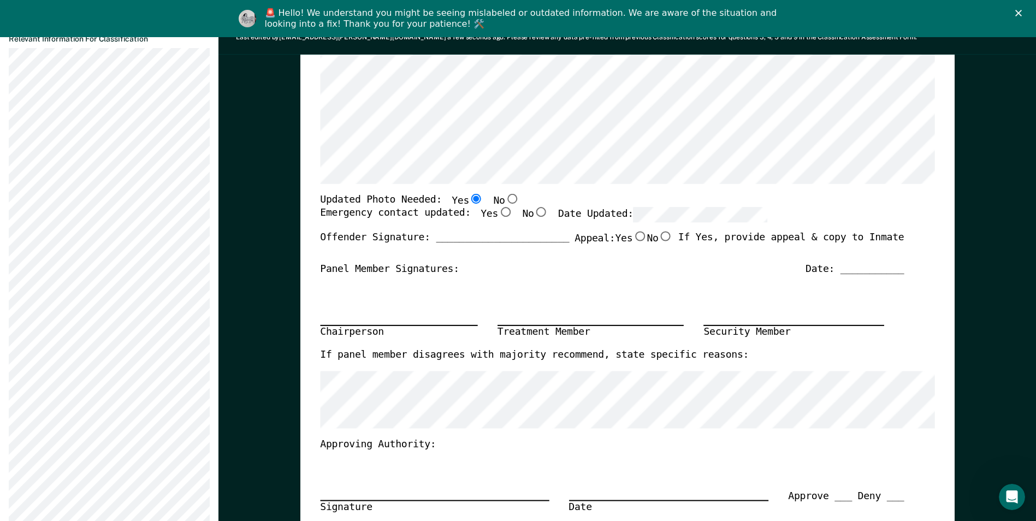
click at [6, 318] on section "Back RB Annual Reclassification Due 8/16/25 Requirements validated by OMS data …" at bounding box center [109, 126] width 219 height 873
click at [6, 321] on section "Back RB Annual Reclassification Due 8/16/25 Requirements validated by OMS data …" at bounding box center [109, 126] width 219 height 873
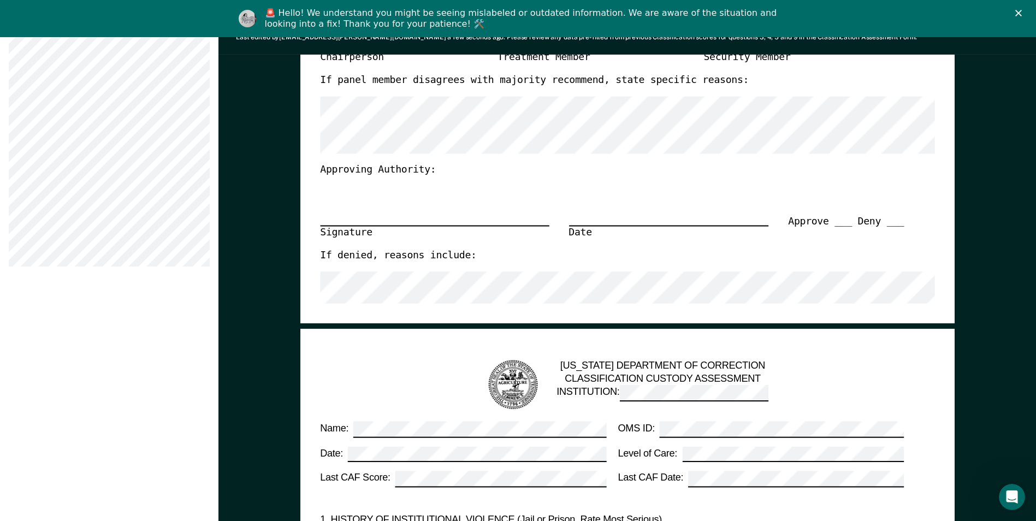
scroll to position [656, 0]
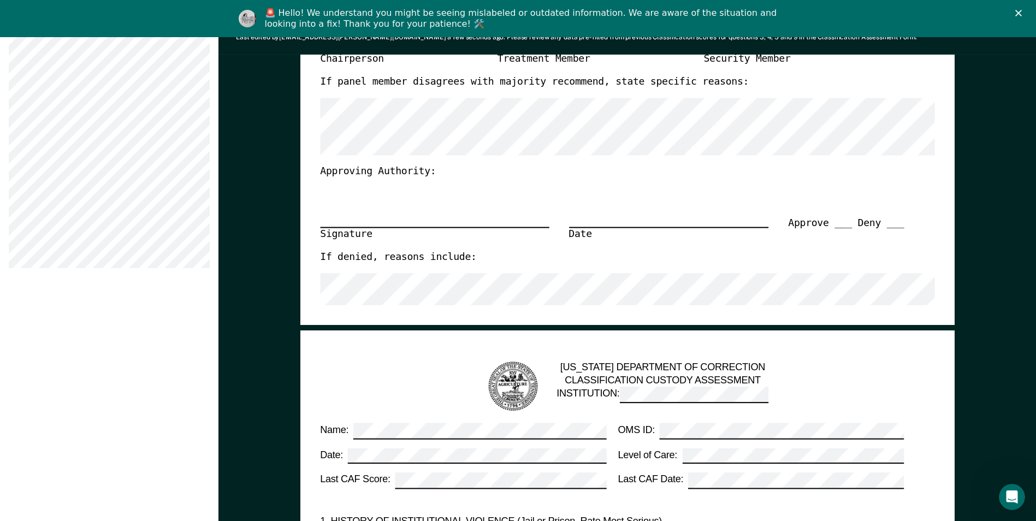
drag, startPoint x: 113, startPoint y: 324, endPoint x: 99, endPoint y: 310, distance: 19.7
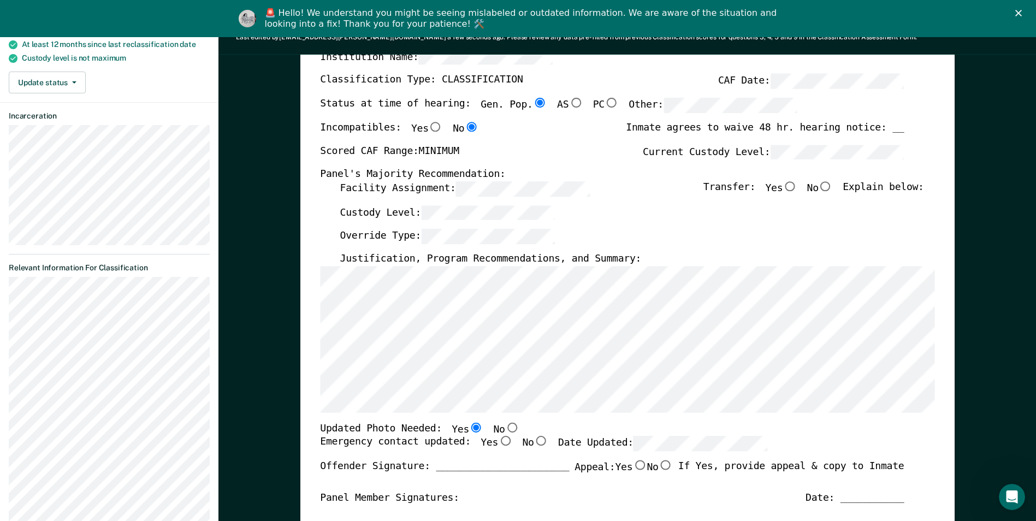
scroll to position [0, 0]
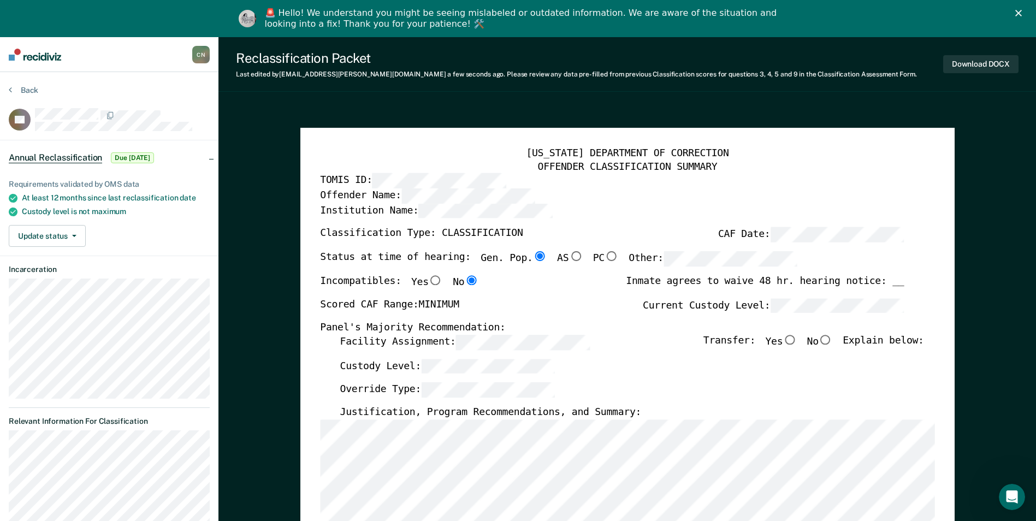
click at [831, 340] on input "No" at bounding box center [826, 340] width 14 height 10
type textarea "x"
radio input "true"
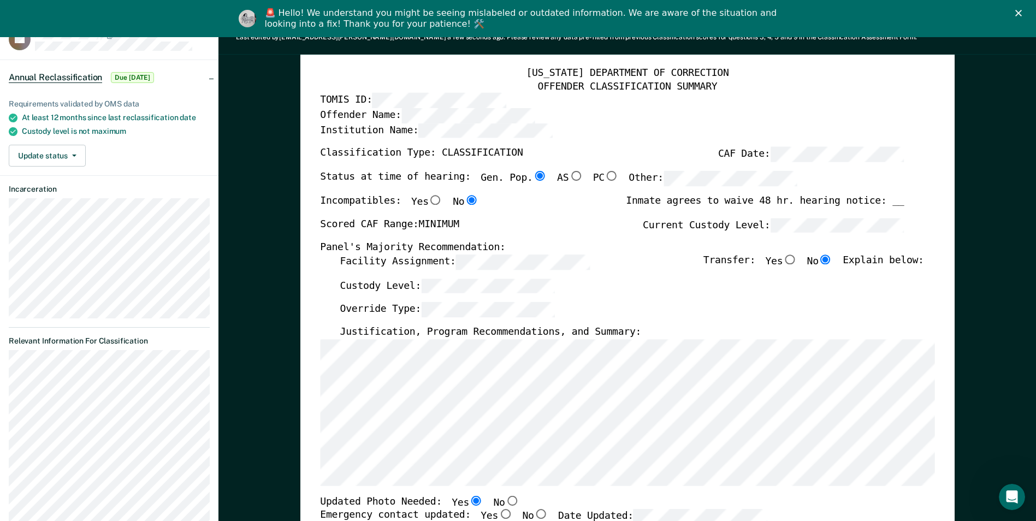
scroll to position [109, 0]
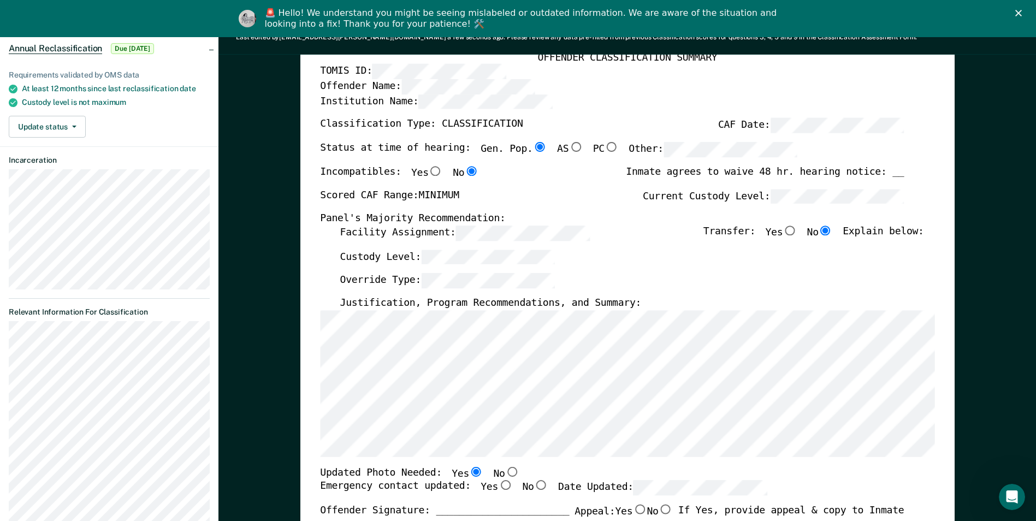
type textarea "x"
radio input "false"
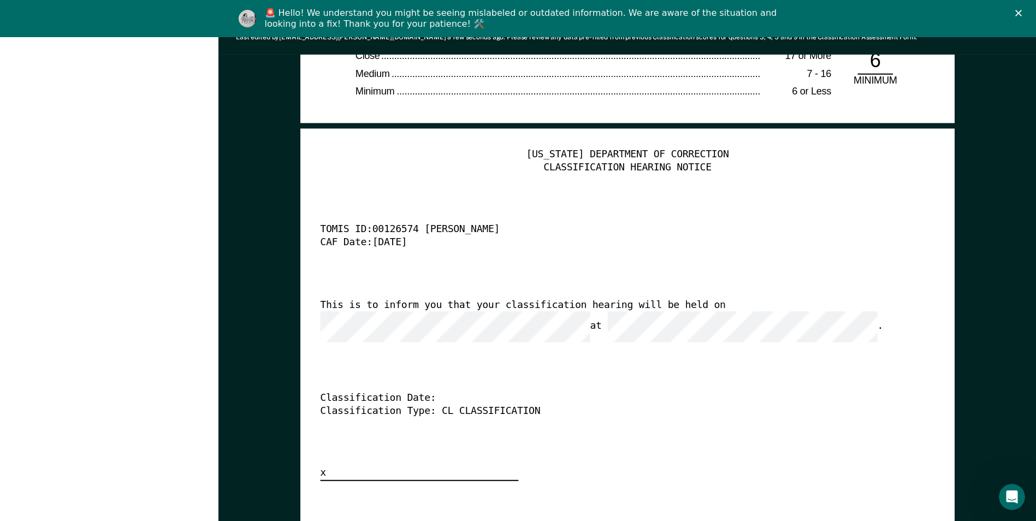
scroll to position [2677, 0]
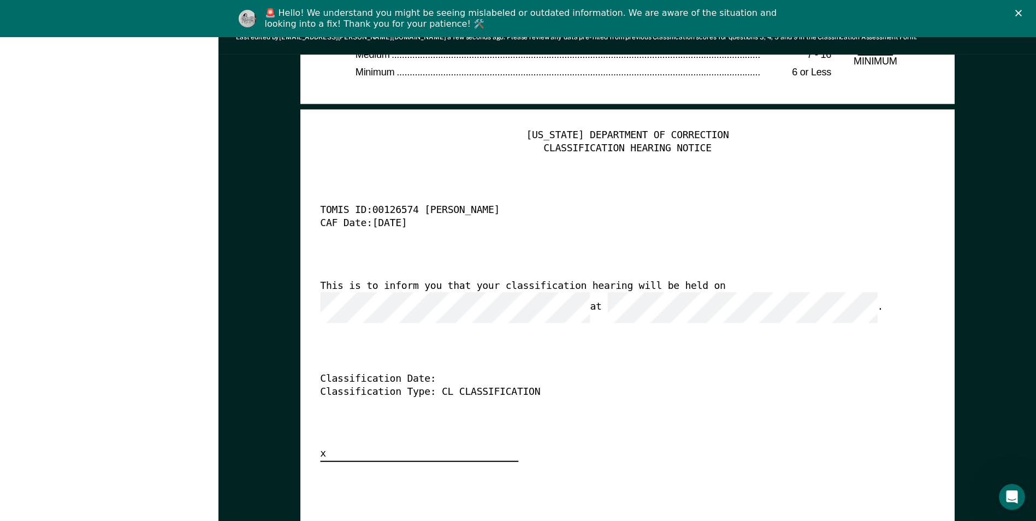
type textarea "x"
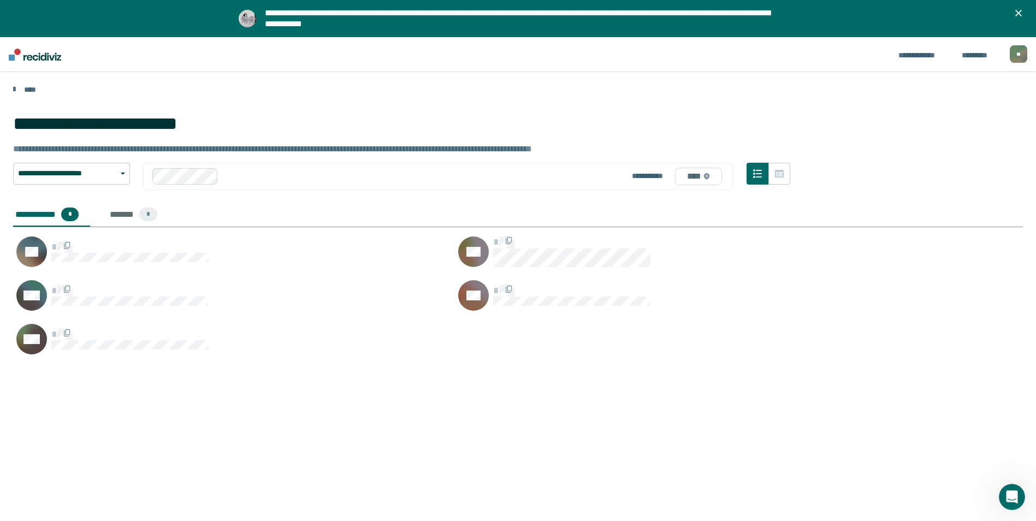
scroll to position [356, 1002]
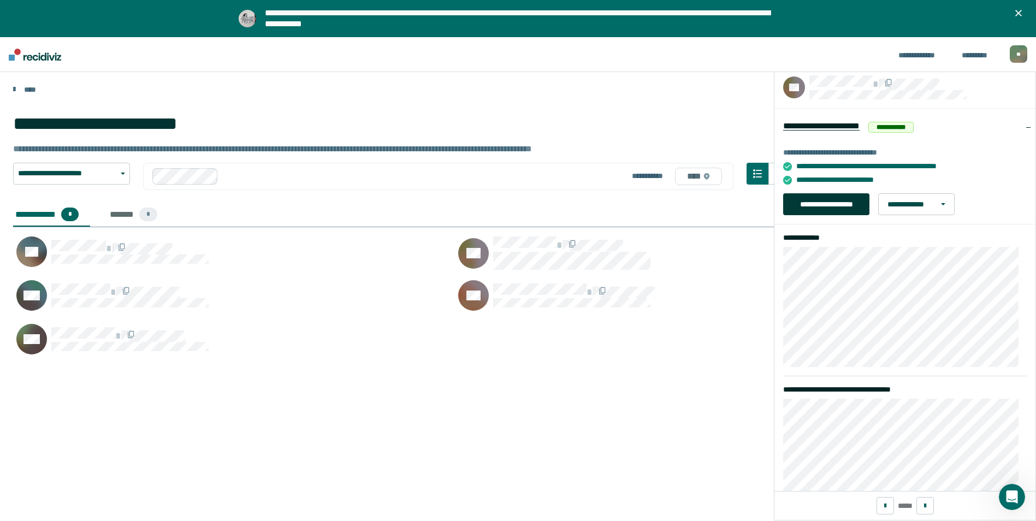
click at [813, 206] on button "**********" at bounding box center [826, 204] width 86 height 22
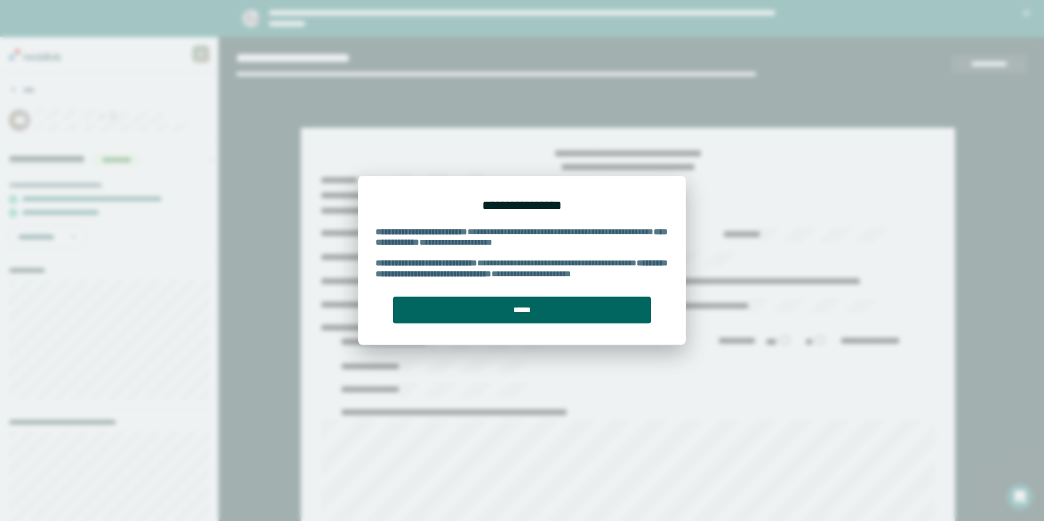
click at [567, 306] on button "******" at bounding box center [522, 310] width 258 height 27
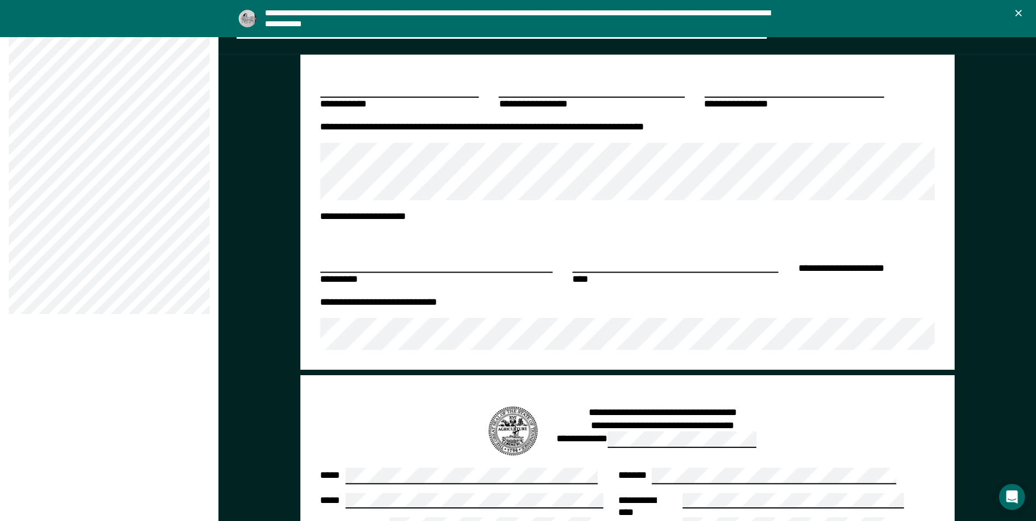
scroll to position [601, 0]
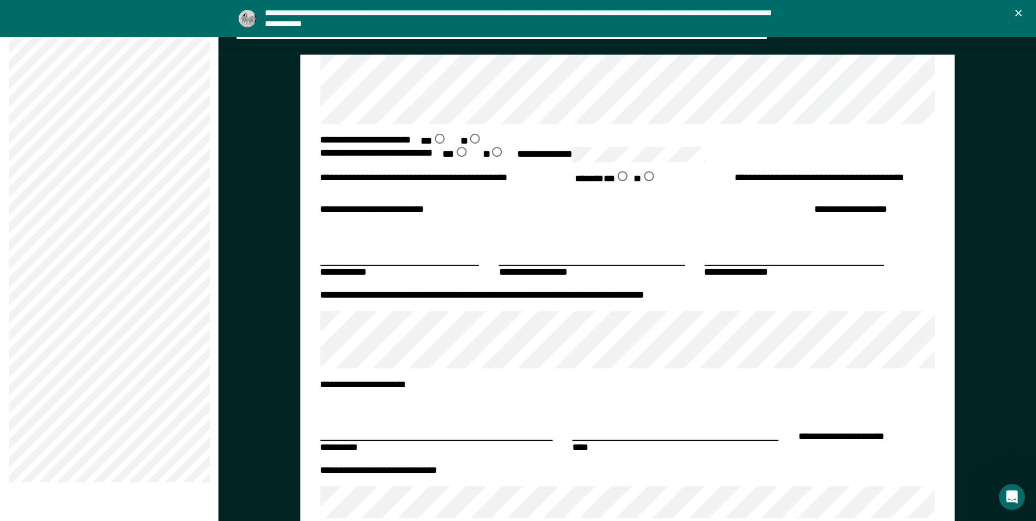
scroll to position [382, 0]
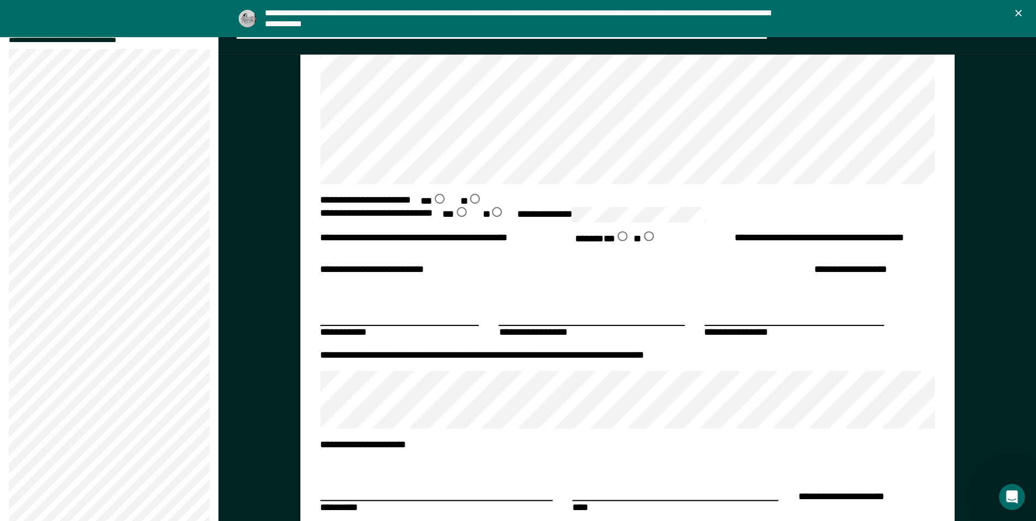
click at [8, 290] on section "**********" at bounding box center [109, 127] width 219 height 875
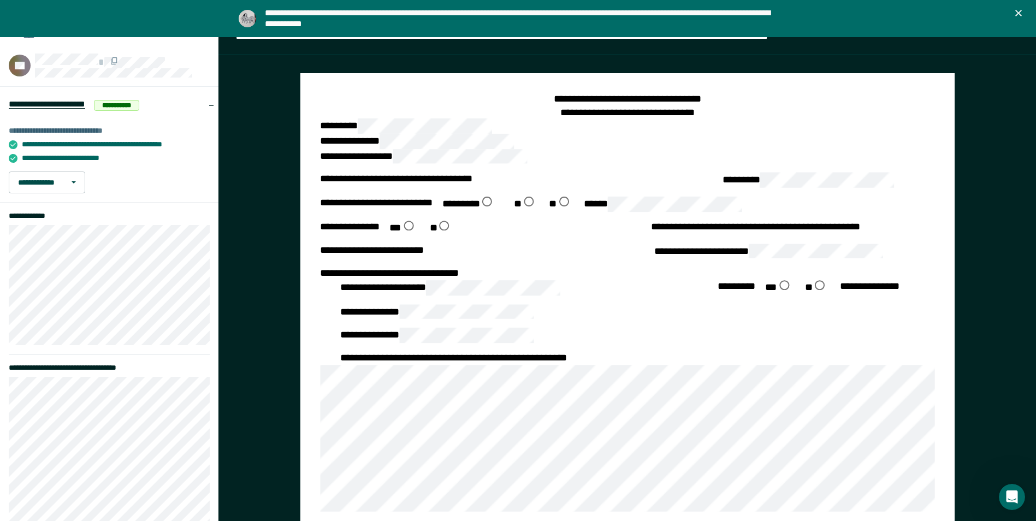
scroll to position [0, 0]
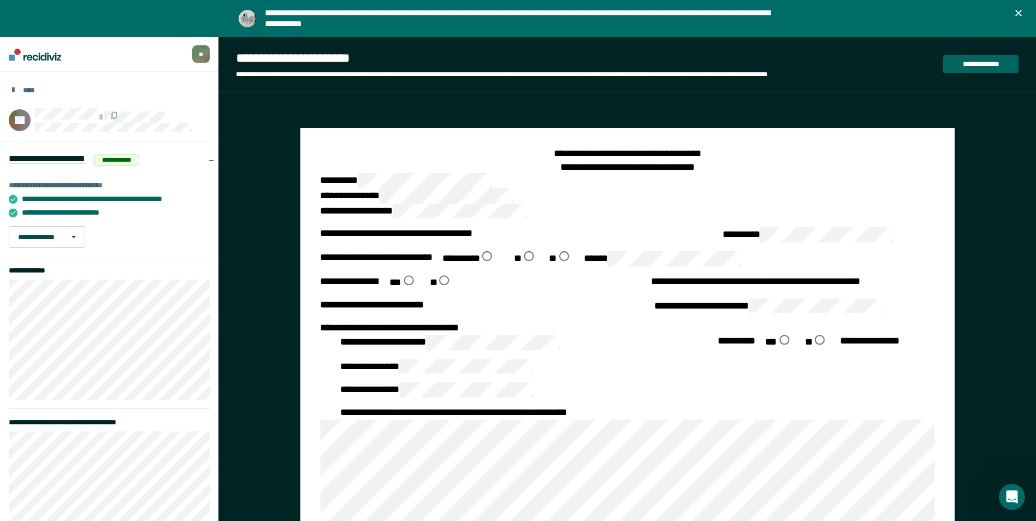
click at [994, 62] on button "**********" at bounding box center [980, 64] width 75 height 18
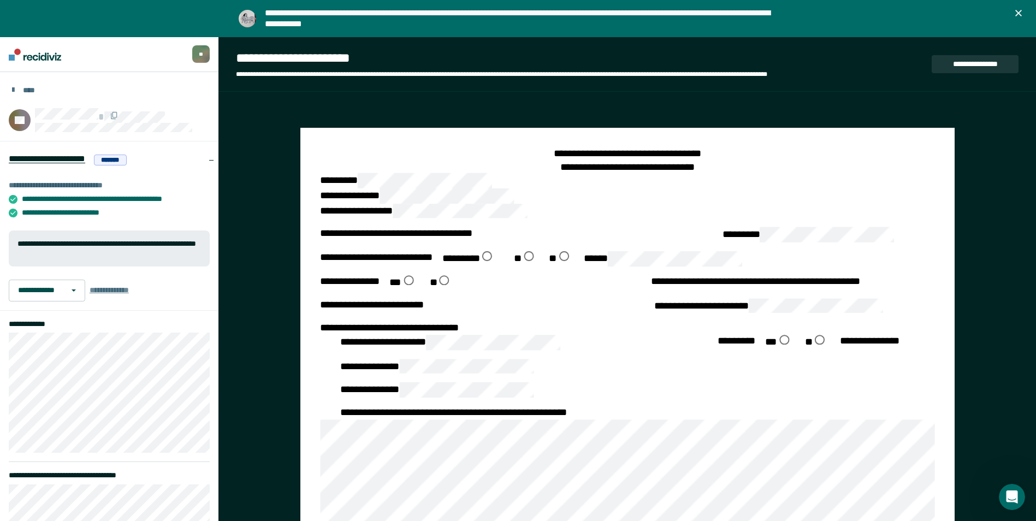
click at [829, 381] on div "**********" at bounding box center [632, 371] width 584 height 24
click at [957, 67] on button "**********" at bounding box center [975, 64] width 87 height 18
type textarea "*"
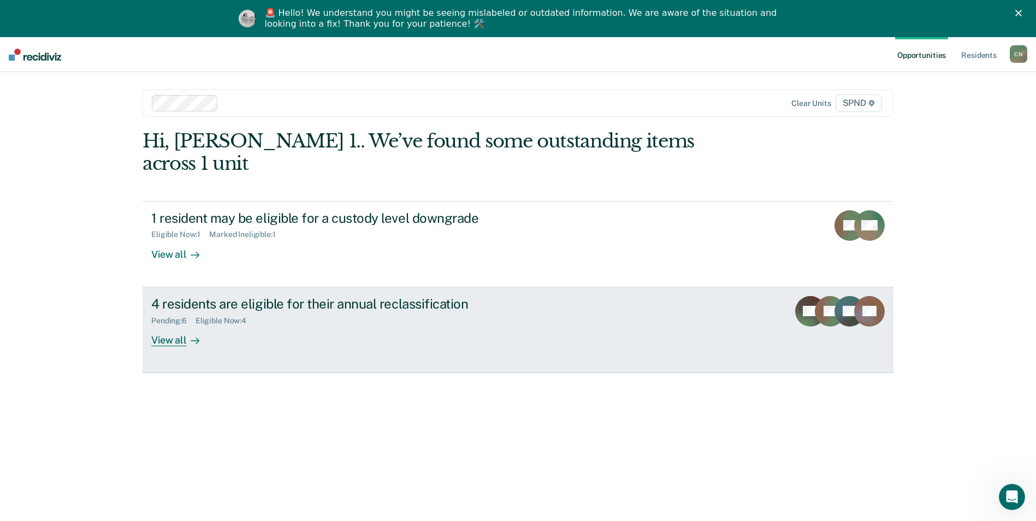
click at [192, 312] on div "Pending : 6 Eligible Now : 4" at bounding box center [342, 319] width 383 height 14
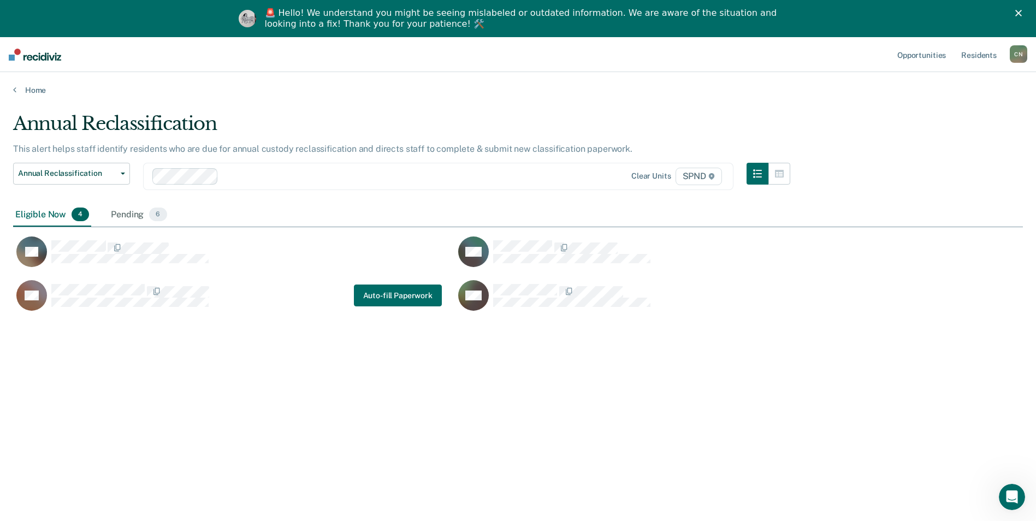
scroll to position [356, 1002]
click at [126, 213] on div "Pending 6" at bounding box center [139, 215] width 60 height 24
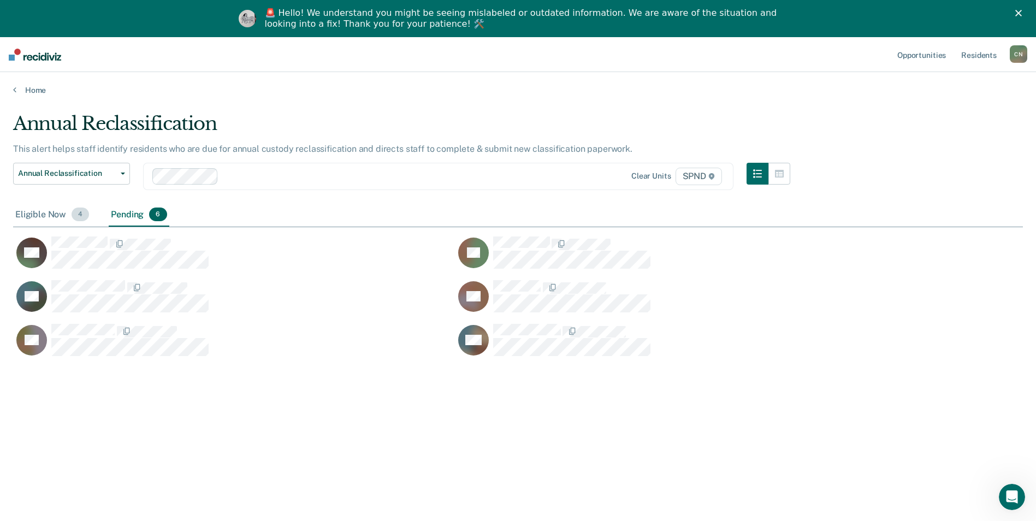
click at [59, 215] on div "Eligible Now 4" at bounding box center [52, 215] width 78 height 24
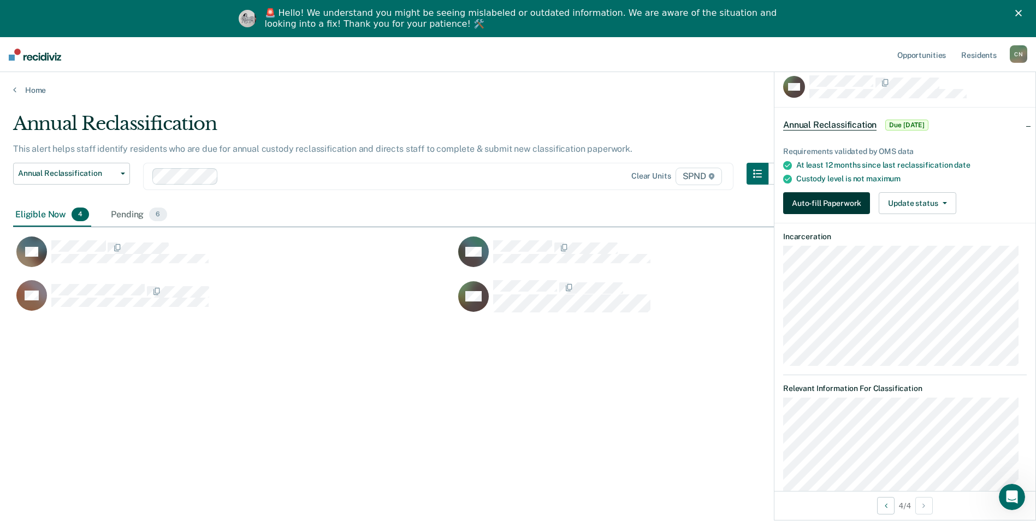
click at [829, 205] on button "Auto-fill Paperwork" at bounding box center [826, 203] width 87 height 22
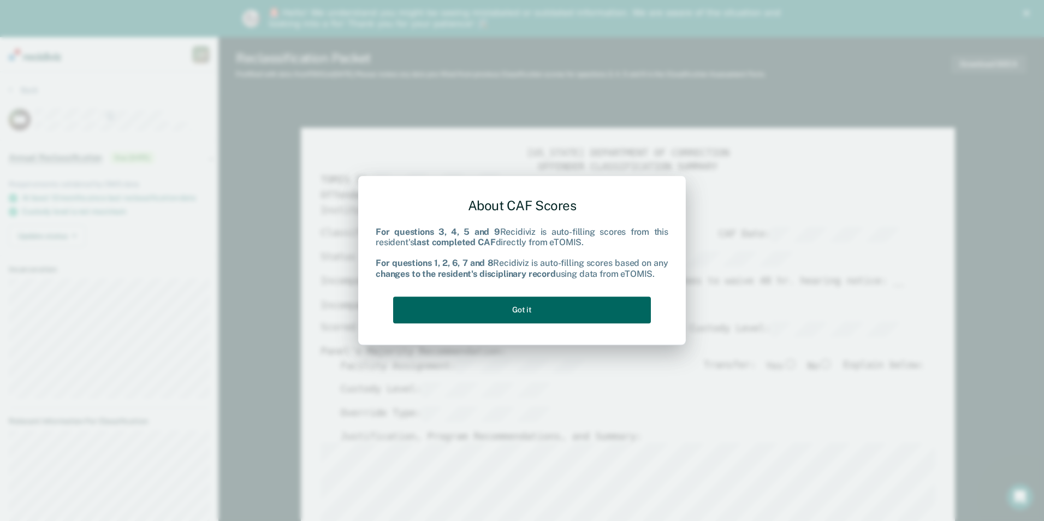
click at [543, 308] on button "Got it" at bounding box center [522, 310] width 258 height 27
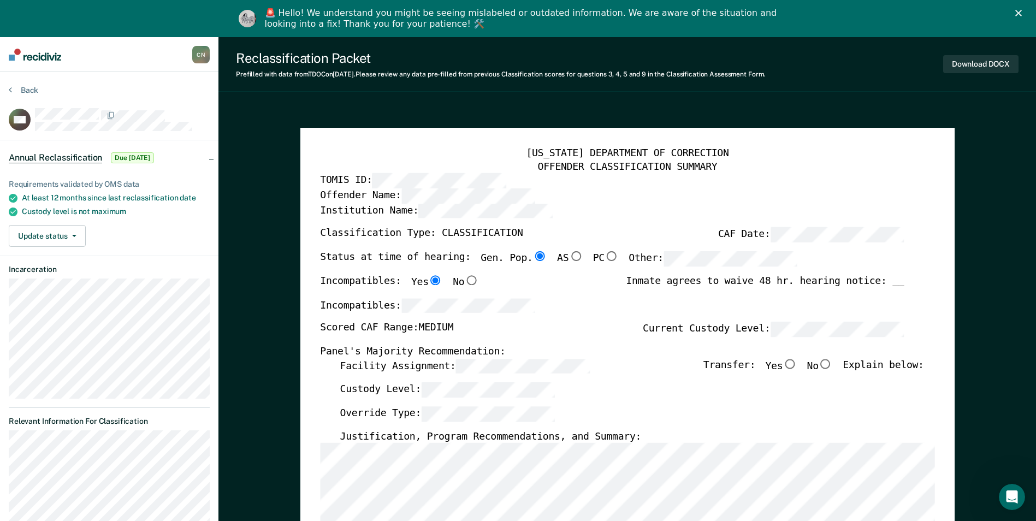
type textarea "x"
radio input "false"
click at [833, 365] on input "No" at bounding box center [826, 364] width 14 height 10
type textarea "x"
radio input "true"
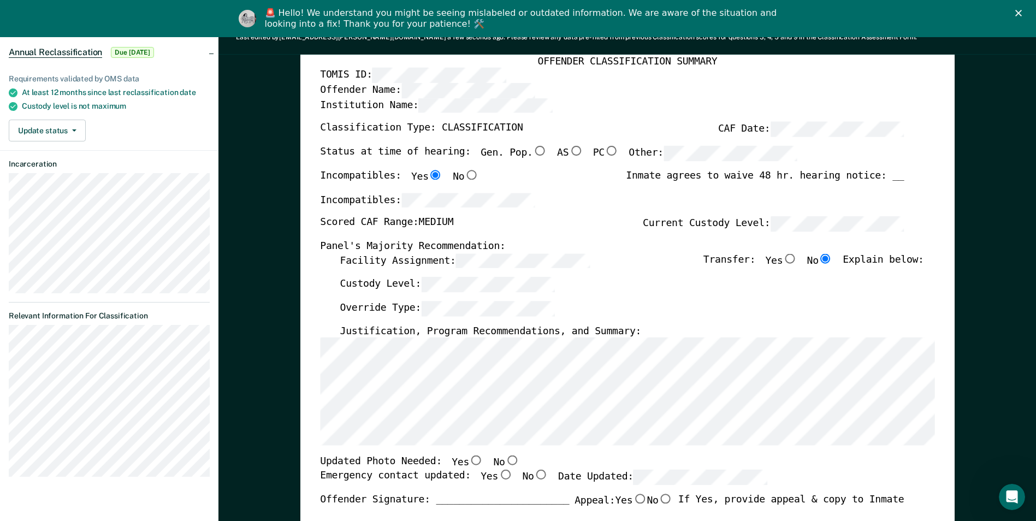
scroll to position [109, 0]
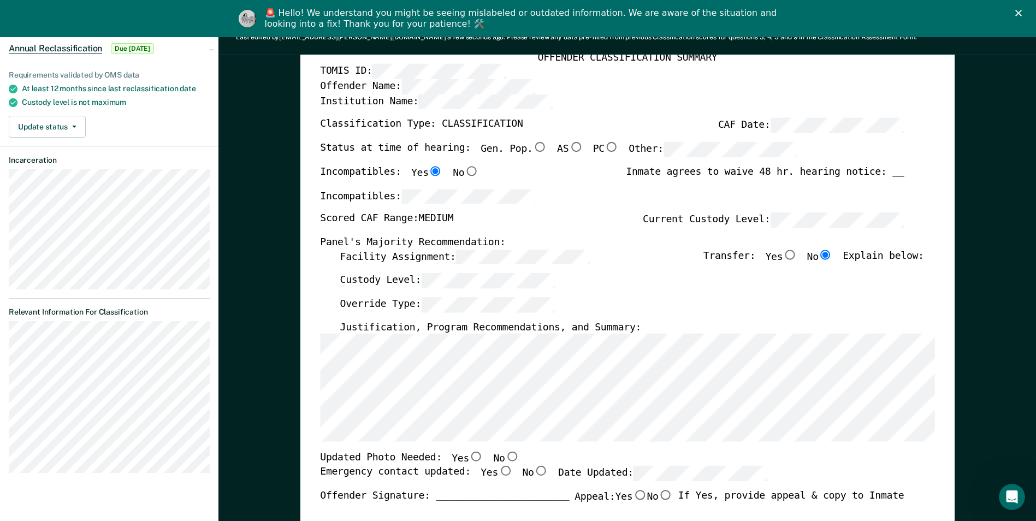
click at [505, 459] on input "No" at bounding box center [512, 457] width 14 height 10
type textarea "x"
radio input "true"
click at [534, 471] on input "No" at bounding box center [541, 471] width 14 height 10
type textarea "x"
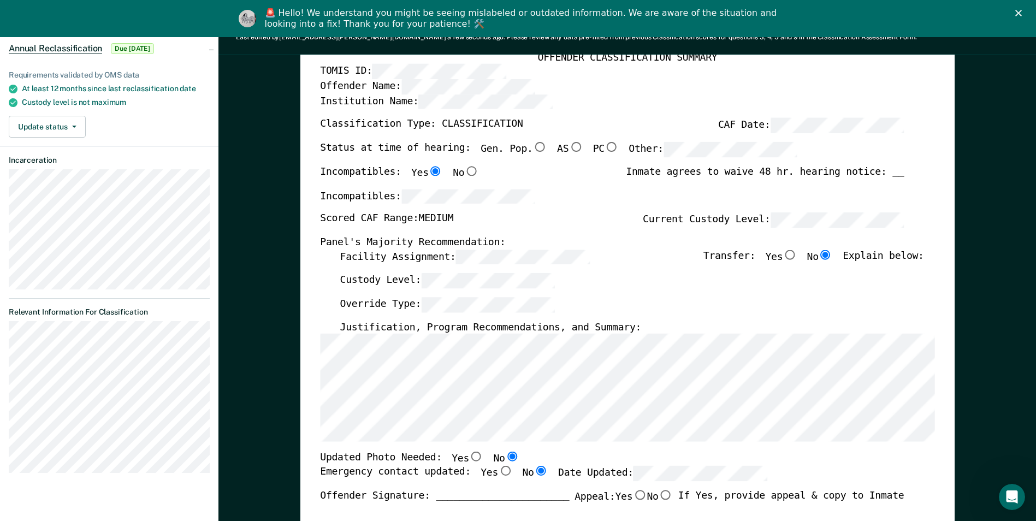
radio input "true"
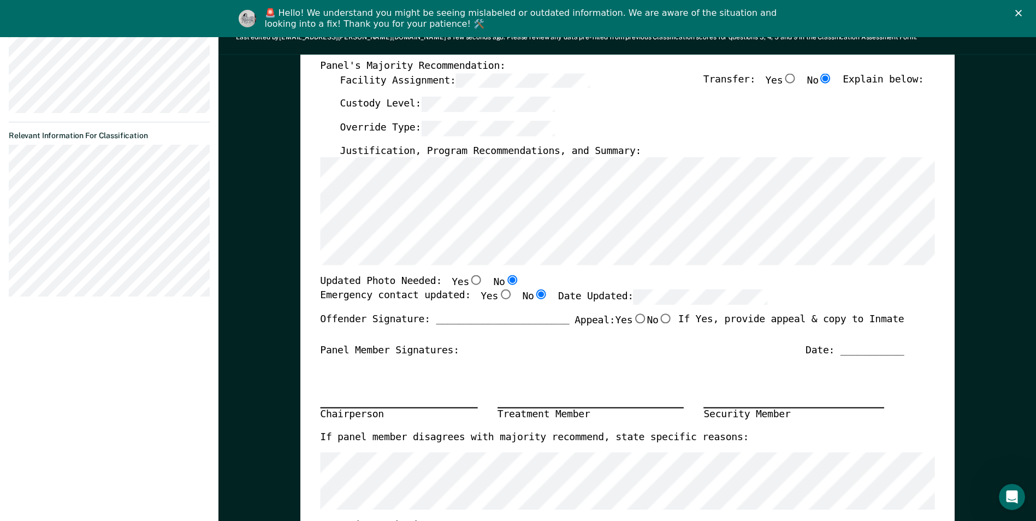
scroll to position [328, 0]
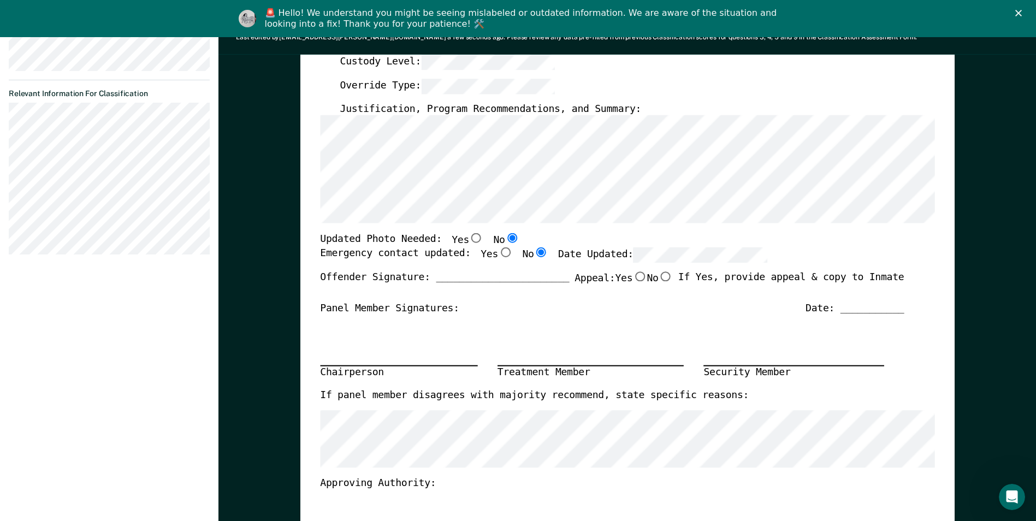
click at [660, 306] on div "Panel Member Signatures: Date: ___________" at bounding box center [612, 309] width 584 height 13
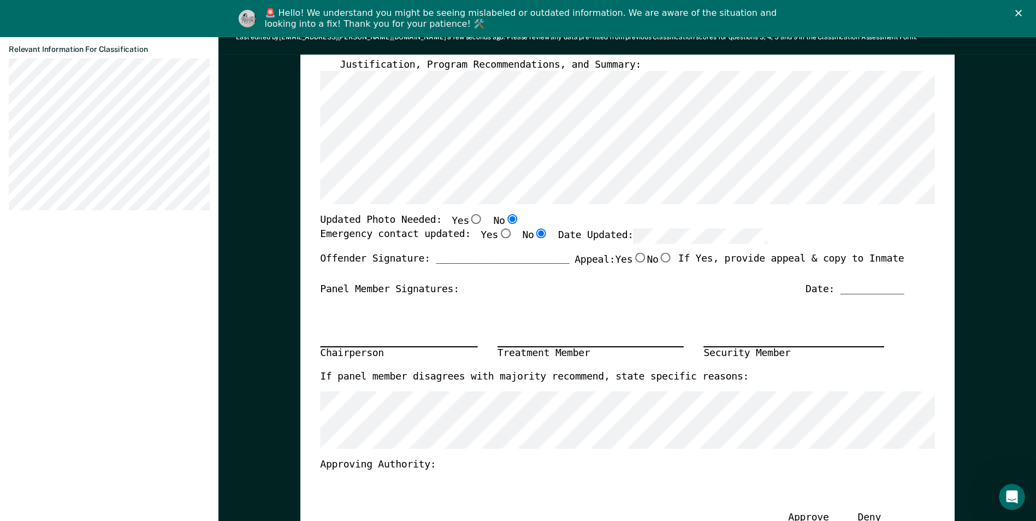
scroll to position [437, 0]
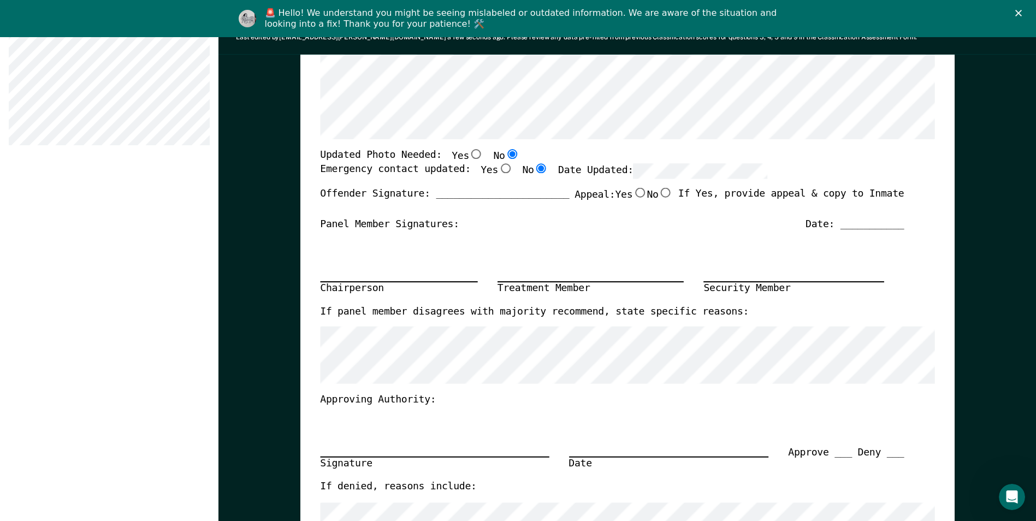
drag, startPoint x: 662, startPoint y: 192, endPoint x: 620, endPoint y: 196, distance: 42.2
click at [662, 192] on input "No" at bounding box center [665, 192] width 14 height 10
type textarea "x"
radio input "true"
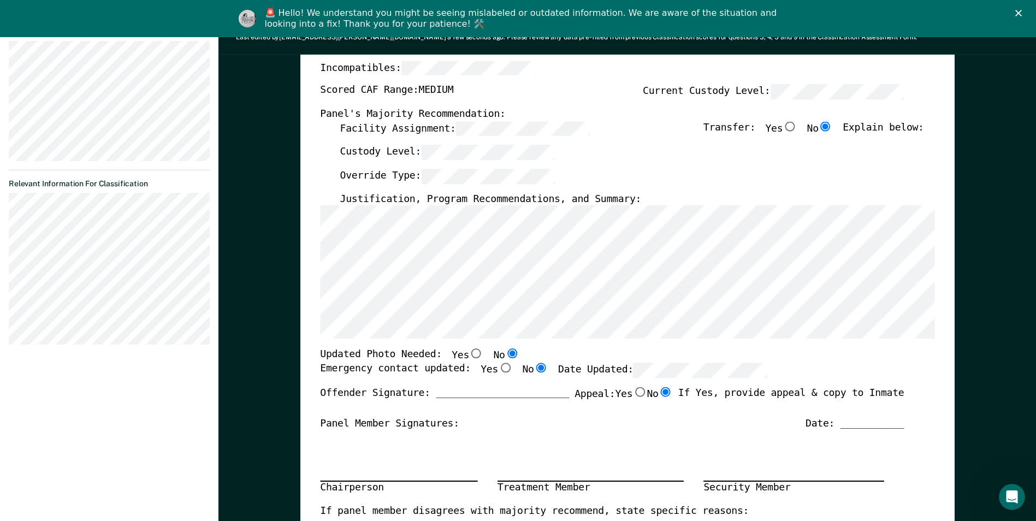
scroll to position [219, 0]
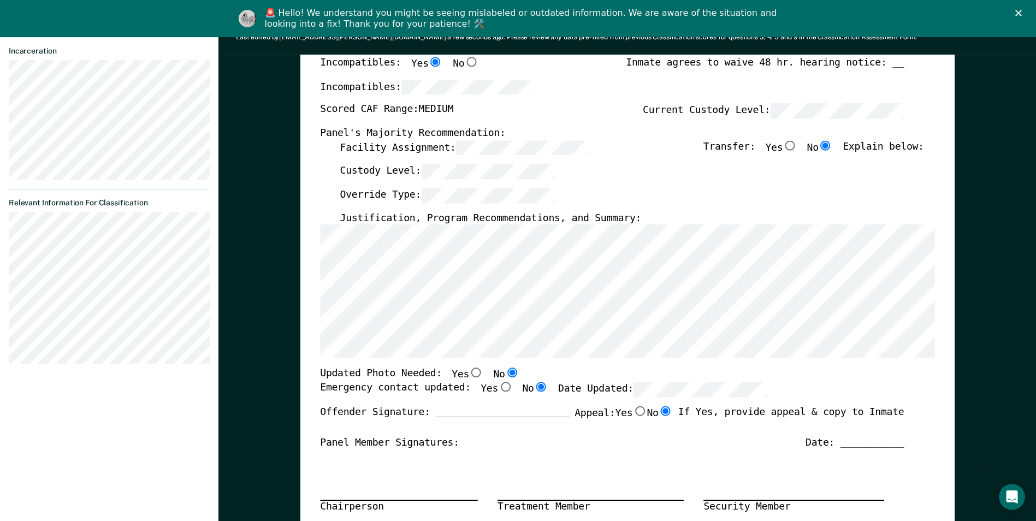
click at [0, 247] on section "Back RW Annual Reclassification Due [DATE] Requirements validated by OMS data A…" at bounding box center [109, 120] width 219 height 532
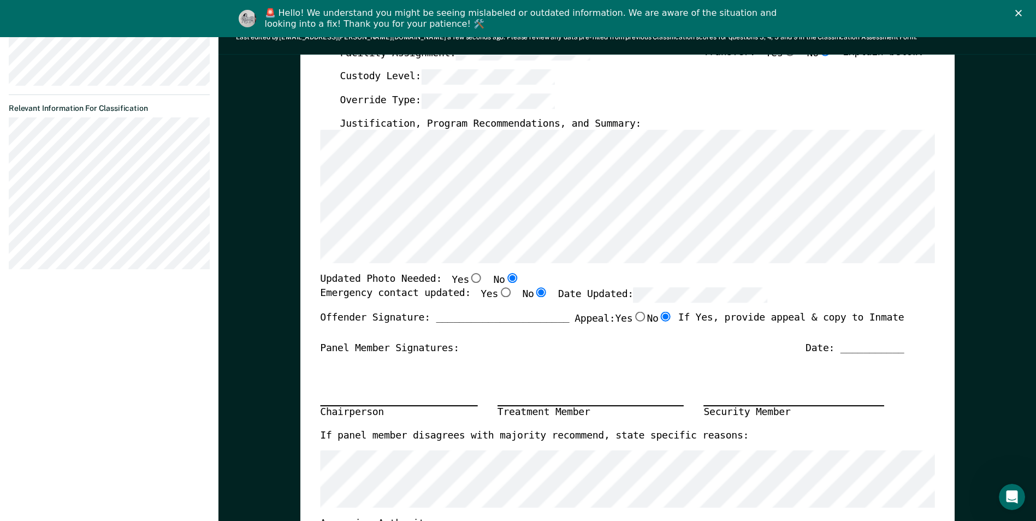
scroll to position [164, 0]
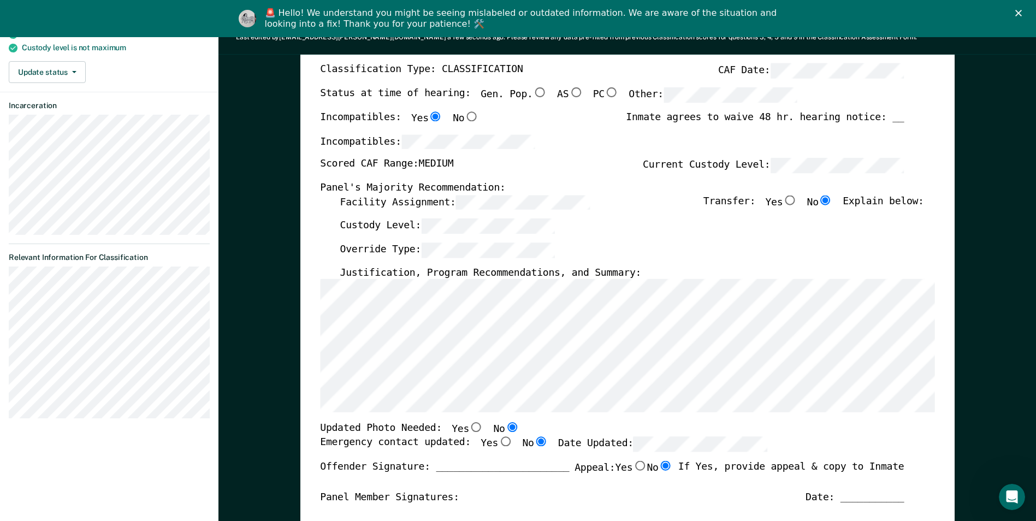
click at [5, 357] on section "Back RW Annual Reclassification Due [DATE] Requirements validated by OMS data A…" at bounding box center [109, 174] width 219 height 532
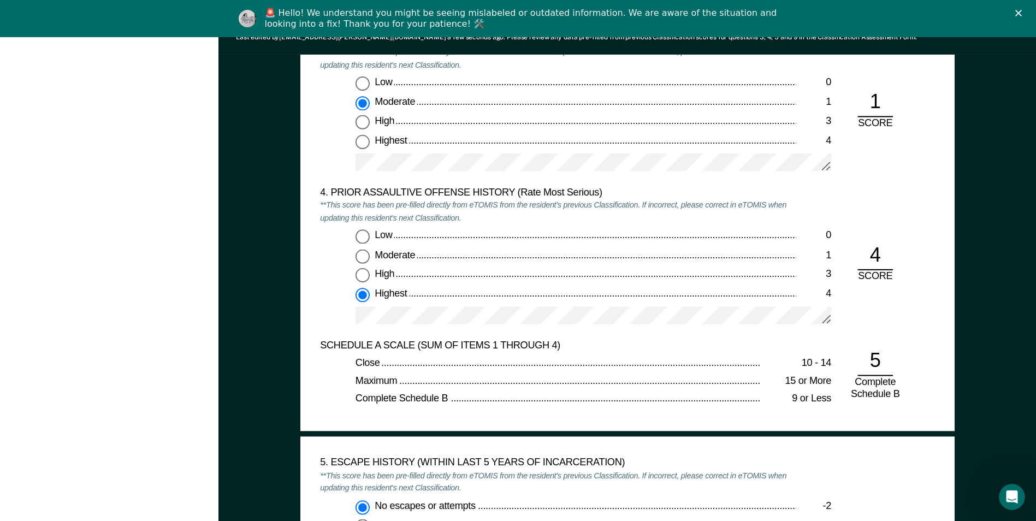
scroll to position [1420, 0]
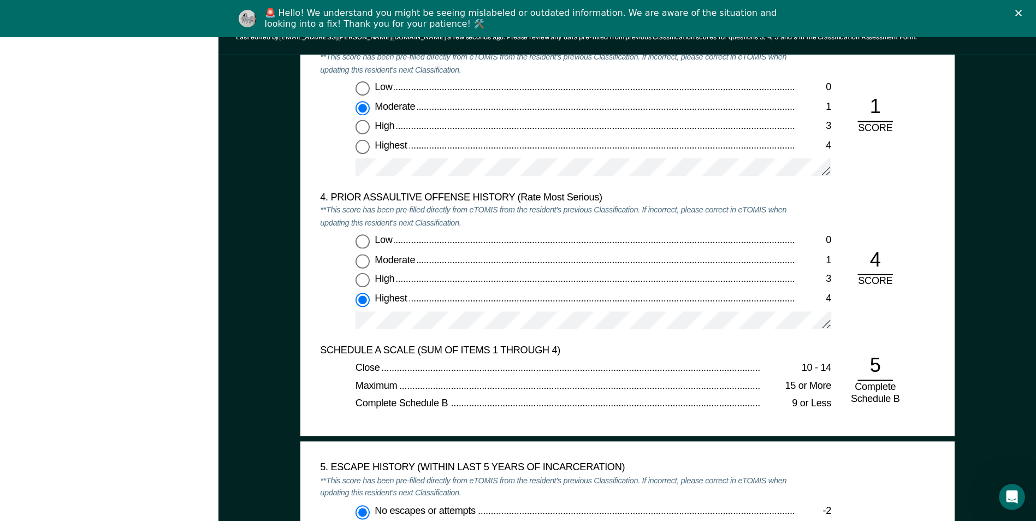
drag, startPoint x: 519, startPoint y: 311, endPoint x: 754, endPoint y: 228, distance: 249.1
click at [754, 228] on div "4. PRIOR ASSAULTIVE OFFENSE HISTORY (Rate Most Serious) **This score has been p…" at bounding box center [558, 267] width 476 height 153
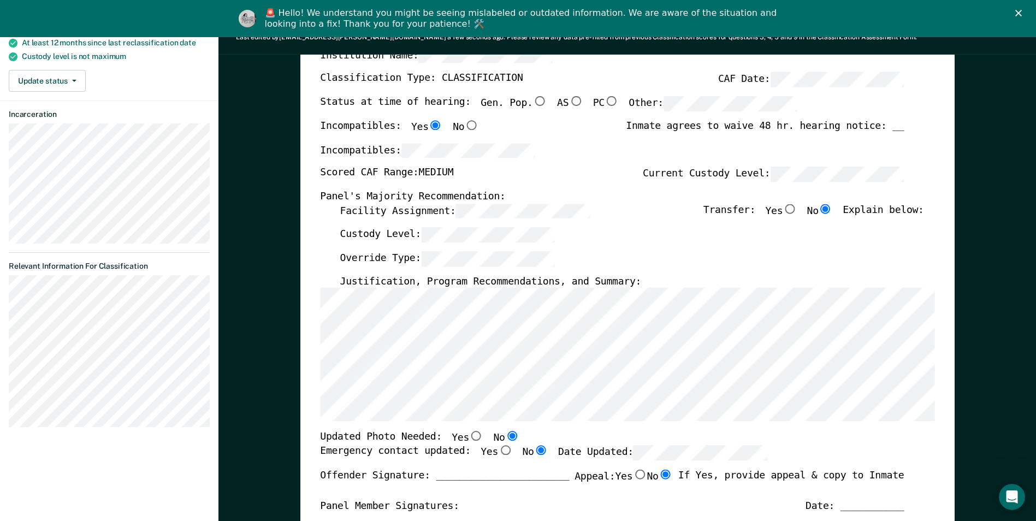
scroll to position [164, 0]
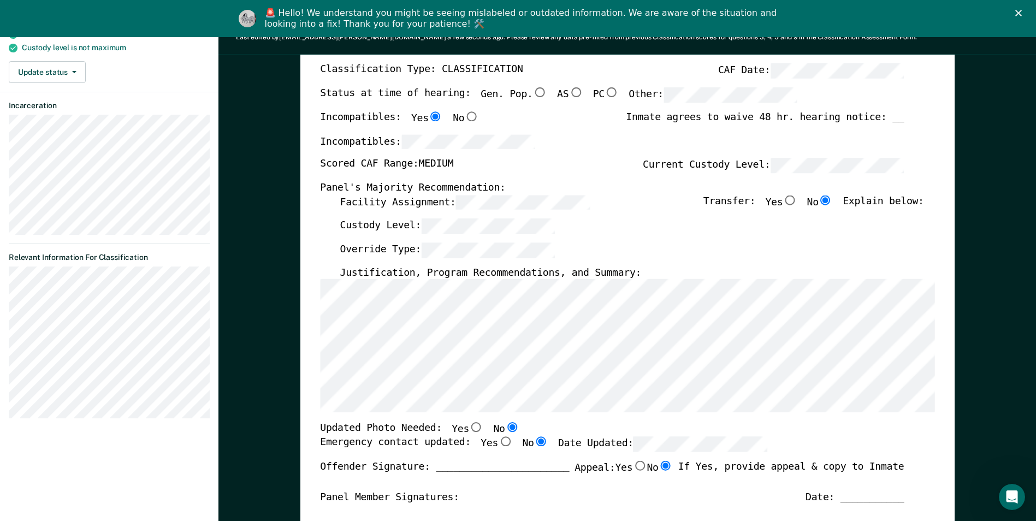
click at [8, 339] on section "Back RW Annual Reclassification Due [DATE] Requirements validated by OMS data A…" at bounding box center [109, 174] width 219 height 532
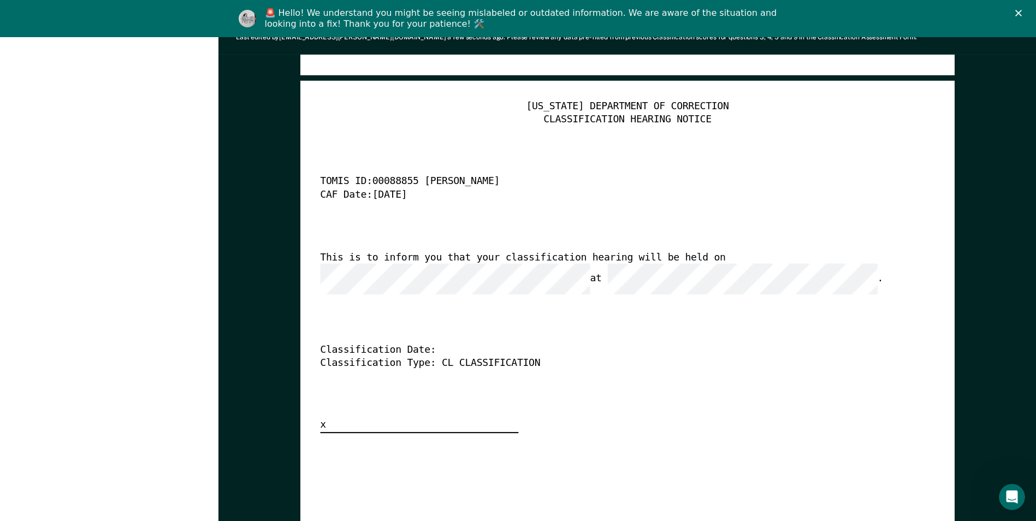
scroll to position [2731, 0]
click at [554, 356] on div "Classification Type: CL CLASSIFICATION" at bounding box center [612, 362] width 584 height 13
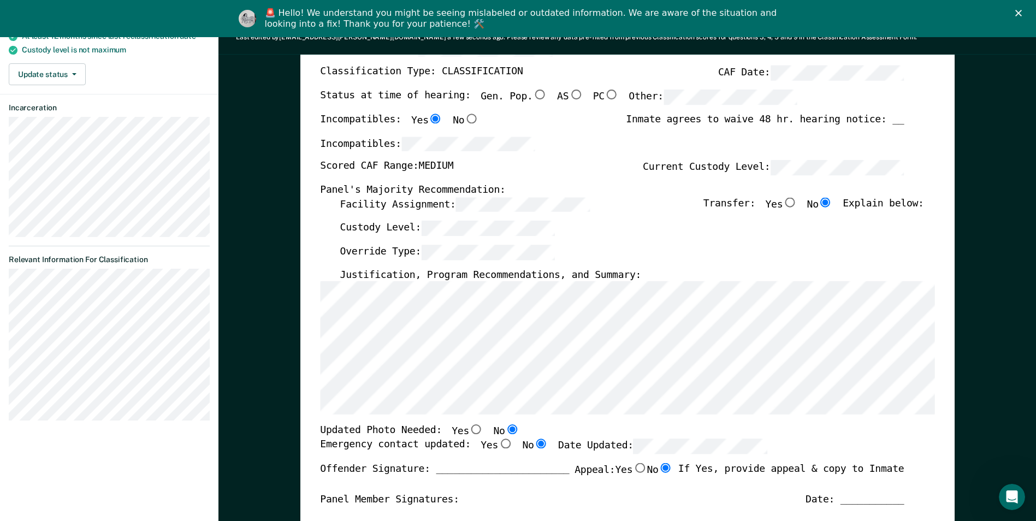
scroll to position [164, 0]
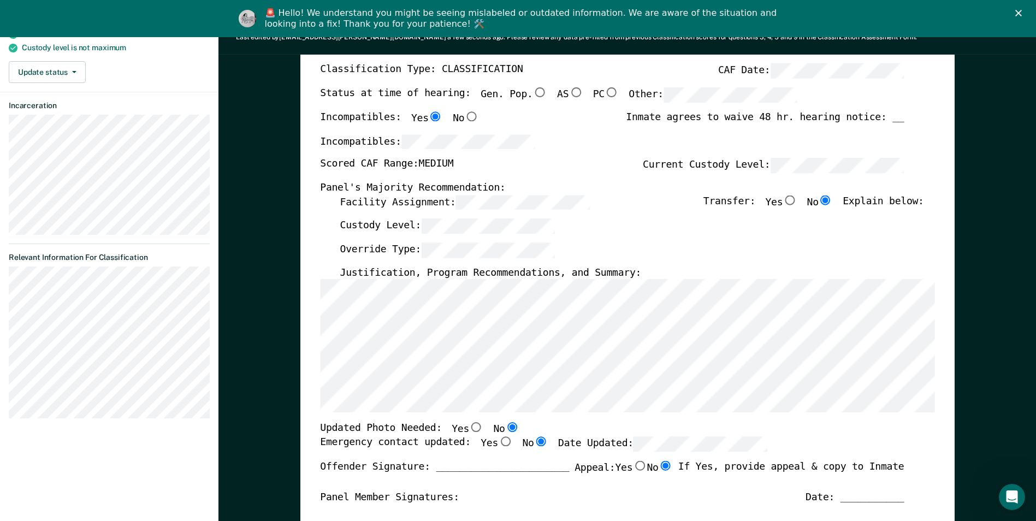
click at [657, 246] on div "Override Type:" at bounding box center [632, 255] width 584 height 24
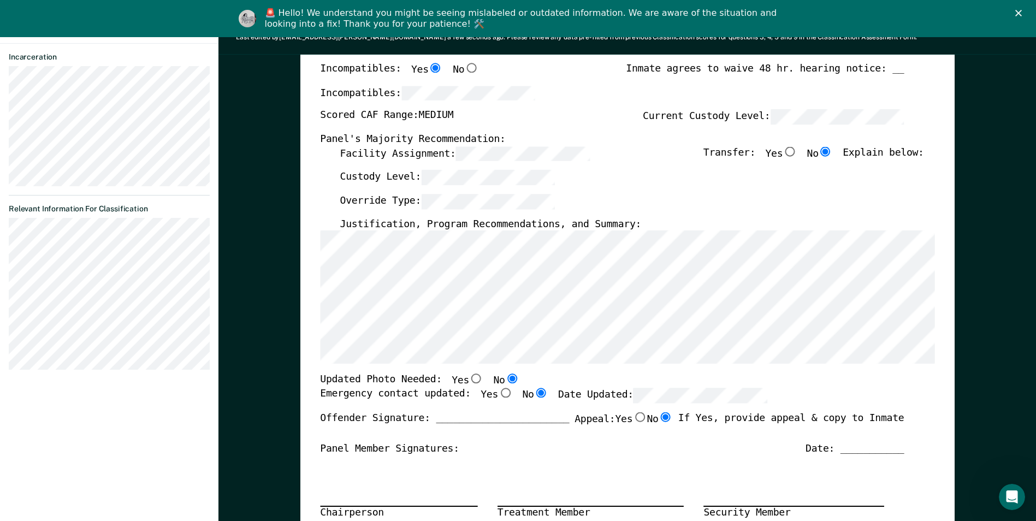
scroll to position [219, 0]
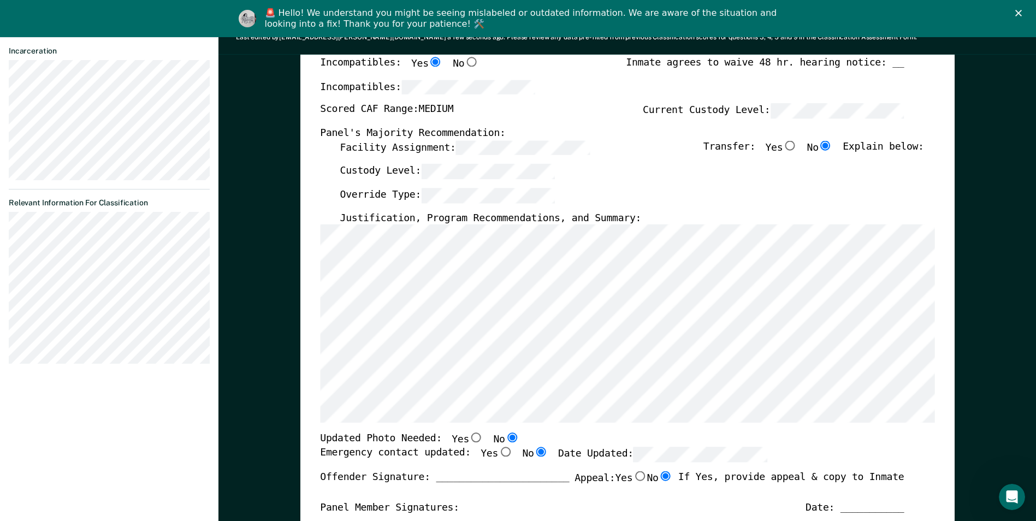
click at [645, 198] on div "Override Type:" at bounding box center [632, 200] width 584 height 24
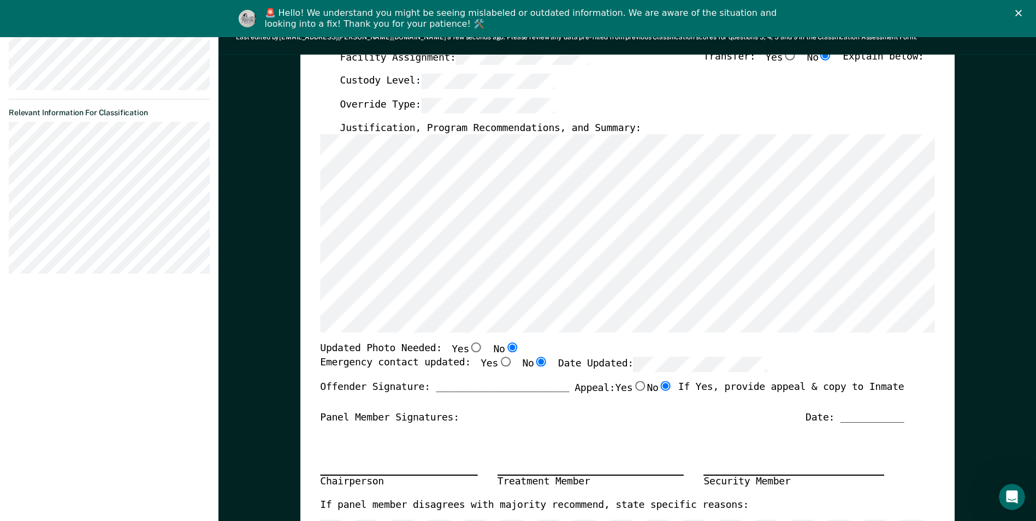
scroll to position [328, 0]
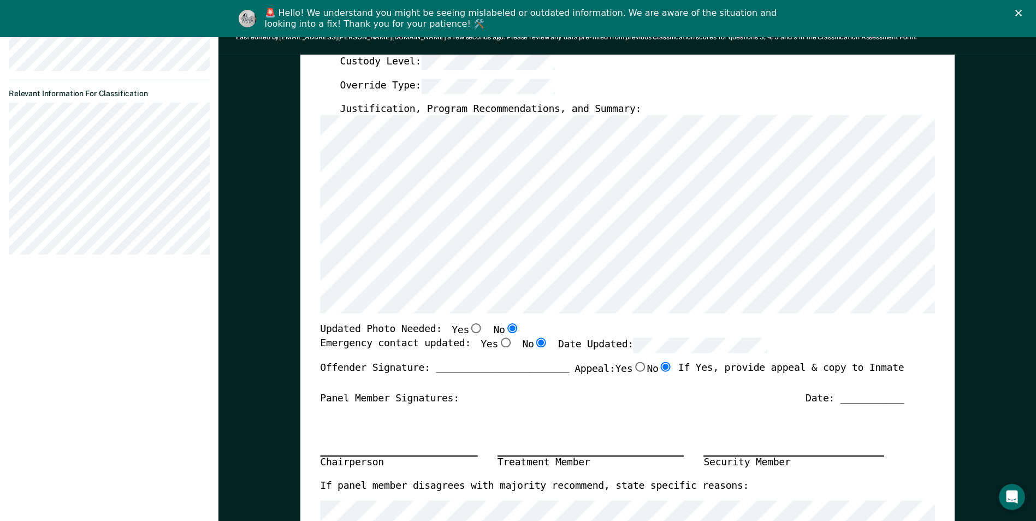
click at [469, 330] on input "Yes" at bounding box center [476, 329] width 14 height 10
type textarea "x"
radio input "true"
radio input "false"
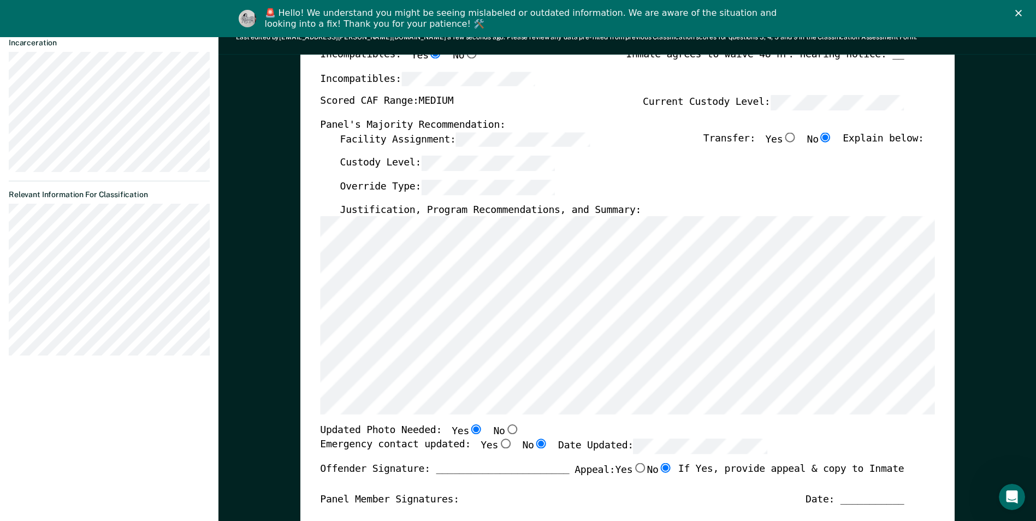
scroll to position [0, 0]
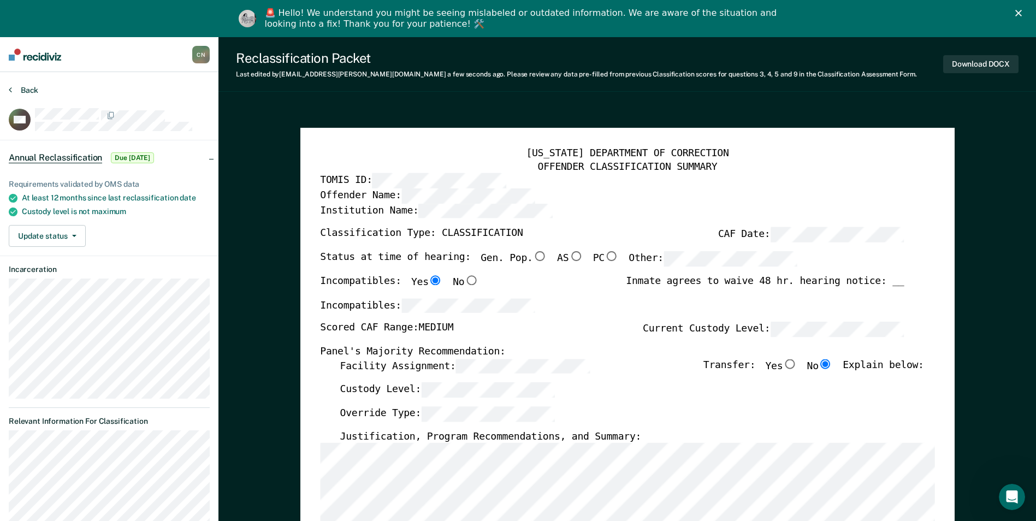
click at [11, 87] on icon at bounding box center [10, 89] width 3 height 9
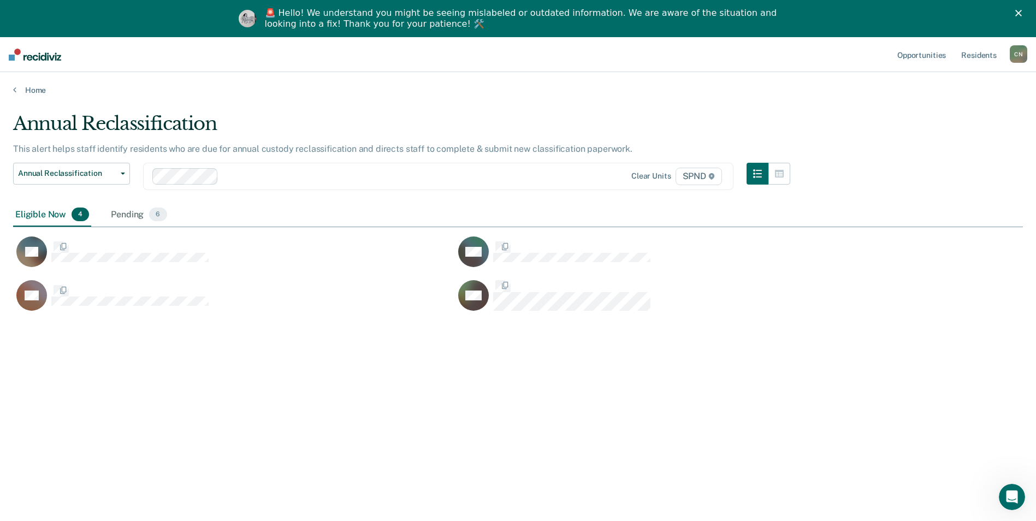
scroll to position [356, 1002]
click at [14, 88] on icon at bounding box center [14, 89] width 3 height 9
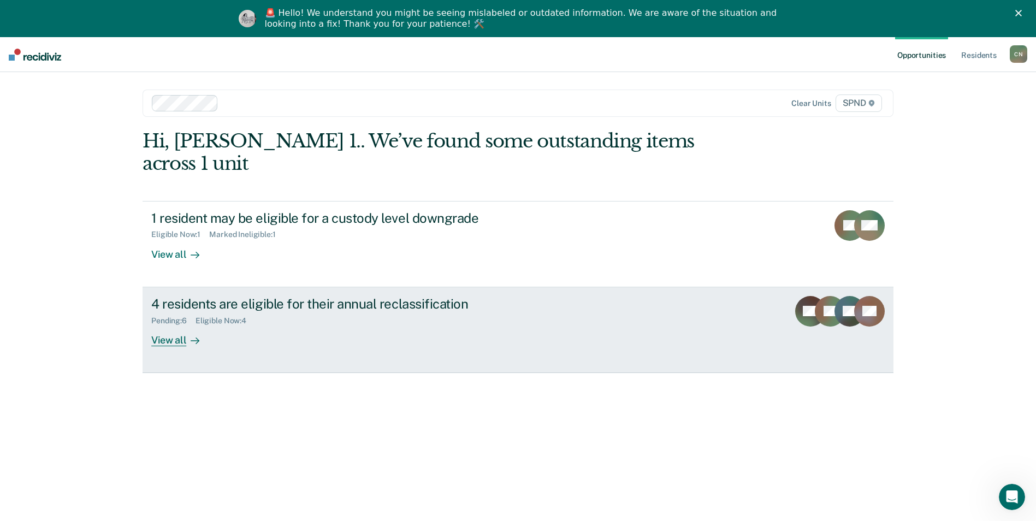
click at [295, 287] on link "4 residents are eligible for their annual reclassification Pending : 6 Eligible…" at bounding box center [518, 330] width 751 height 86
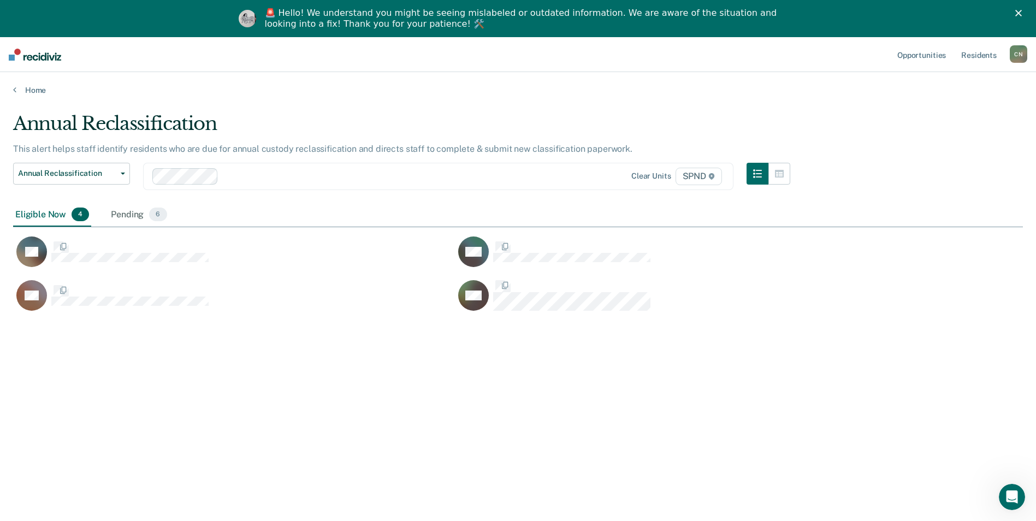
scroll to position [356, 1002]
click at [138, 214] on div "Pending 6" at bounding box center [139, 215] width 60 height 24
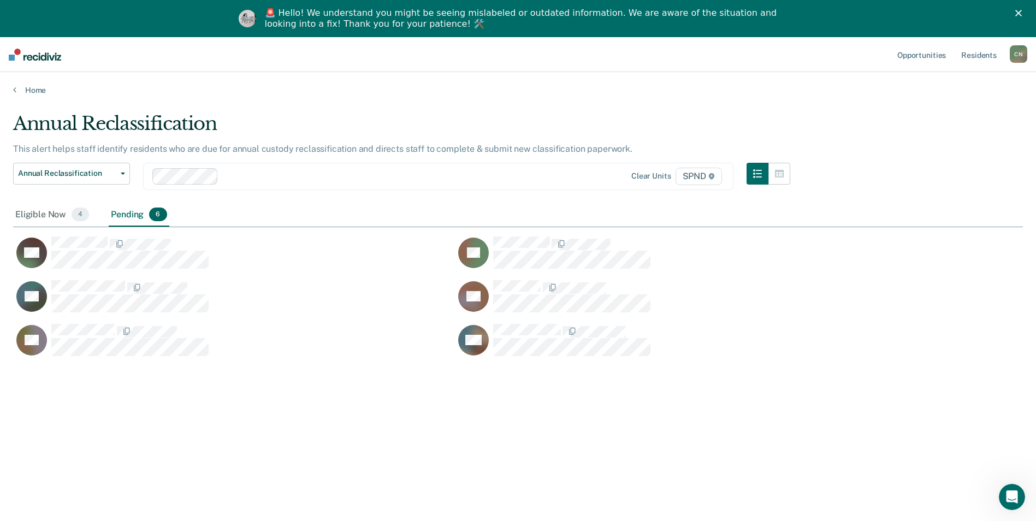
click at [137, 212] on div "Pending 6" at bounding box center [139, 215] width 60 height 24
click at [55, 212] on div "Eligible Now 4" at bounding box center [52, 215] width 78 height 24
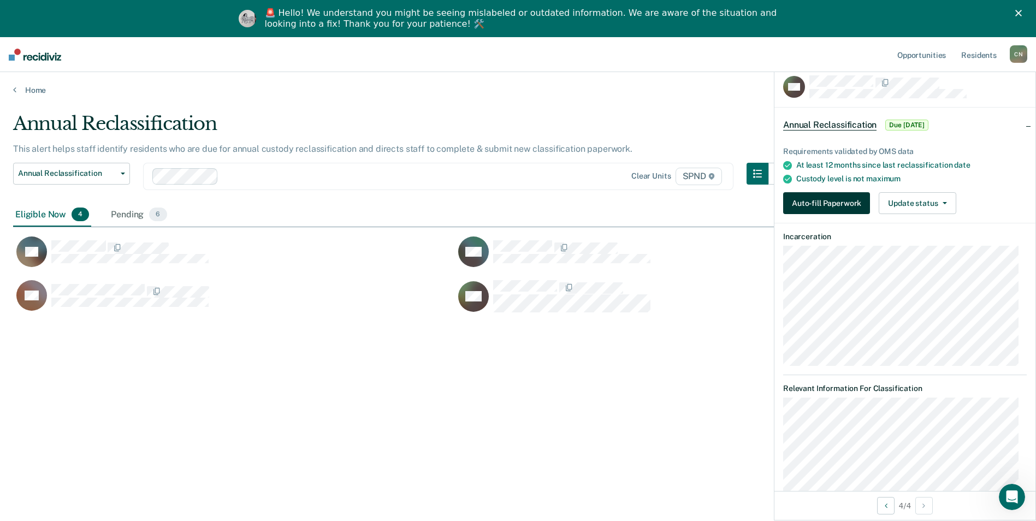
click at [828, 196] on button "Auto-fill Paperwork" at bounding box center [826, 203] width 87 height 22
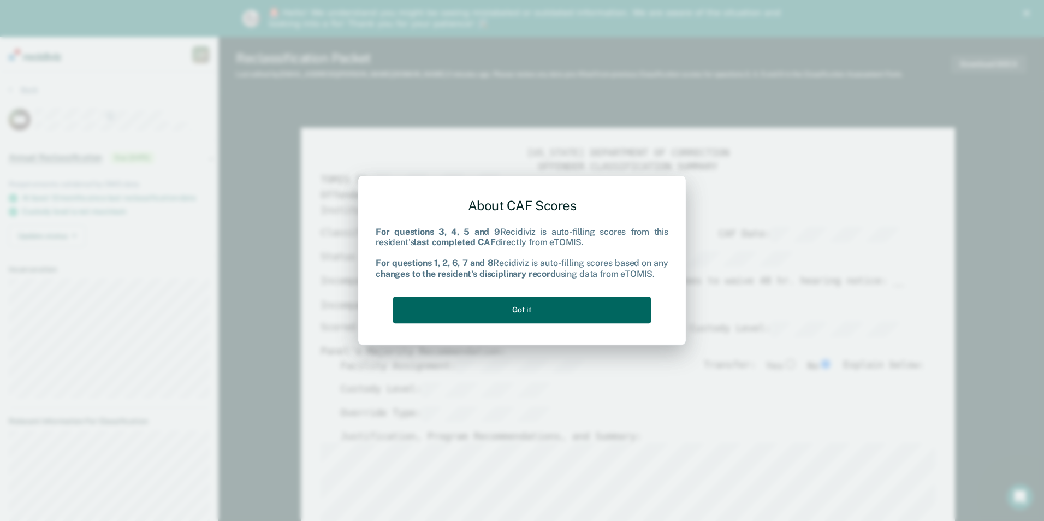
click at [507, 310] on button "Got it" at bounding box center [522, 310] width 258 height 27
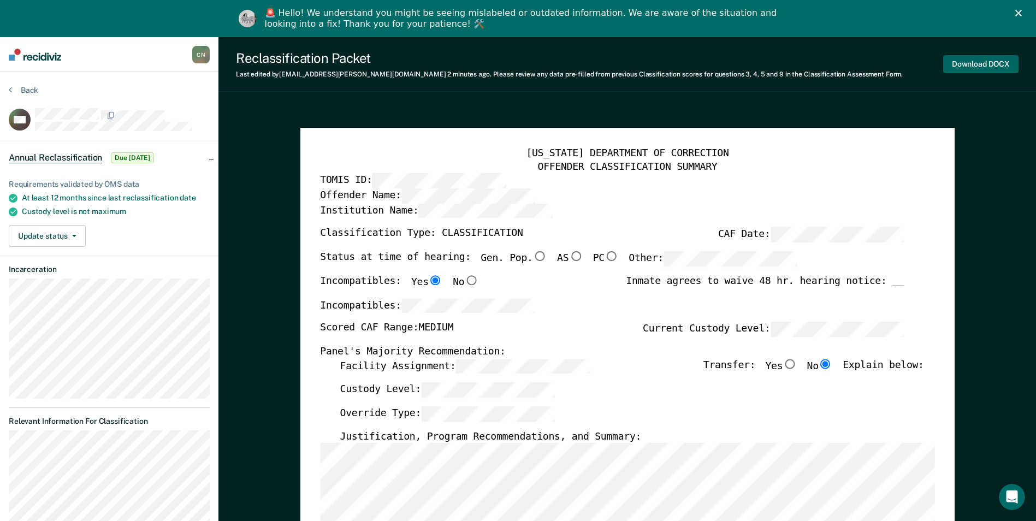
drag, startPoint x: 981, startPoint y: 62, endPoint x: 973, endPoint y: 64, distance: 7.6
click at [980, 62] on button "Download DOCX" at bounding box center [980, 64] width 75 height 18
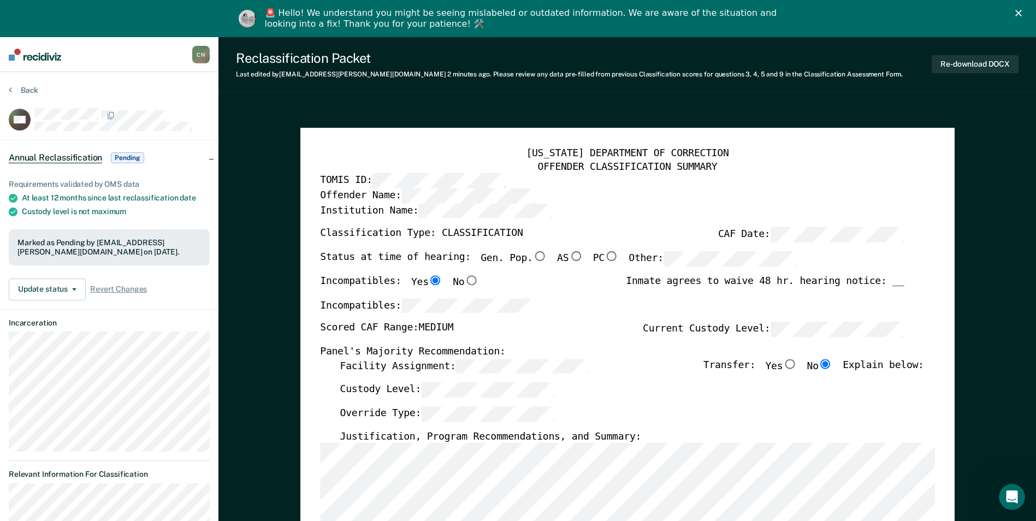
click at [1022, 13] on icon "Close" at bounding box center [1018, 13] width 7 height 7
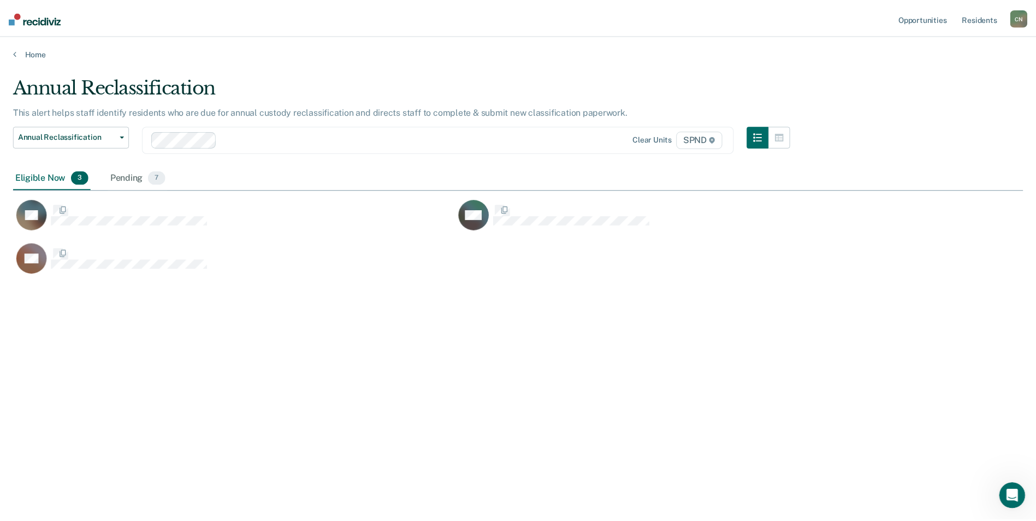
scroll to position [356, 1010]
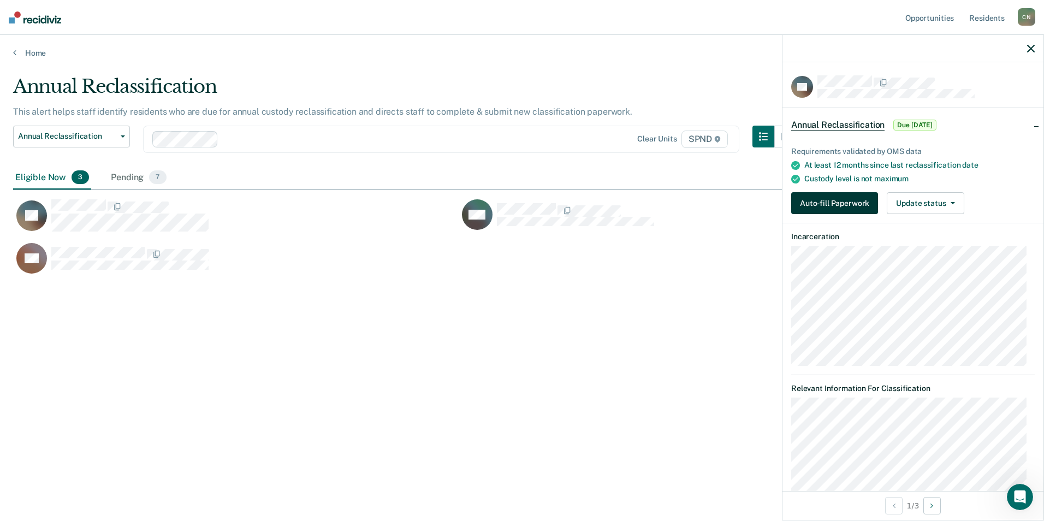
click at [824, 200] on button "Auto-fill Paperwork" at bounding box center [835, 203] width 87 height 22
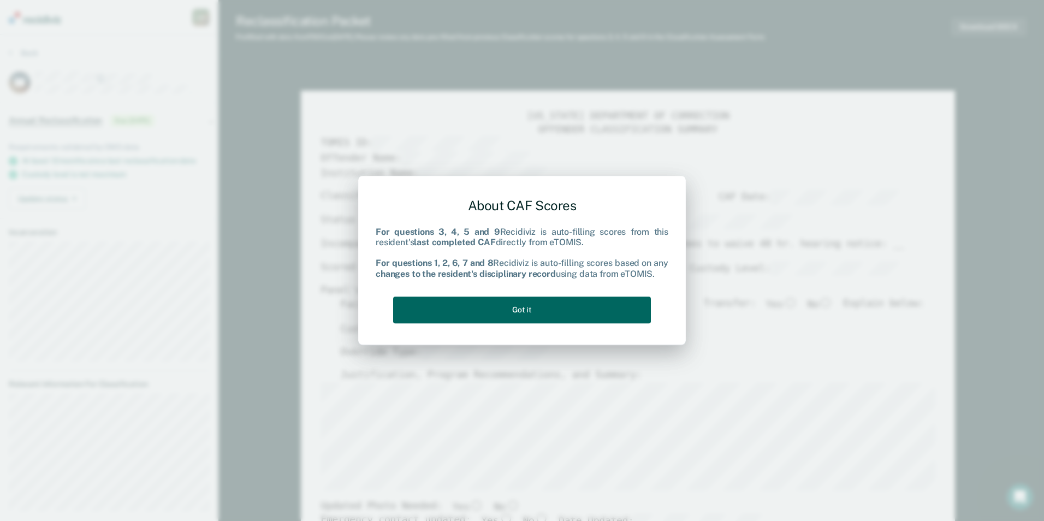
click at [535, 304] on button "Got it" at bounding box center [522, 310] width 258 height 27
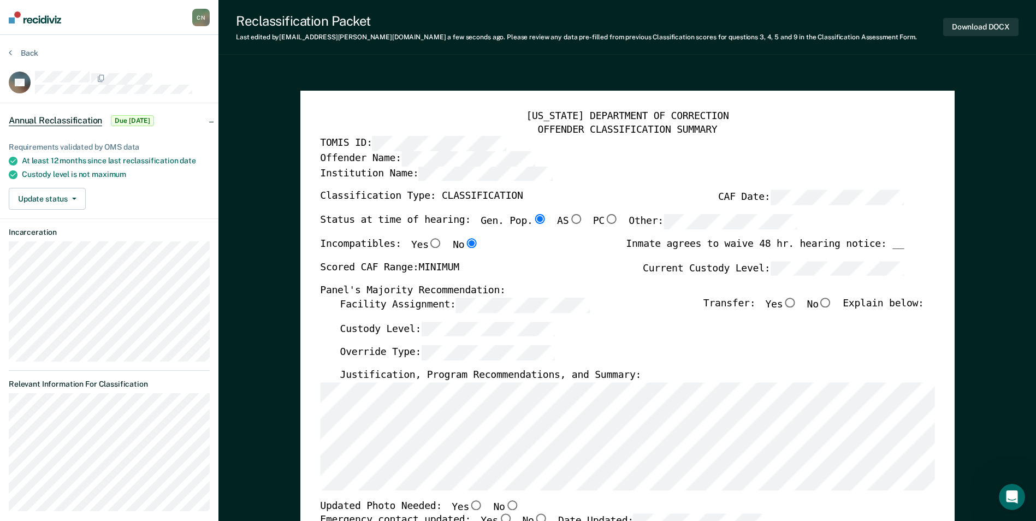
type textarea "x"
radio input "false"
click at [706, 249] on div "Inmate agrees to waive 48 hr. hearing notice: __" at bounding box center [765, 249] width 278 height 23
click at [831, 303] on input "No" at bounding box center [826, 303] width 14 height 10
type textarea "x"
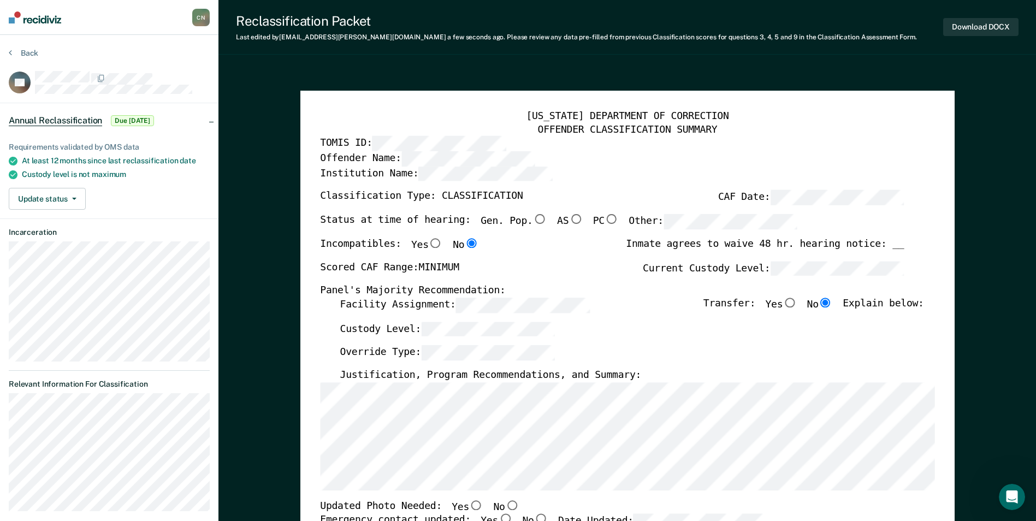
radio input "true"
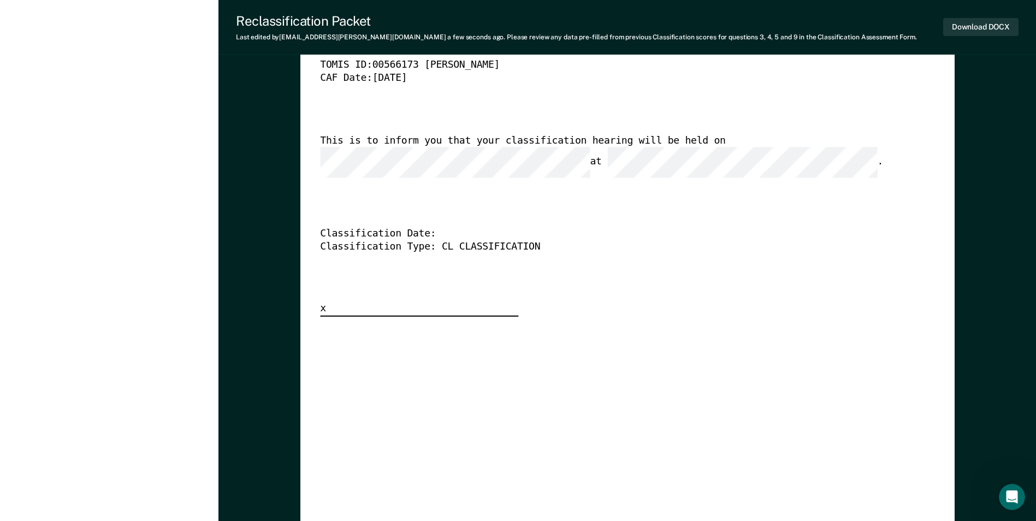
scroll to position [2786, 0]
click at [784, 175] on div "[US_STATE] DEPARTMENT OF CORRECTION CLASSIFICATION HEARING NOTICE TOMIS ID: 005…" at bounding box center [627, 149] width 615 height 333
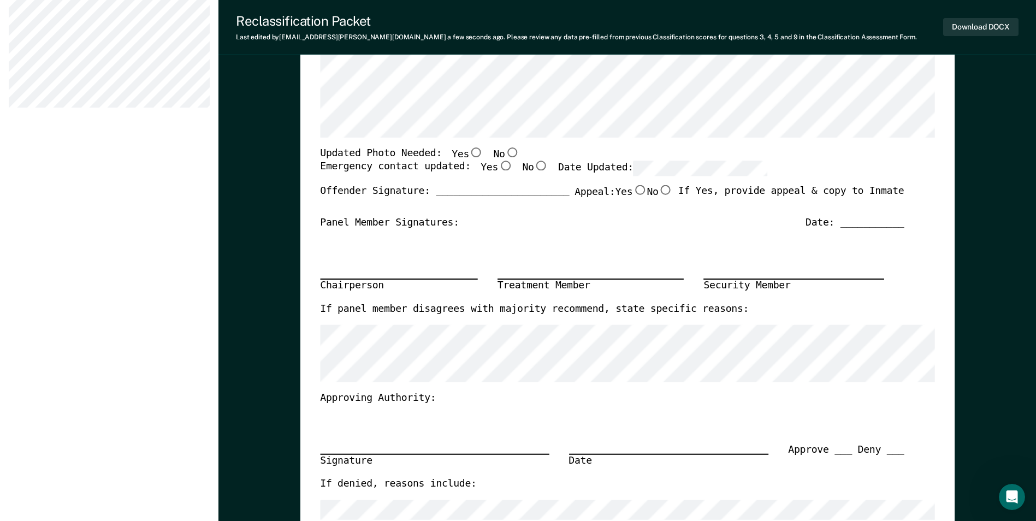
scroll to position [273, 0]
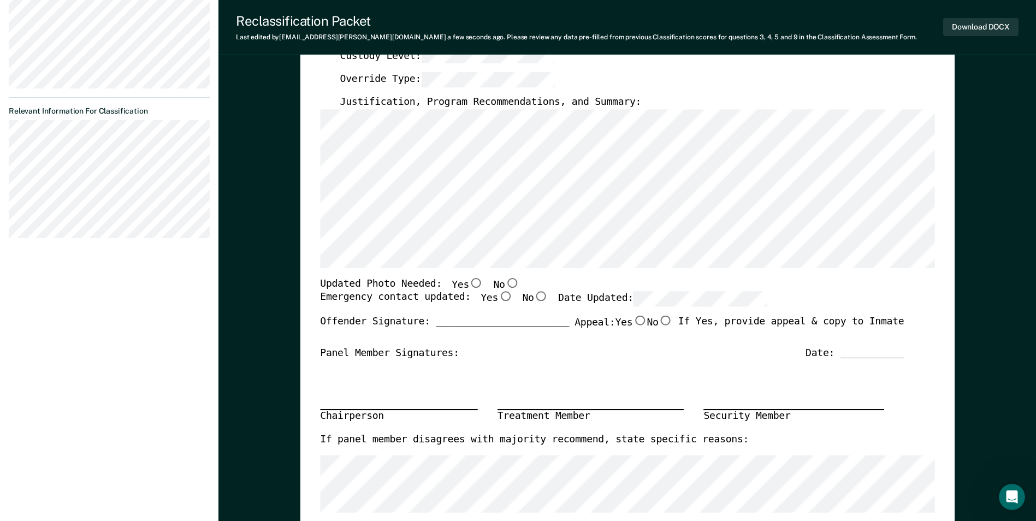
click at [505, 282] on input "No" at bounding box center [512, 283] width 14 height 10
type textarea "x"
radio input "true"
click at [498, 298] on input "Yes" at bounding box center [505, 297] width 14 height 10
type textarea "x"
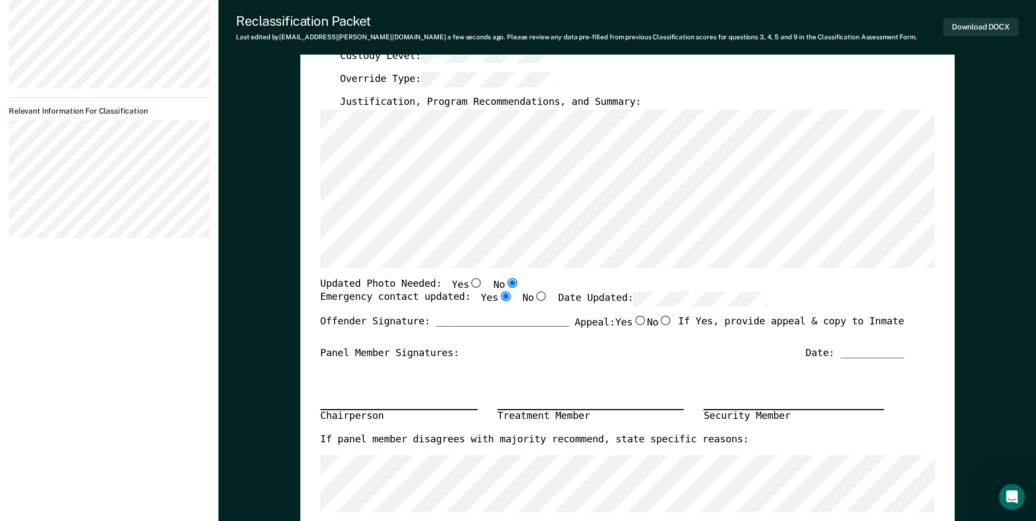
radio input "true"
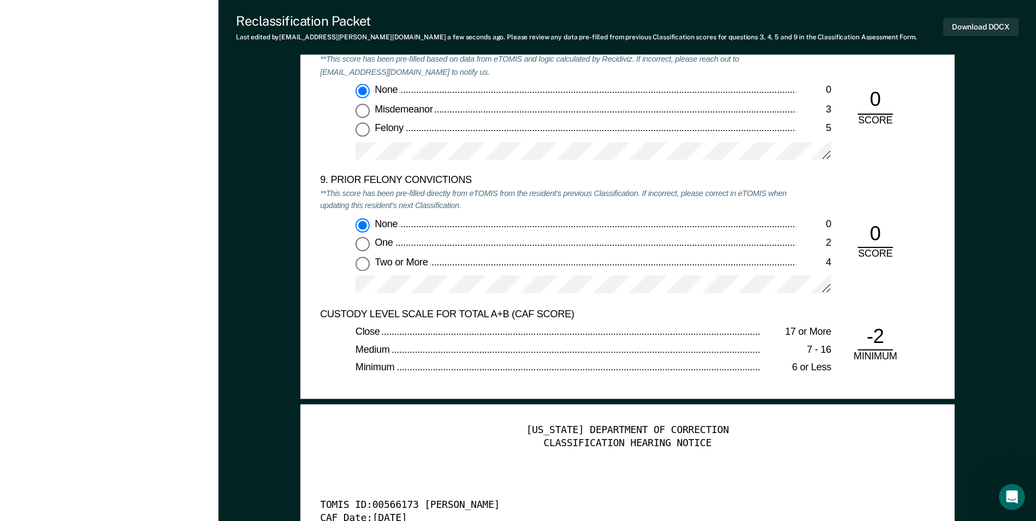
scroll to position [2130, 0]
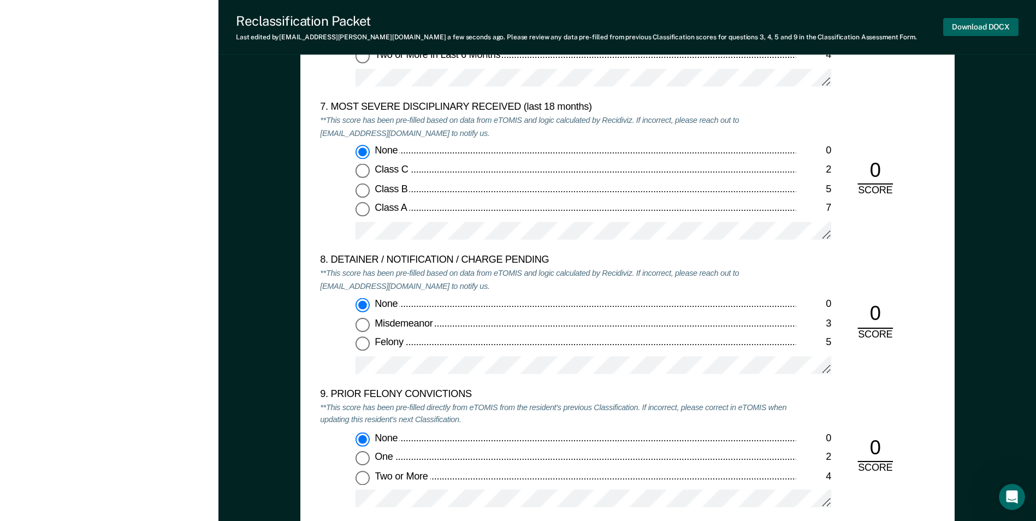
click at [983, 26] on button "Download DOCX" at bounding box center [980, 27] width 75 height 18
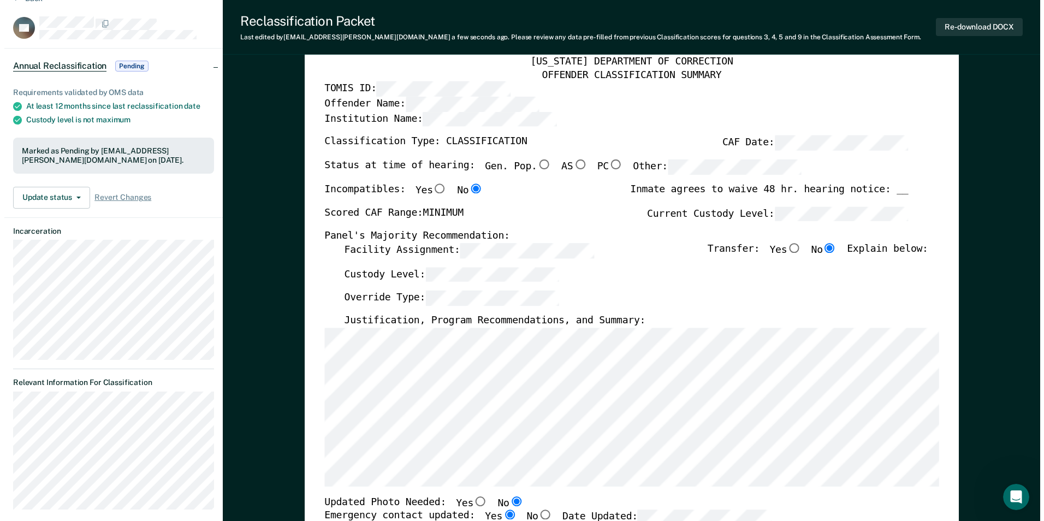
scroll to position [0, 0]
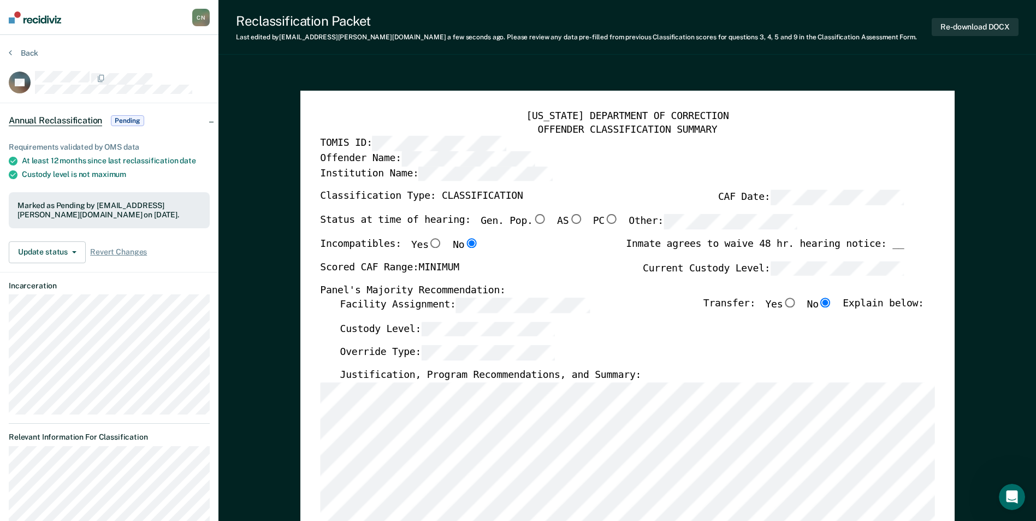
click at [8, 53] on section "Back JM Annual Reclassification Pending Requirements validated by OMS data At l…" at bounding box center [109, 310] width 219 height 551
click at [11, 54] on icon at bounding box center [10, 52] width 3 height 9
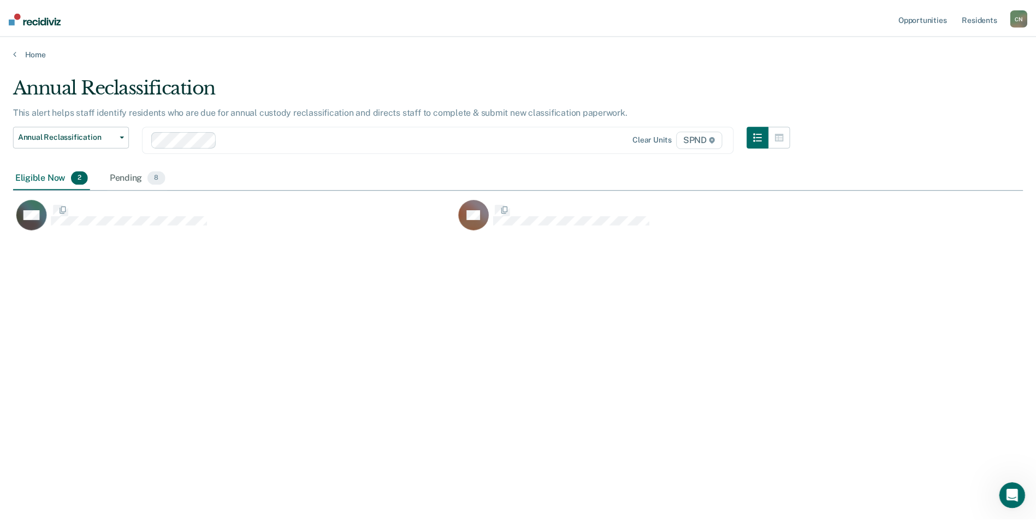
scroll to position [356, 1010]
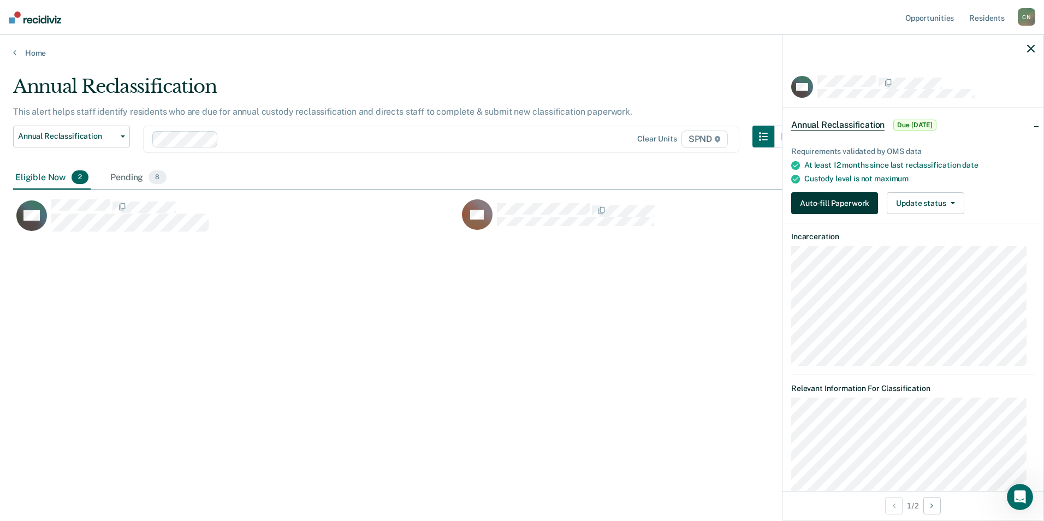
click at [847, 202] on button "Auto-fill Paperwork" at bounding box center [835, 203] width 87 height 22
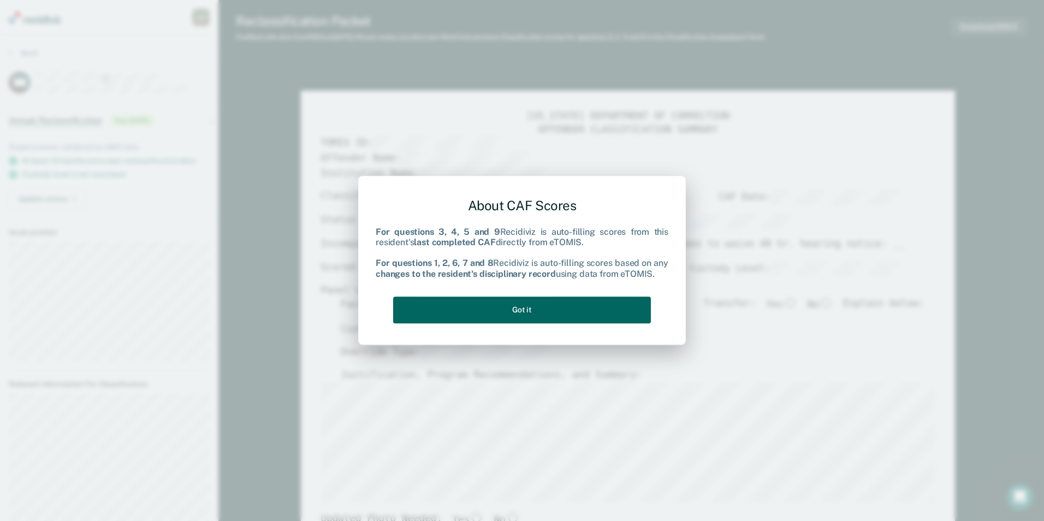
click at [538, 304] on button "Got it" at bounding box center [522, 310] width 258 height 27
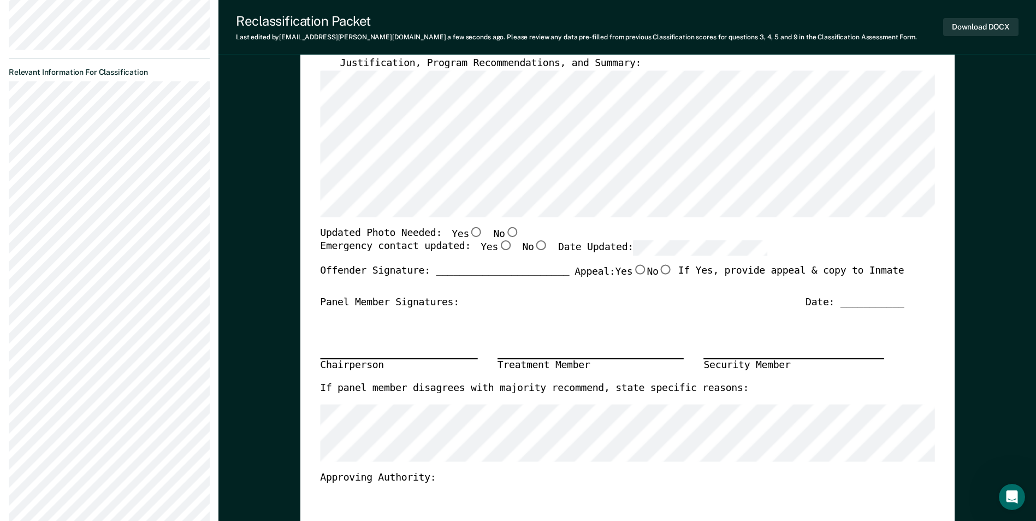
scroll to position [328, 0]
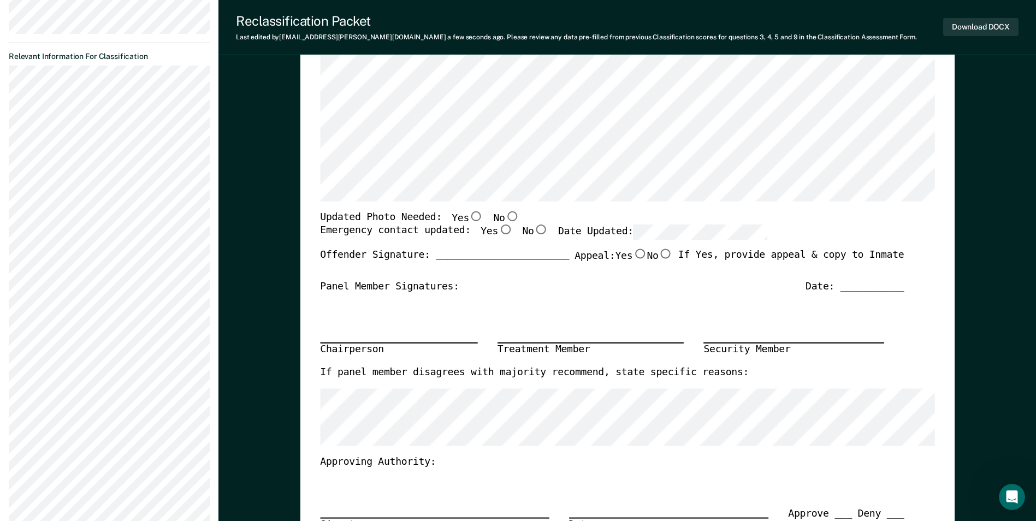
click at [505, 217] on input "No" at bounding box center [512, 216] width 14 height 10
type textarea "x"
radio input "true"
drag, startPoint x: 490, startPoint y: 231, endPoint x: 497, endPoint y: 229, distance: 6.8
click at [498, 231] on input "Yes" at bounding box center [505, 230] width 14 height 10
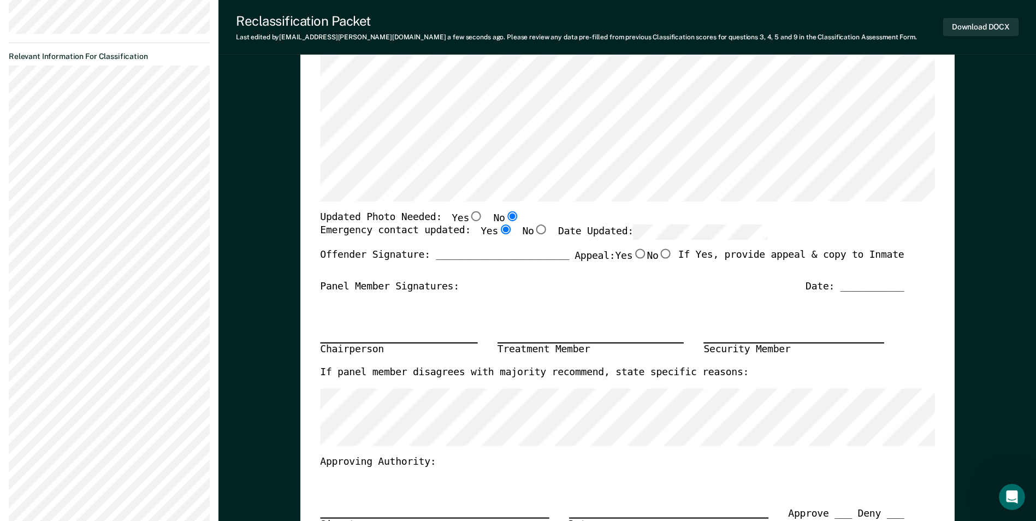
type textarea "x"
radio input "true"
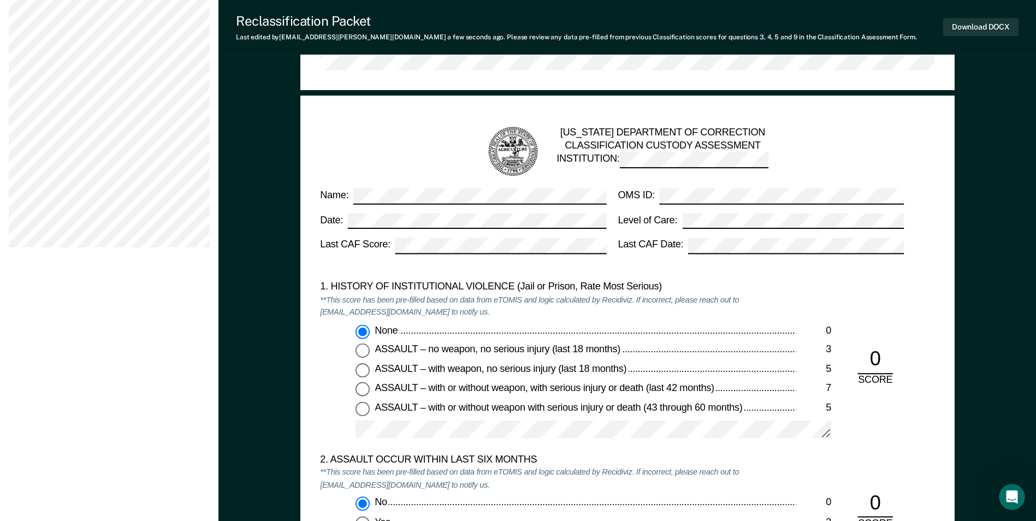
scroll to position [710, 0]
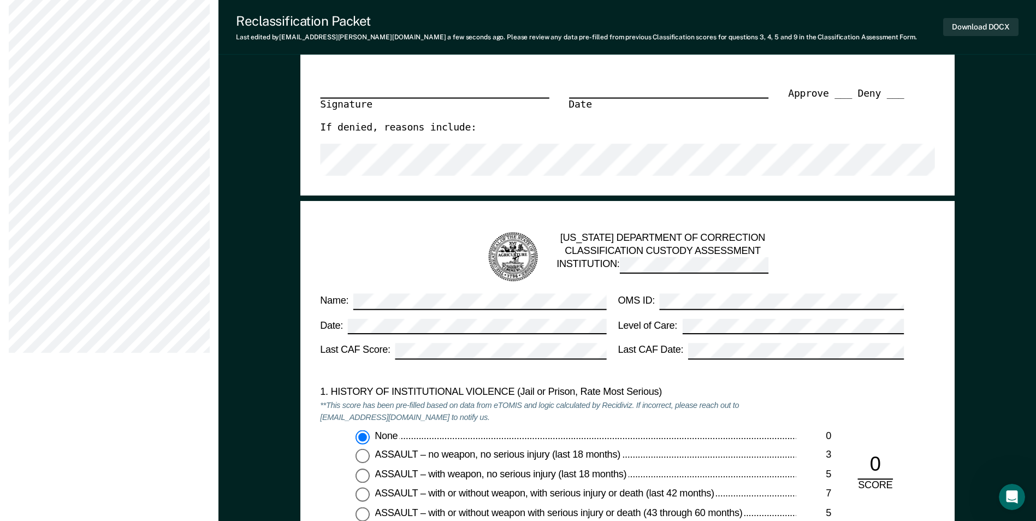
scroll to position [656, 0]
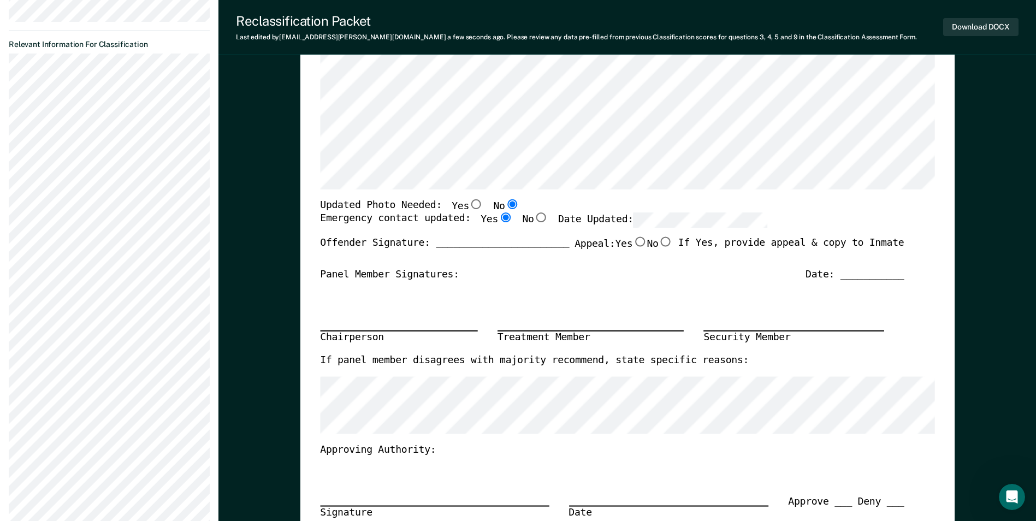
scroll to position [328, 0]
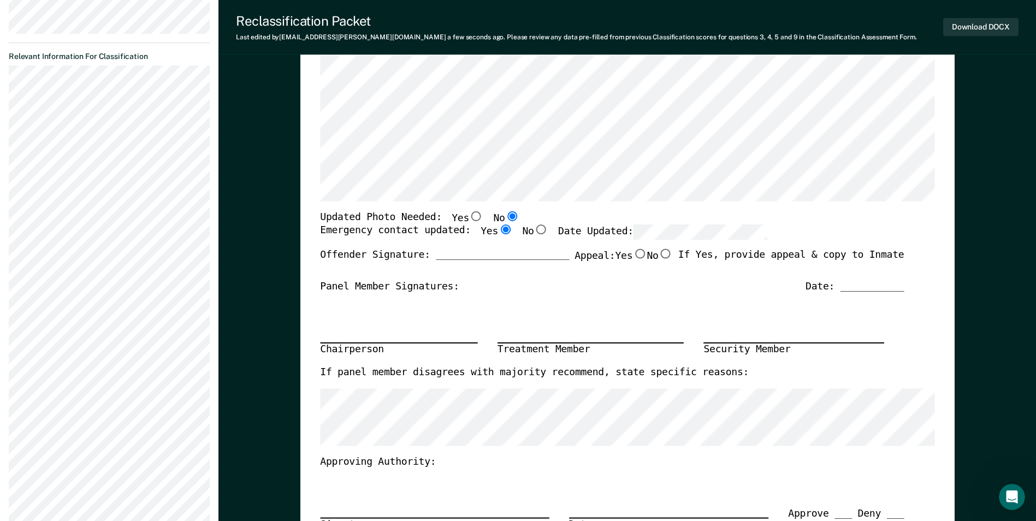
click at [8, 145] on section "Back AM Annual Reclassification Due [DATE] Requirements validated by OMS data A…" at bounding box center [109, 251] width 219 height 1088
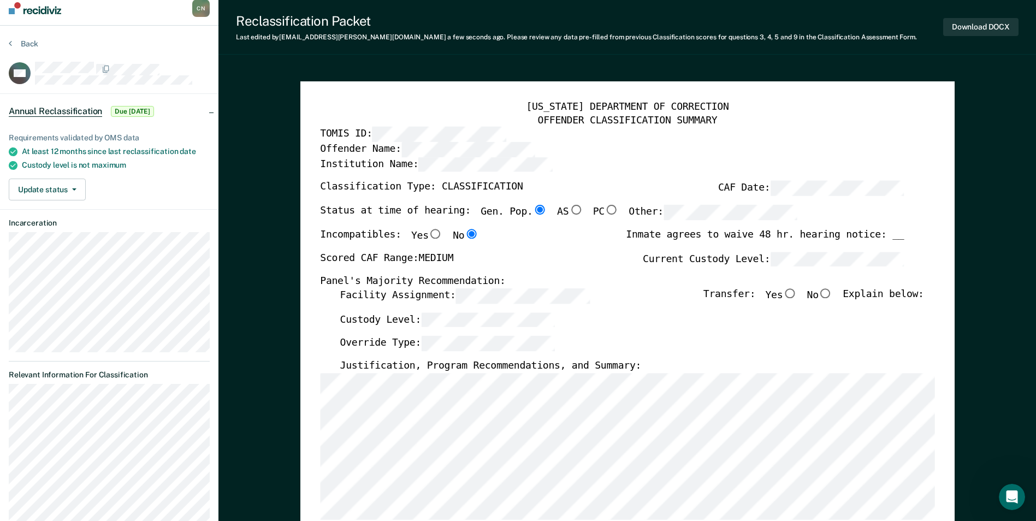
scroll to position [0, 0]
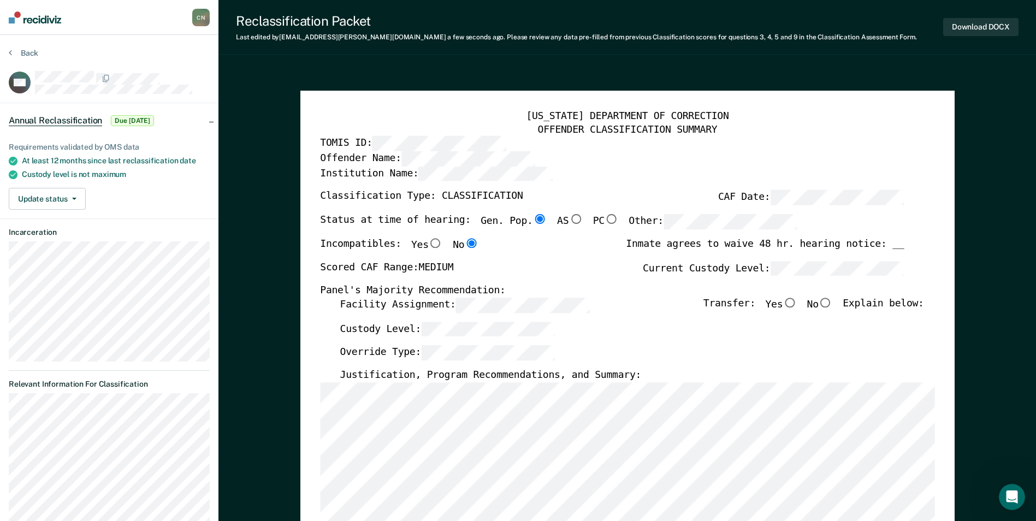
type textarea "x"
radio input "false"
click at [730, 257] on div "Inmate agrees to waive 48 hr. hearing notice: __" at bounding box center [765, 249] width 278 height 23
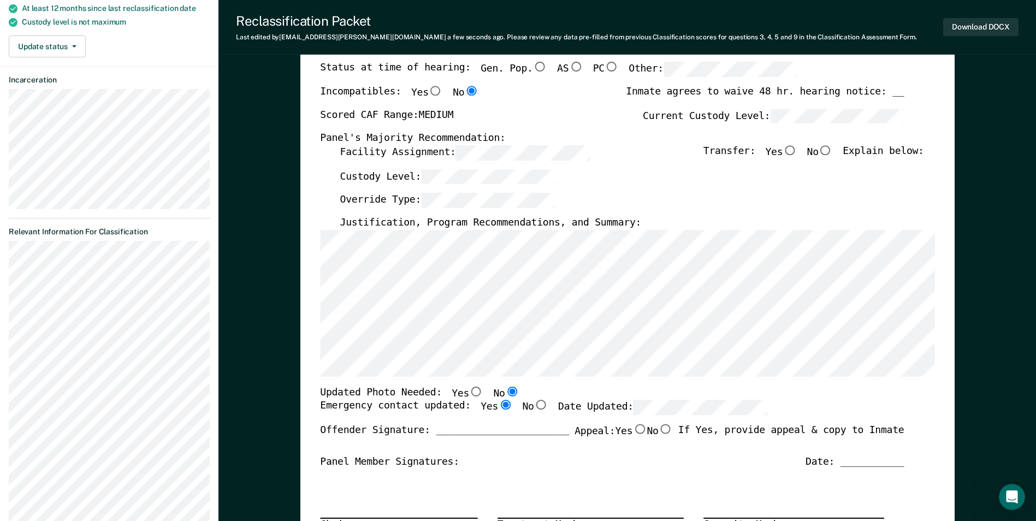
scroll to position [164, 0]
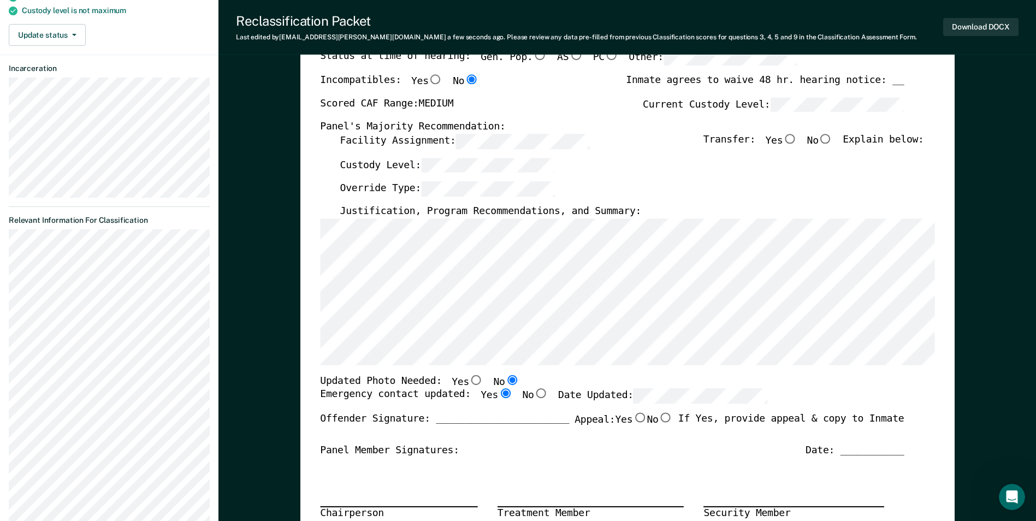
click at [833, 138] on input "No" at bounding box center [826, 139] width 14 height 10
type textarea "x"
radio input "true"
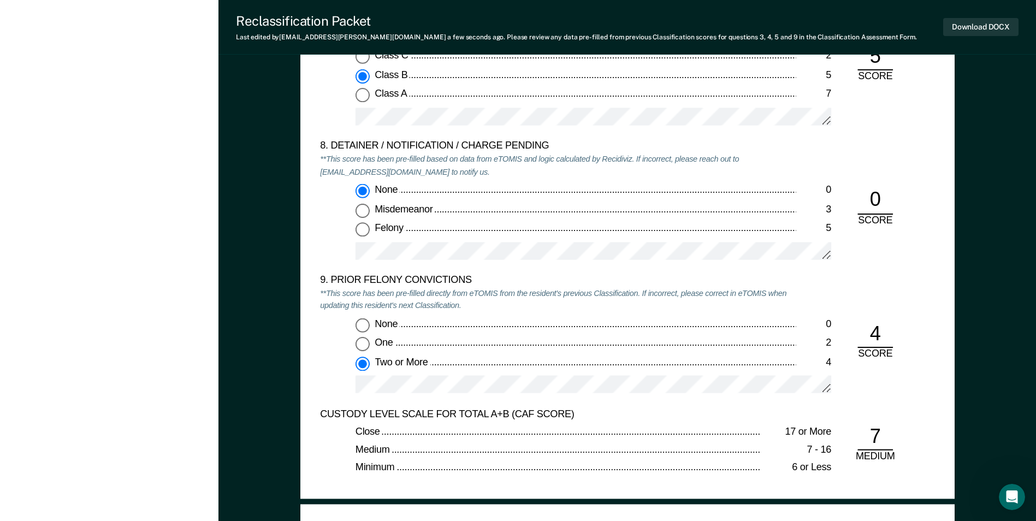
scroll to position [2021, 0]
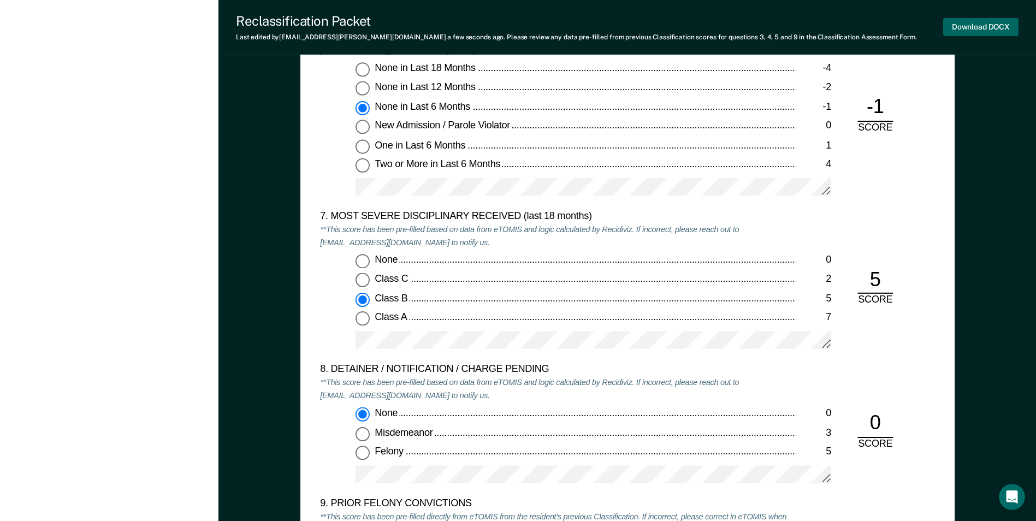
click at [987, 27] on button "Download DOCX" at bounding box center [980, 27] width 75 height 18
type textarea "x"
